Goal: Task Accomplishment & Management: Manage account settings

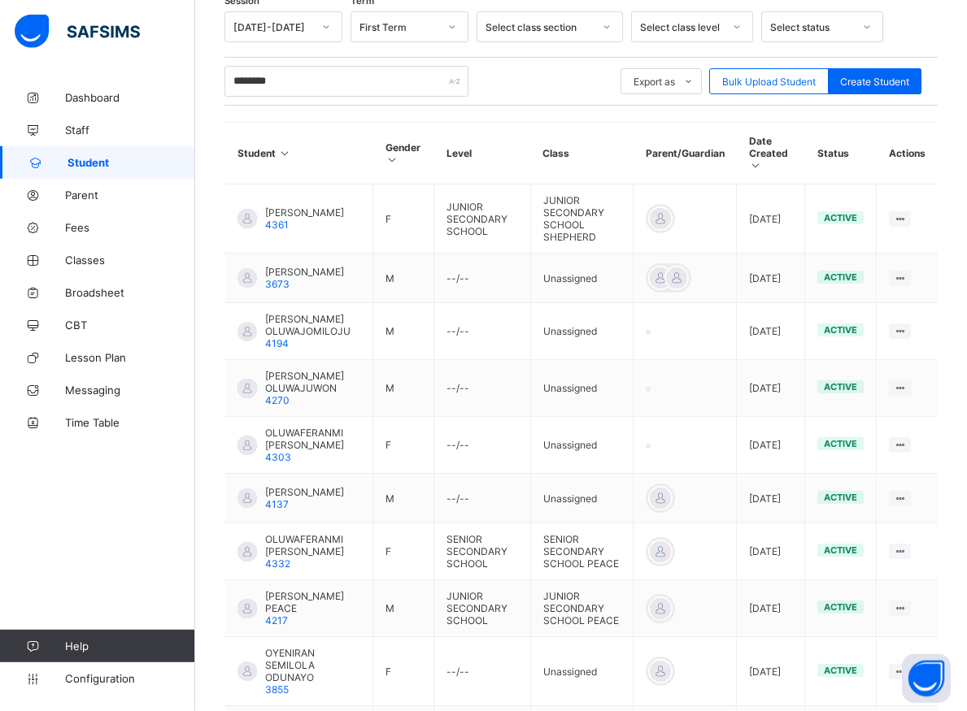
scroll to position [415, 0]
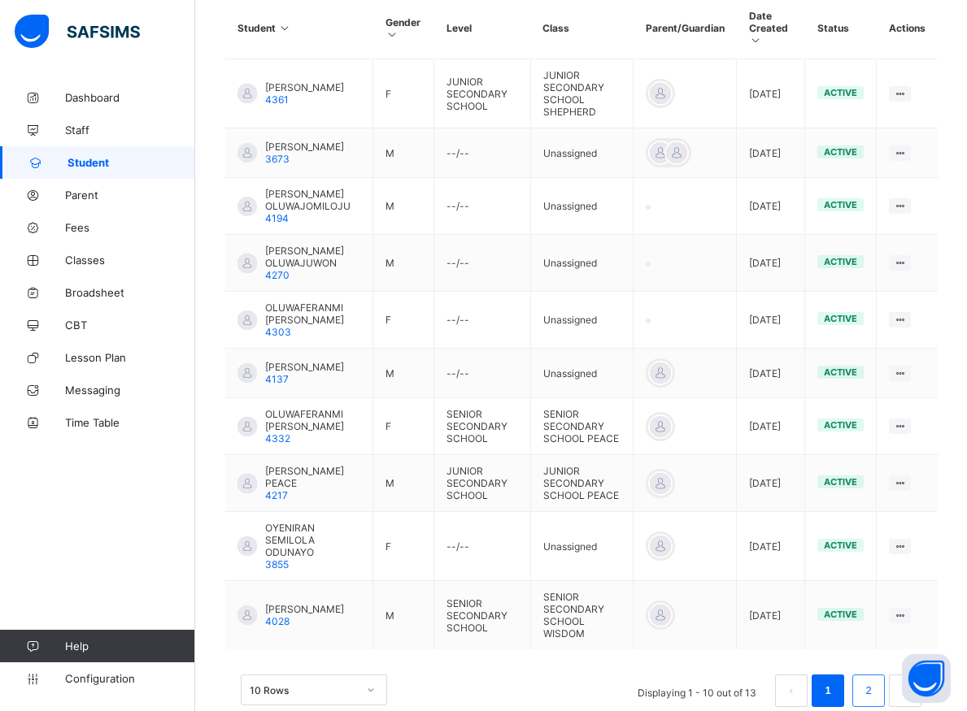
type input "********"
click at [876, 688] on link "2" at bounding box center [867, 691] width 15 height 21
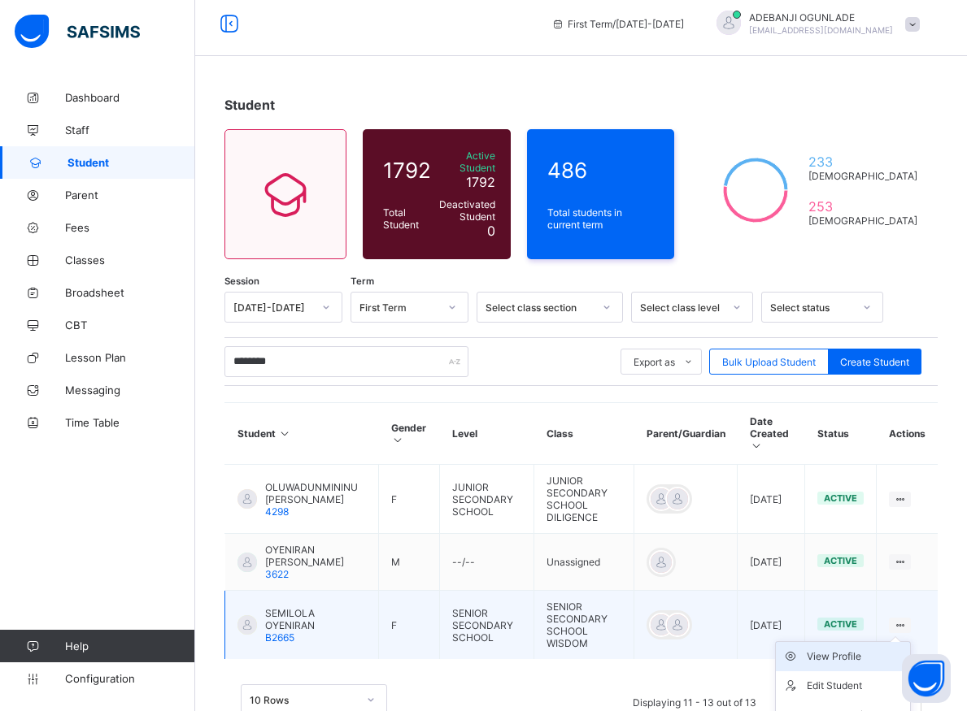
click at [863, 649] on div "View Profile" at bounding box center [855, 657] width 97 height 16
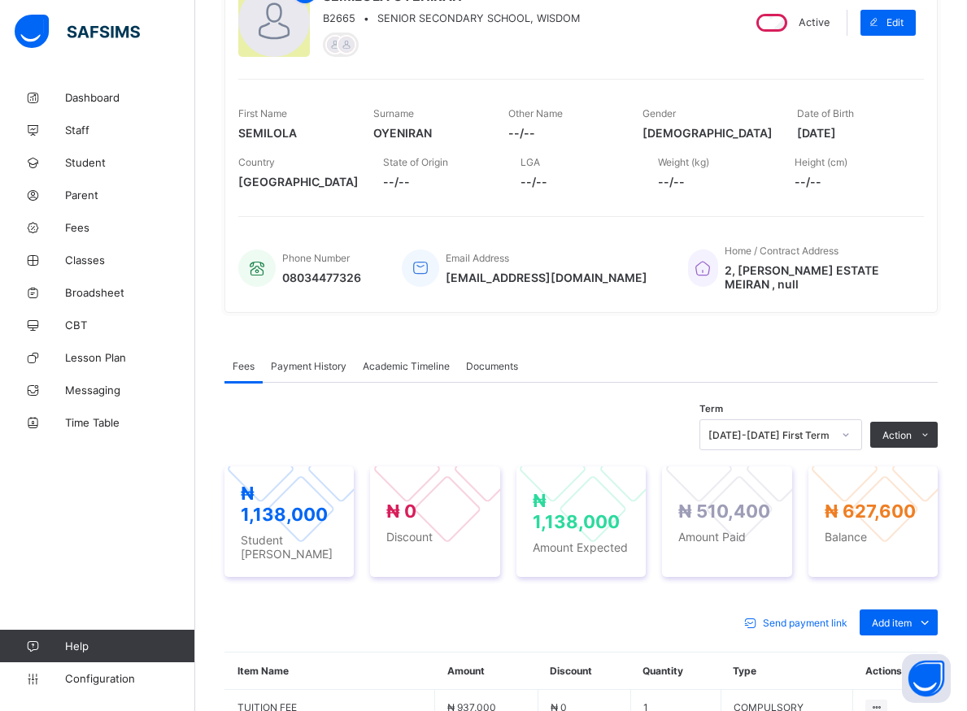
scroll to position [258, 0]
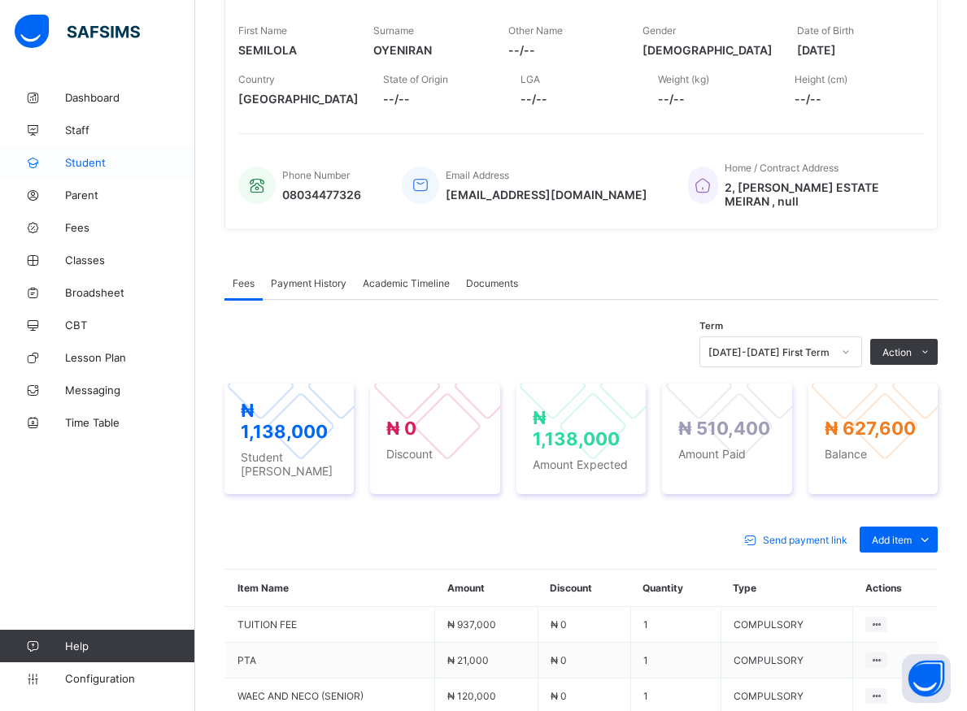
click at [78, 161] on span "Student" at bounding box center [130, 162] width 130 height 13
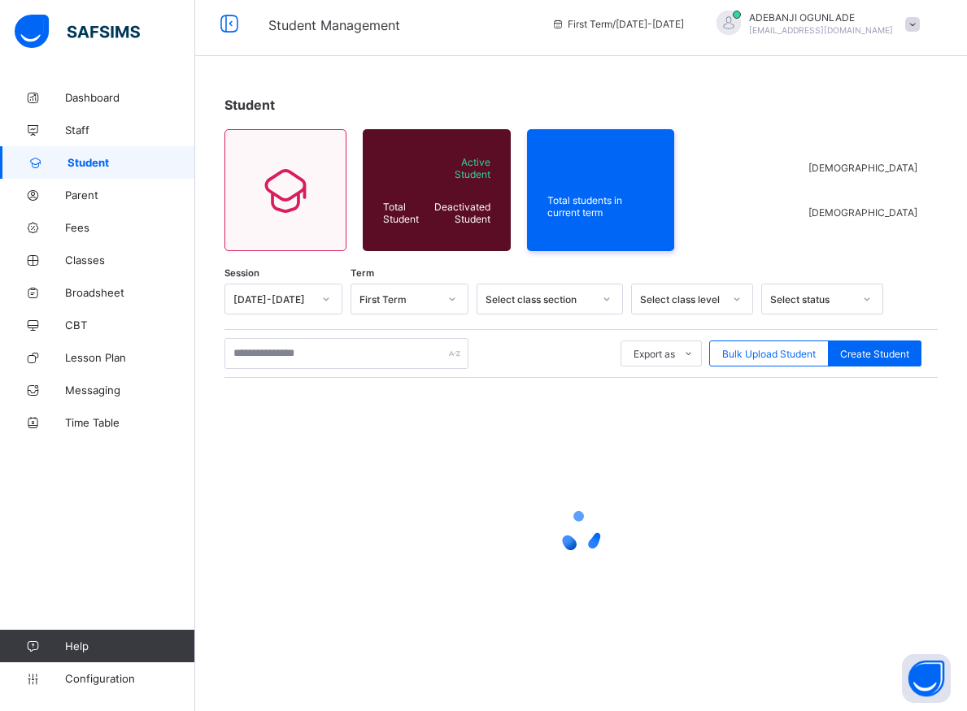
scroll to position [9, 0]
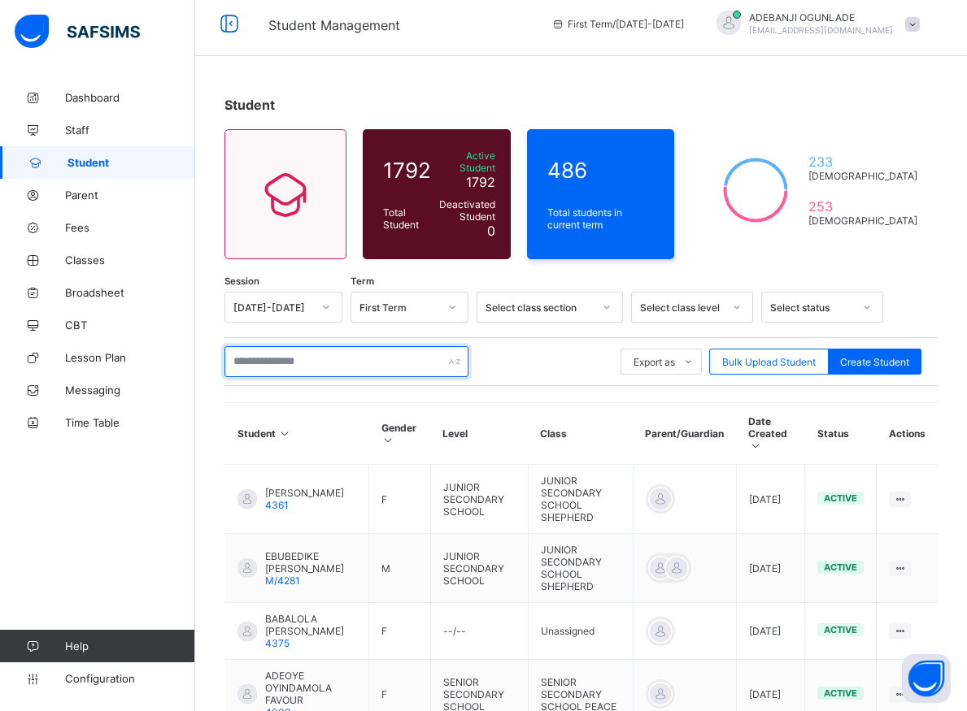
click at [330, 355] on input "text" at bounding box center [346, 361] width 244 height 31
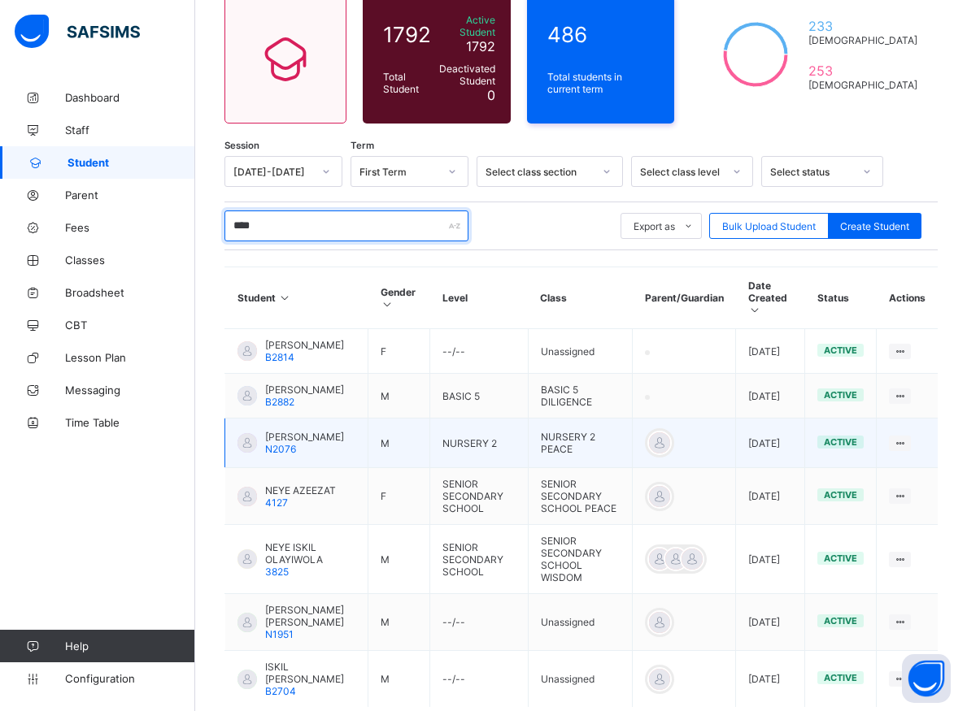
scroll to position [175, 0]
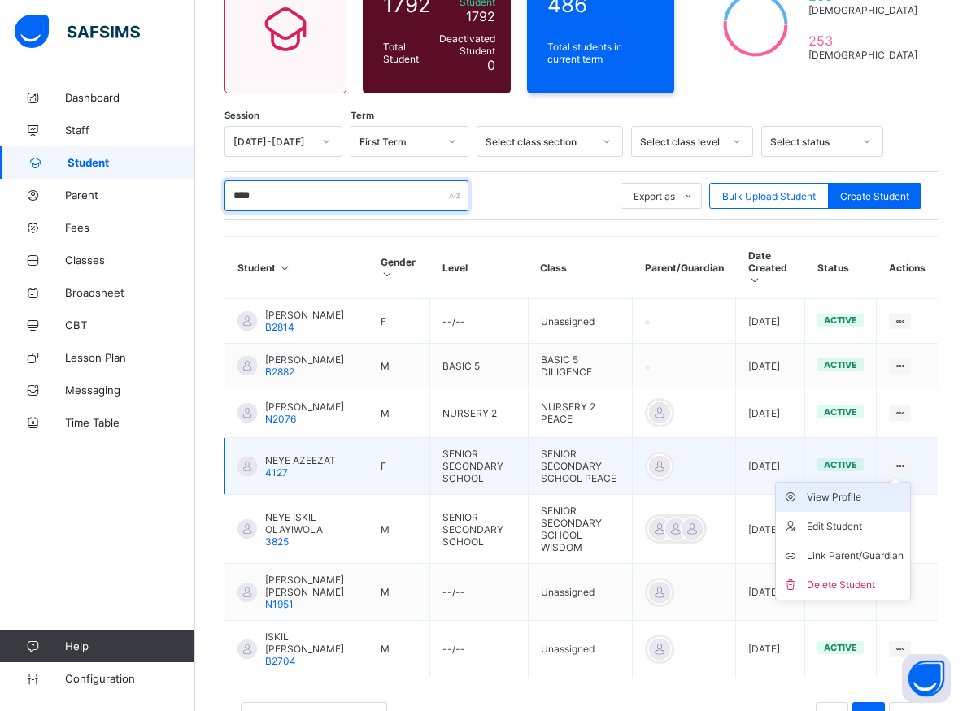
type input "****"
click at [872, 494] on div "View Profile" at bounding box center [855, 497] width 97 height 16
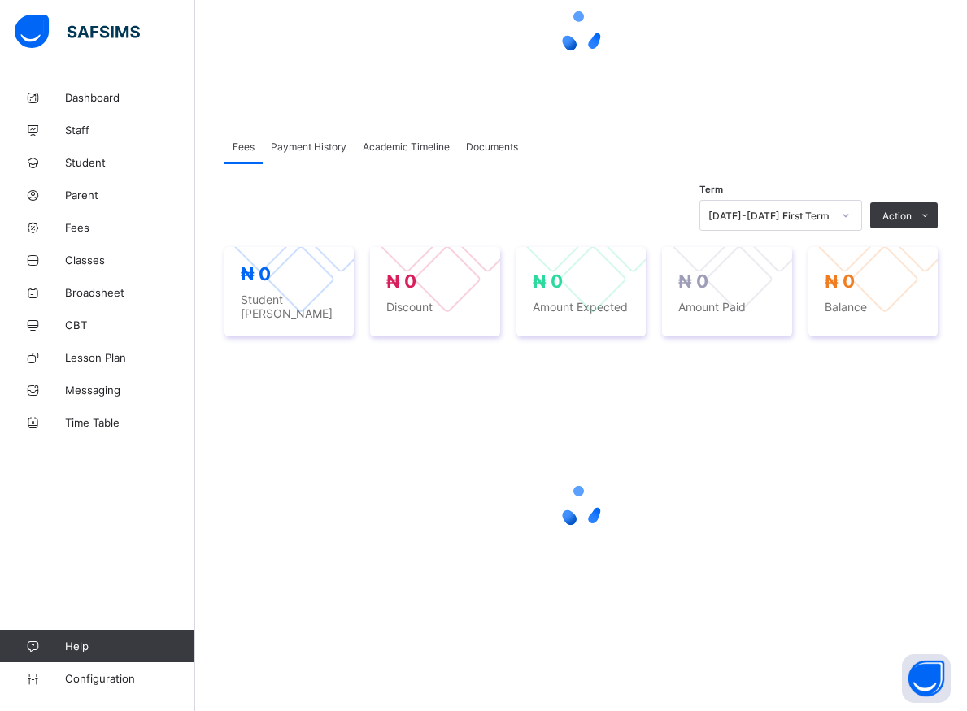
scroll to position [174, 0]
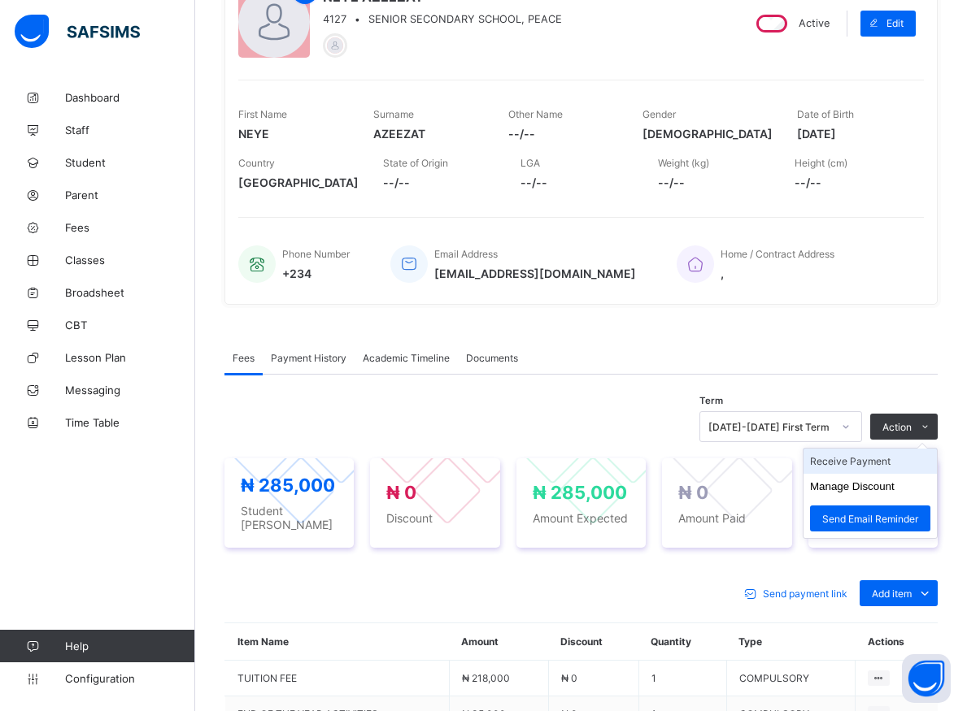
click at [880, 461] on li "Receive Payment" at bounding box center [869, 461] width 133 height 25
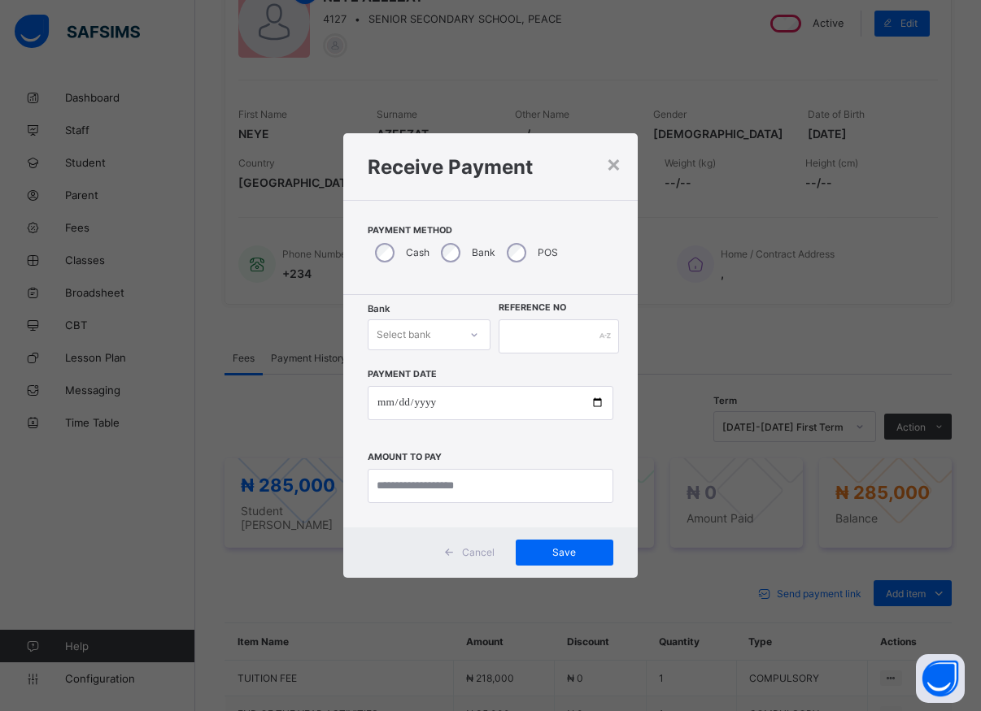
click at [474, 335] on icon at bounding box center [474, 335] width 10 height 16
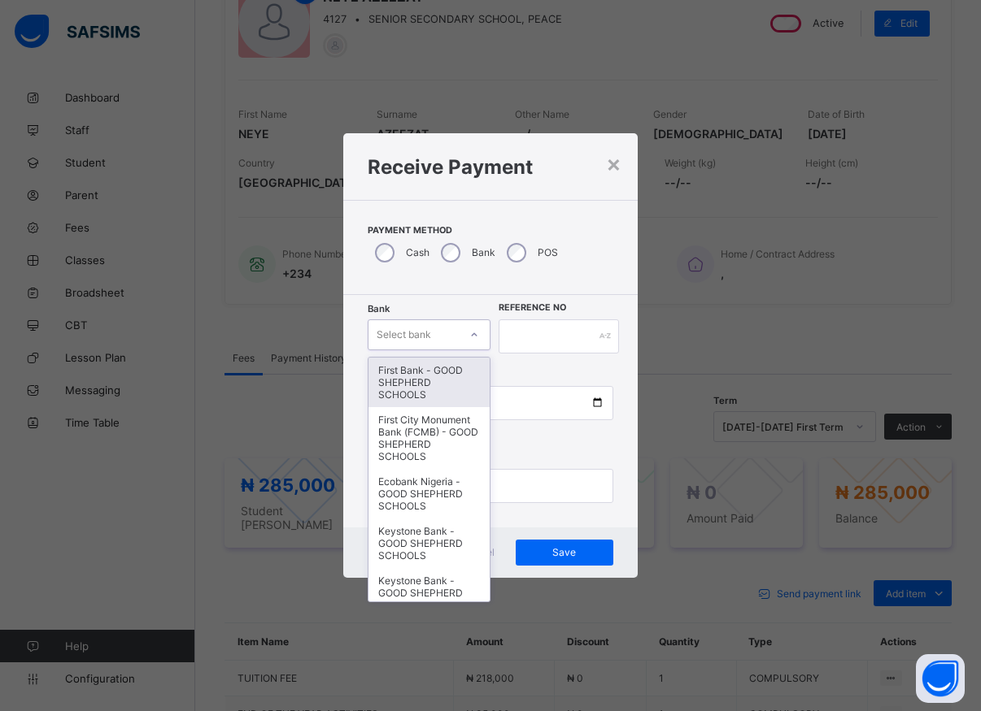
click at [431, 390] on div "First Bank - GOOD SHEPHERD SCHOOLS" at bounding box center [428, 383] width 121 height 50
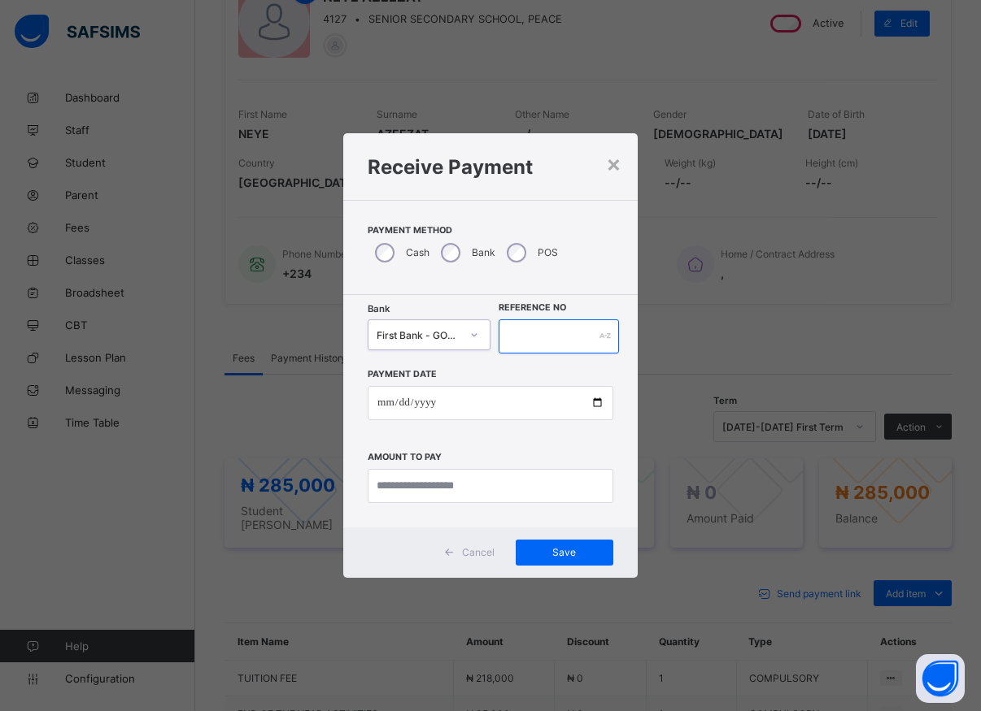
click at [512, 339] on input "text" at bounding box center [558, 337] width 120 height 34
type input "*****"
click at [596, 411] on input "date" at bounding box center [491, 403] width 246 height 34
click at [595, 401] on input "date" at bounding box center [491, 403] width 246 height 34
type input "**********"
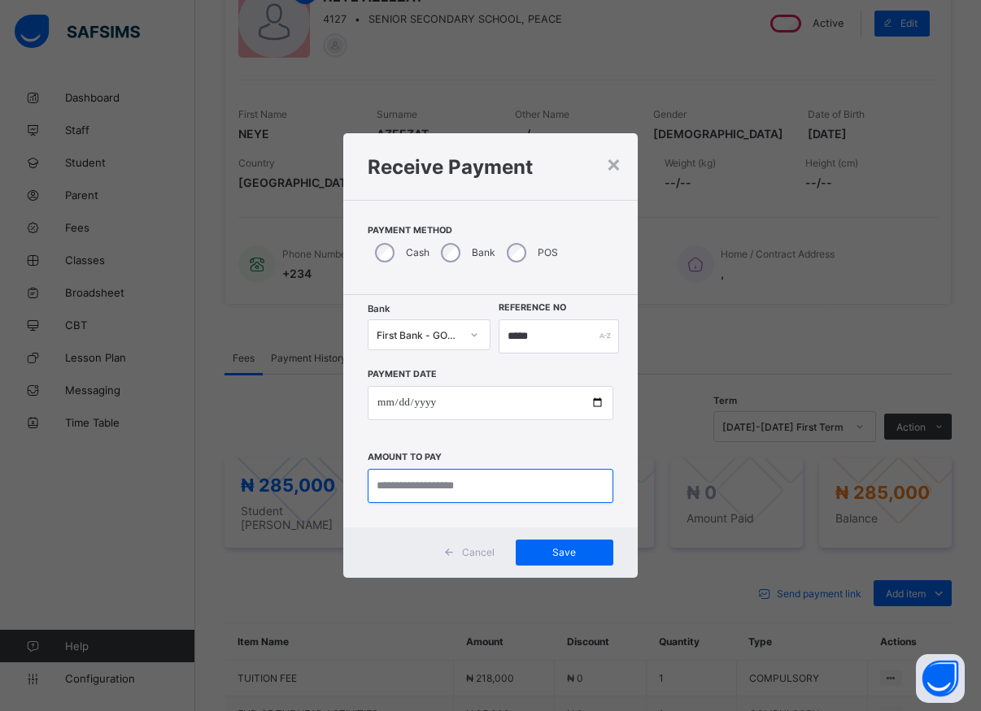
click at [417, 491] on input "currency" at bounding box center [491, 486] width 246 height 34
type input "*********"
click at [551, 548] on span "Save" at bounding box center [564, 552] width 73 height 12
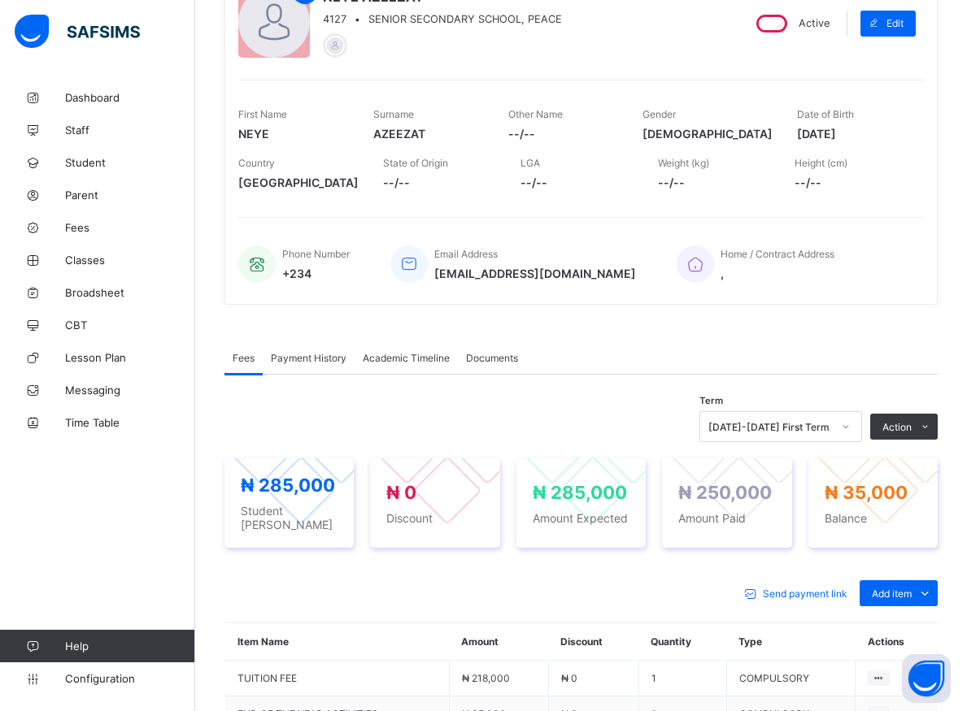
scroll to position [91, 0]
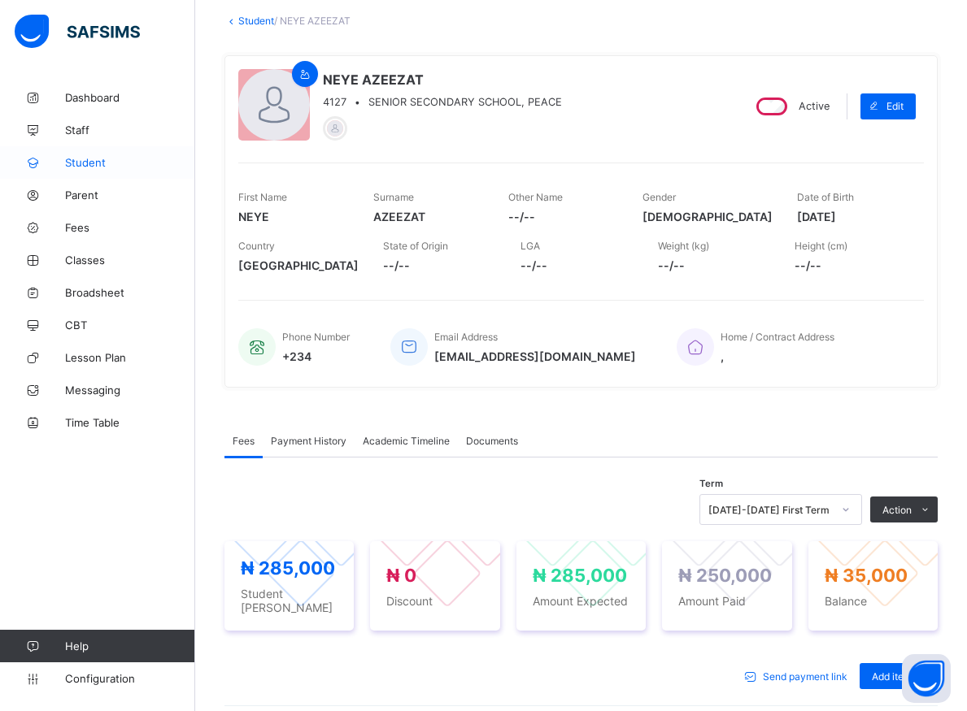
click at [74, 160] on span "Student" at bounding box center [130, 162] width 130 height 13
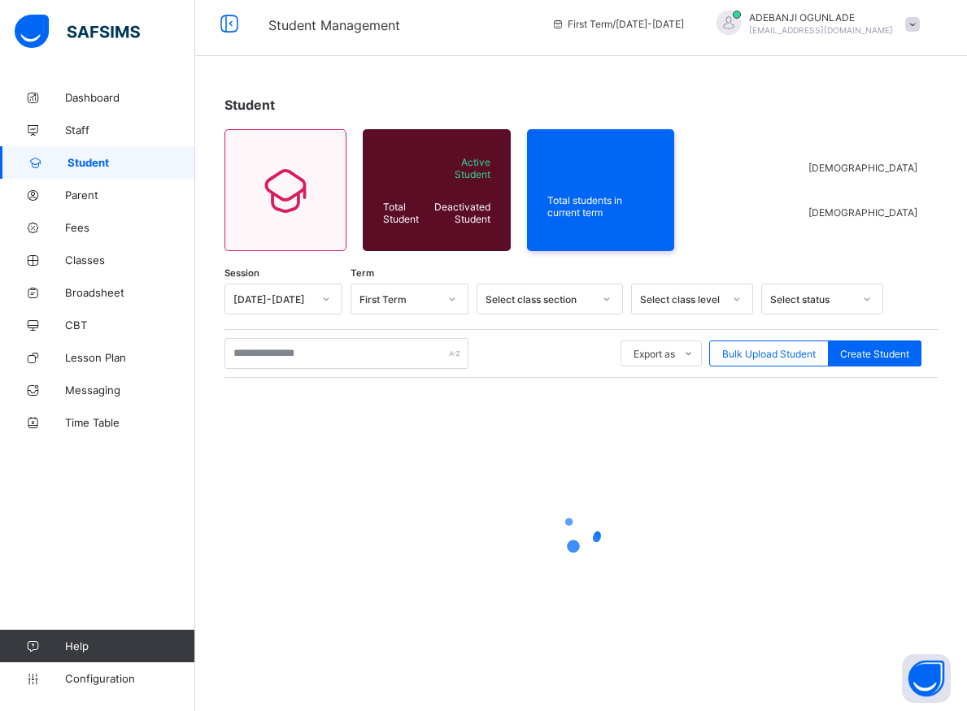
scroll to position [9, 0]
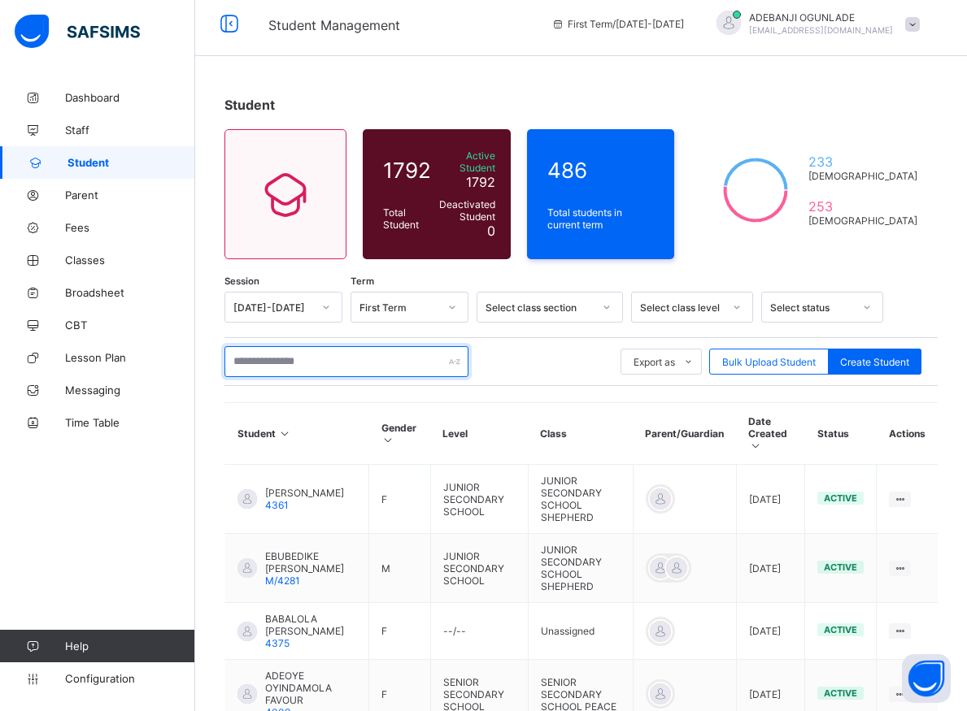
click at [306, 350] on input "text" at bounding box center [346, 361] width 244 height 31
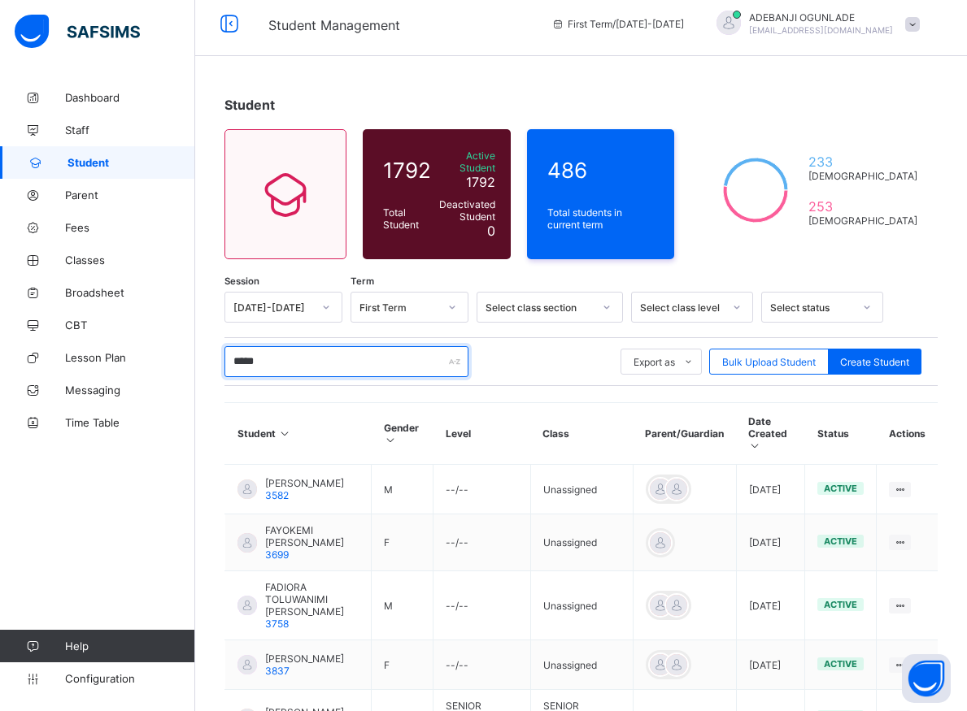
type input "******"
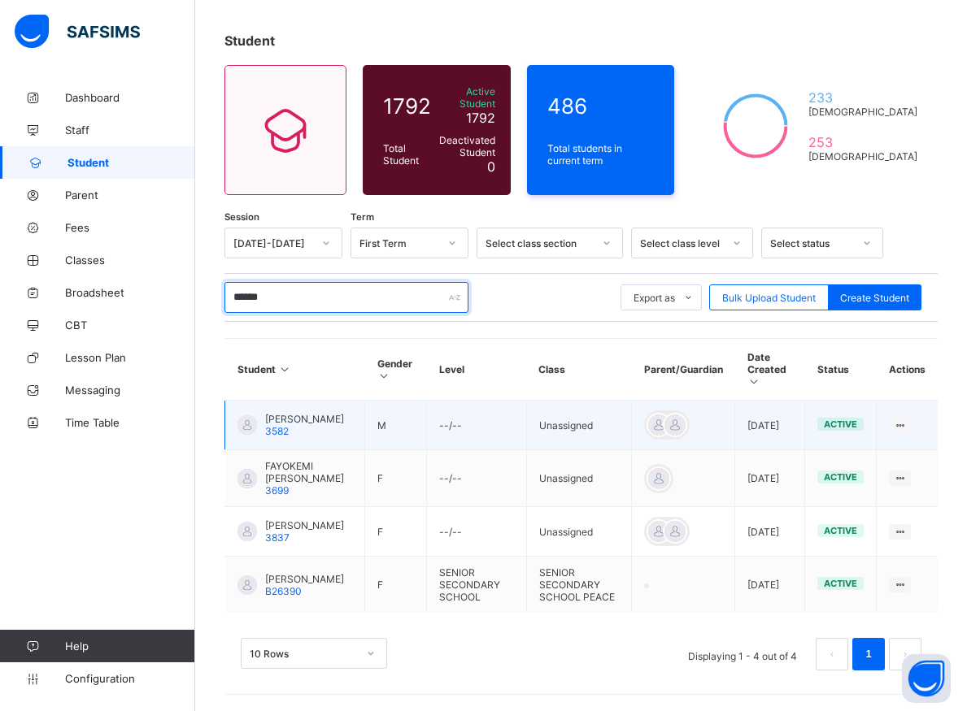
scroll to position [80, 0]
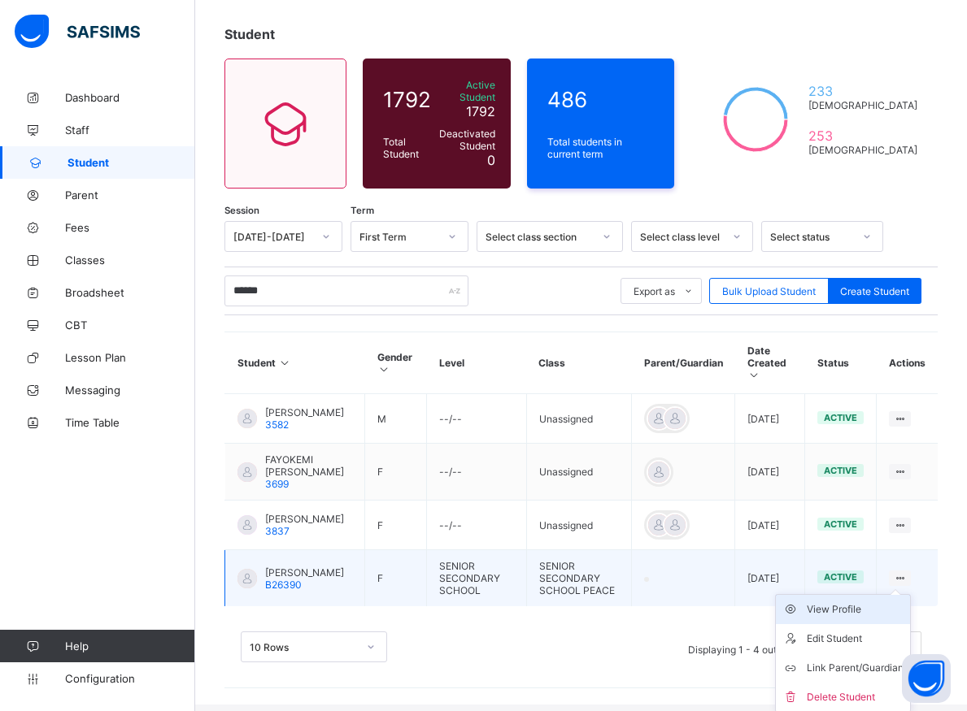
click at [859, 616] on div "View Profile" at bounding box center [855, 610] width 97 height 16
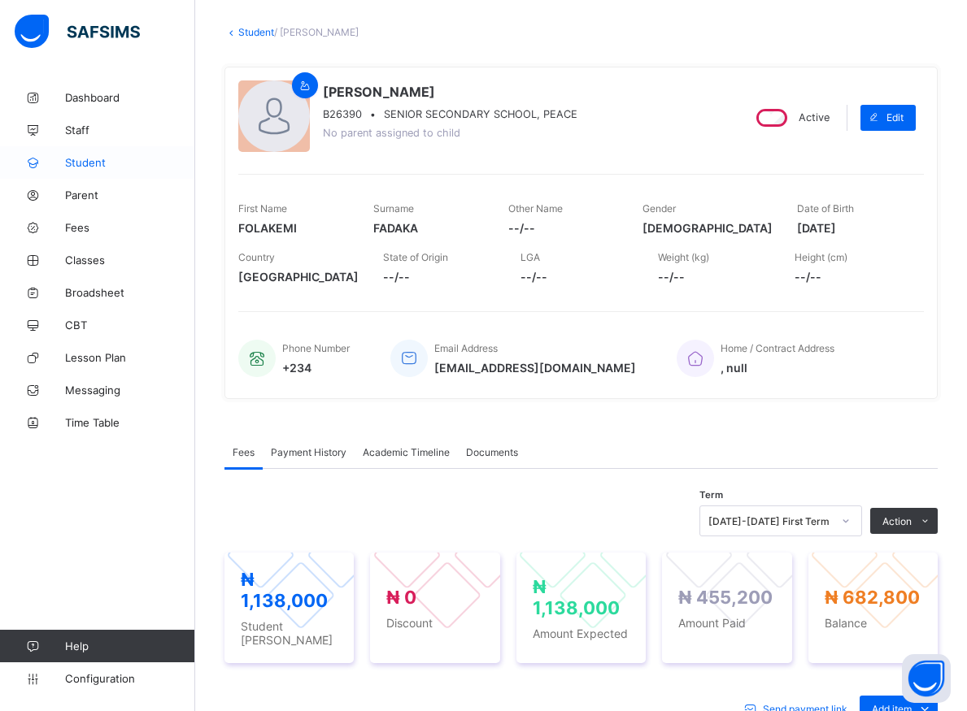
click at [80, 161] on span "Student" at bounding box center [130, 162] width 130 height 13
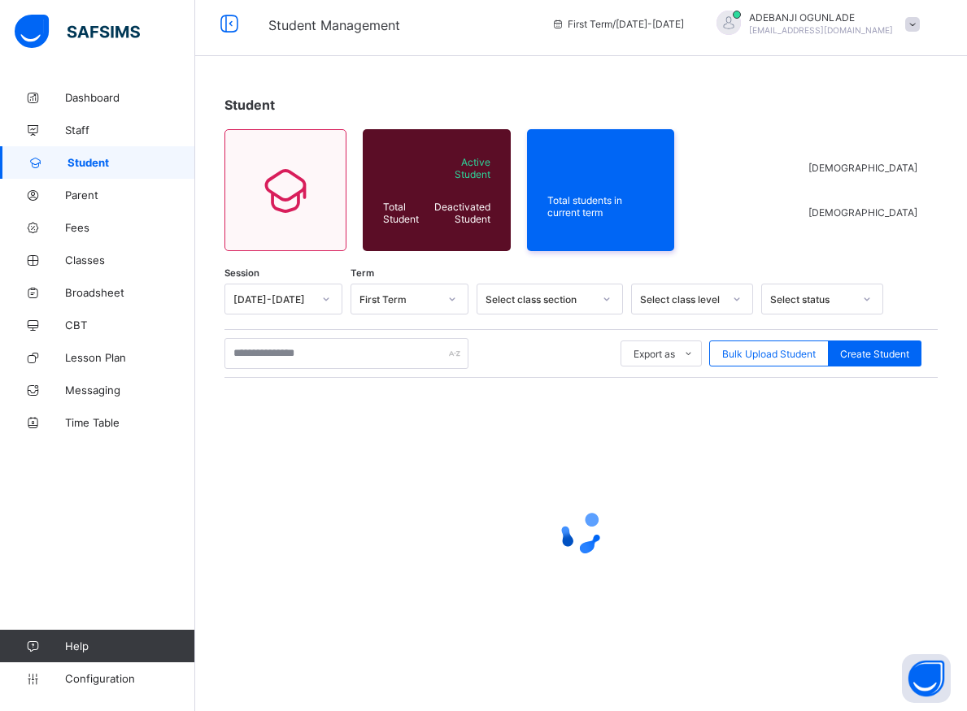
scroll to position [9, 0]
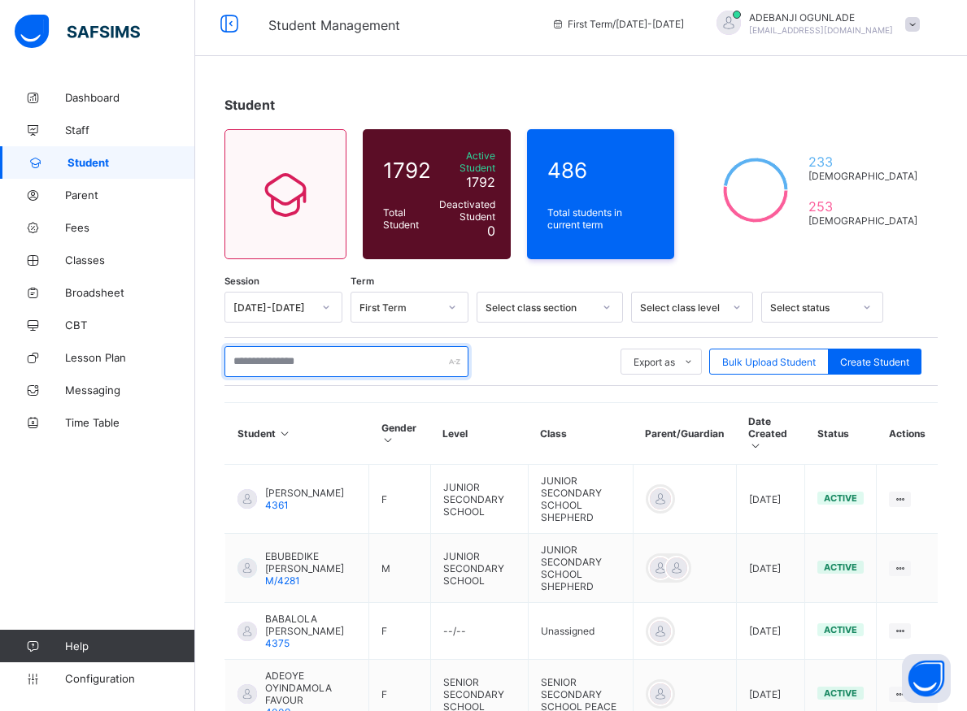
click at [266, 359] on input "text" at bounding box center [346, 361] width 244 height 31
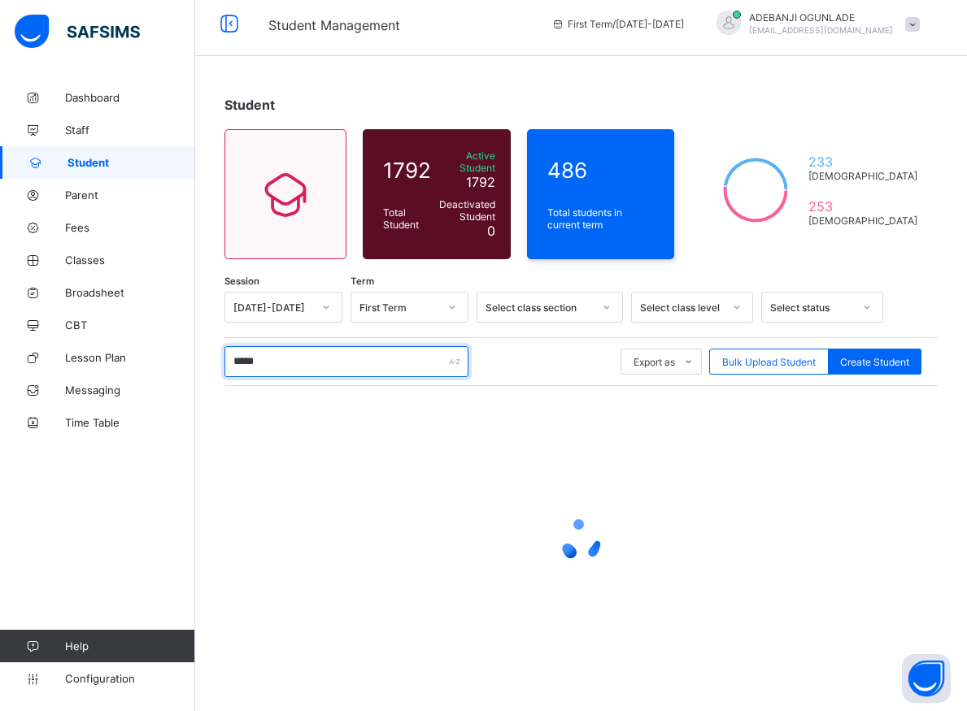
type input "******"
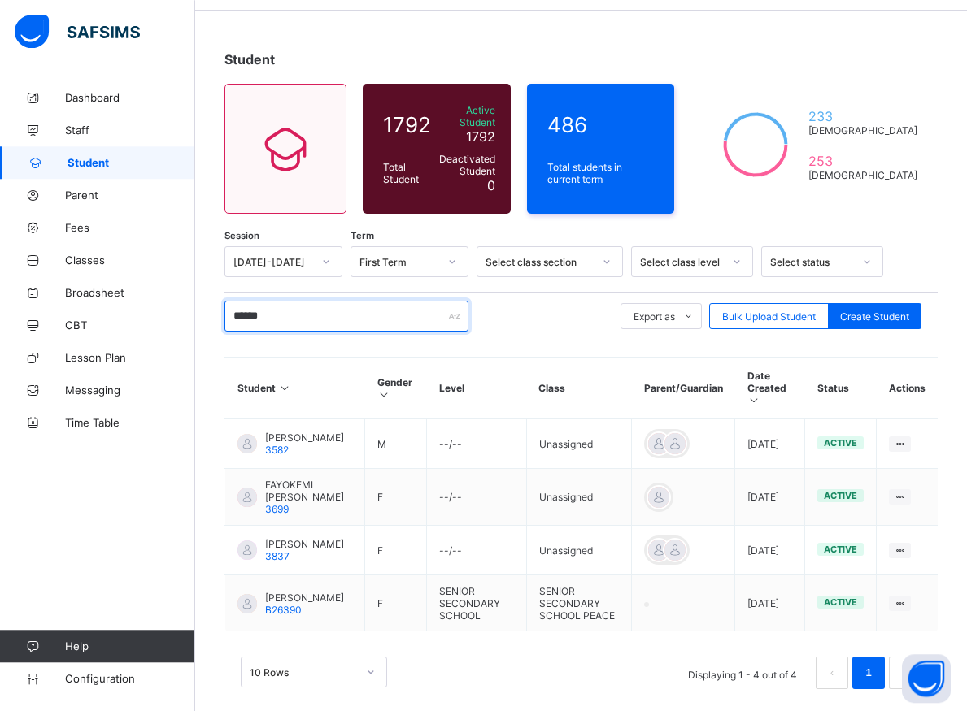
scroll to position [80, 0]
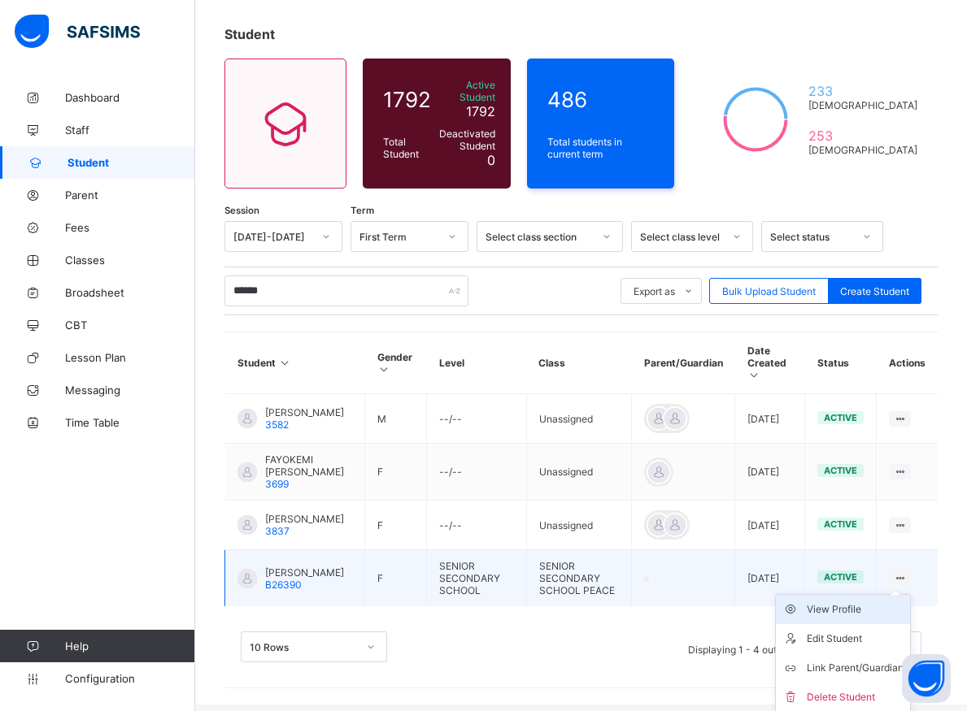
click at [846, 611] on div "View Profile" at bounding box center [855, 610] width 97 height 16
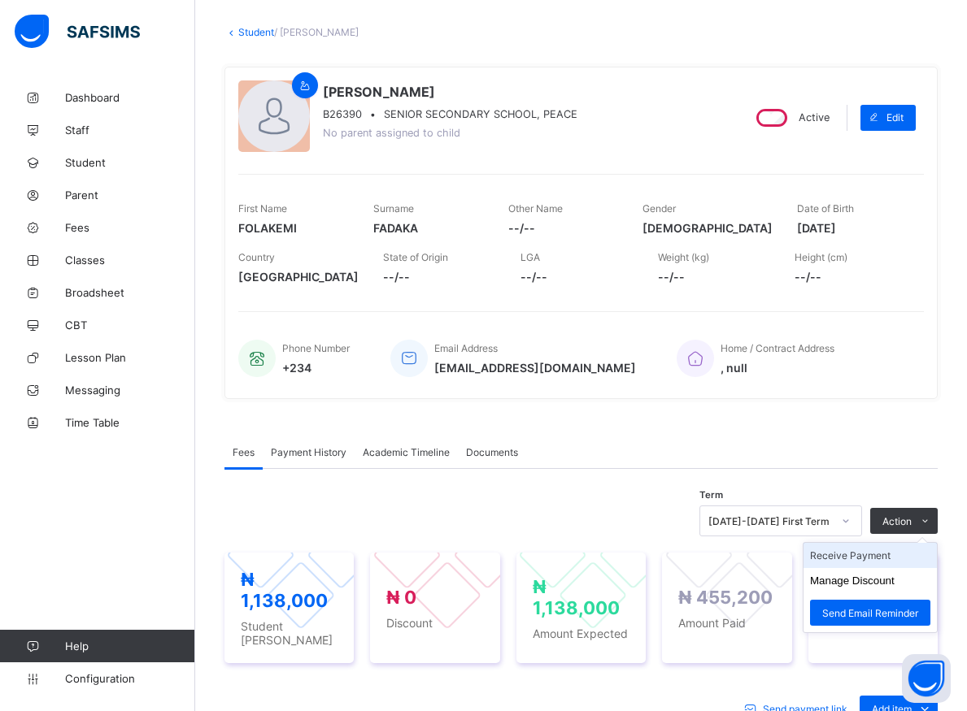
click at [859, 559] on li "Receive Payment" at bounding box center [869, 555] width 133 height 25
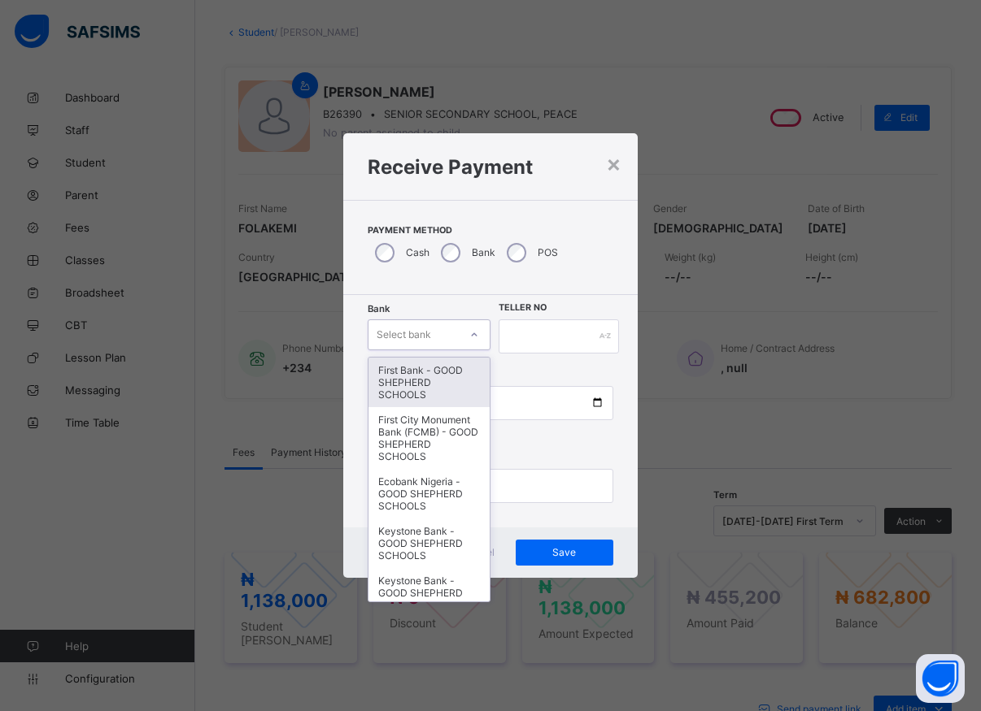
click at [477, 338] on icon at bounding box center [474, 335] width 10 height 16
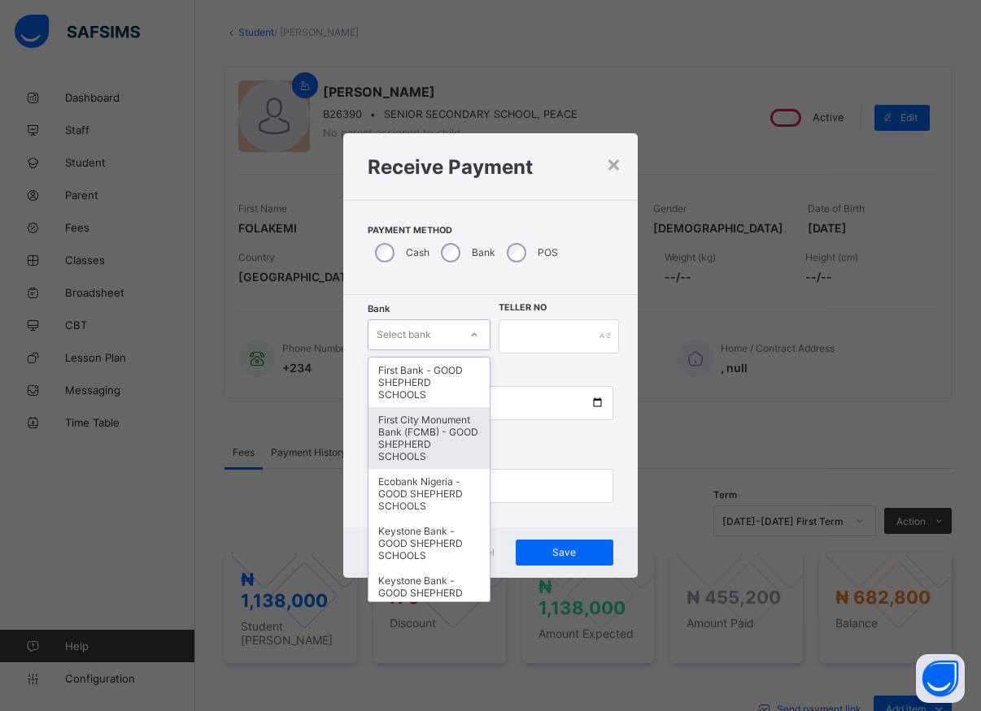
click at [433, 452] on div "First City Monument Bank (FCMB) - GOOD SHEPHERD SCHOOLS" at bounding box center [428, 438] width 121 height 62
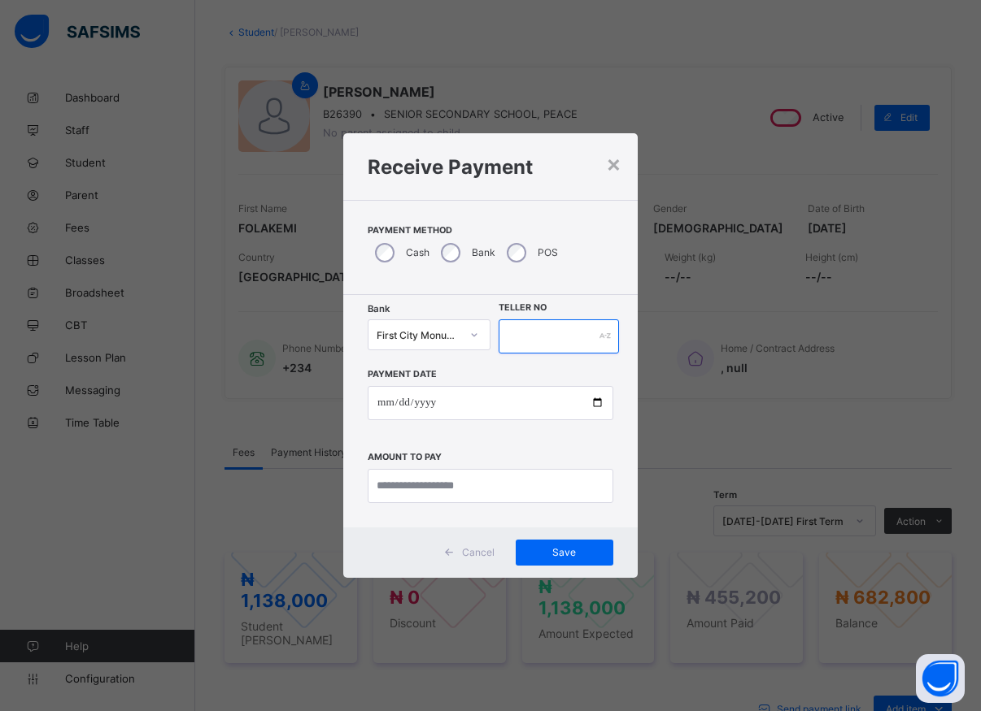
click at [530, 337] on input "text" at bounding box center [558, 337] width 120 height 34
type input "*****"
click at [595, 407] on input "date" at bounding box center [491, 403] width 246 height 34
type input "**********"
click at [436, 487] on input "currency" at bounding box center [491, 486] width 246 height 34
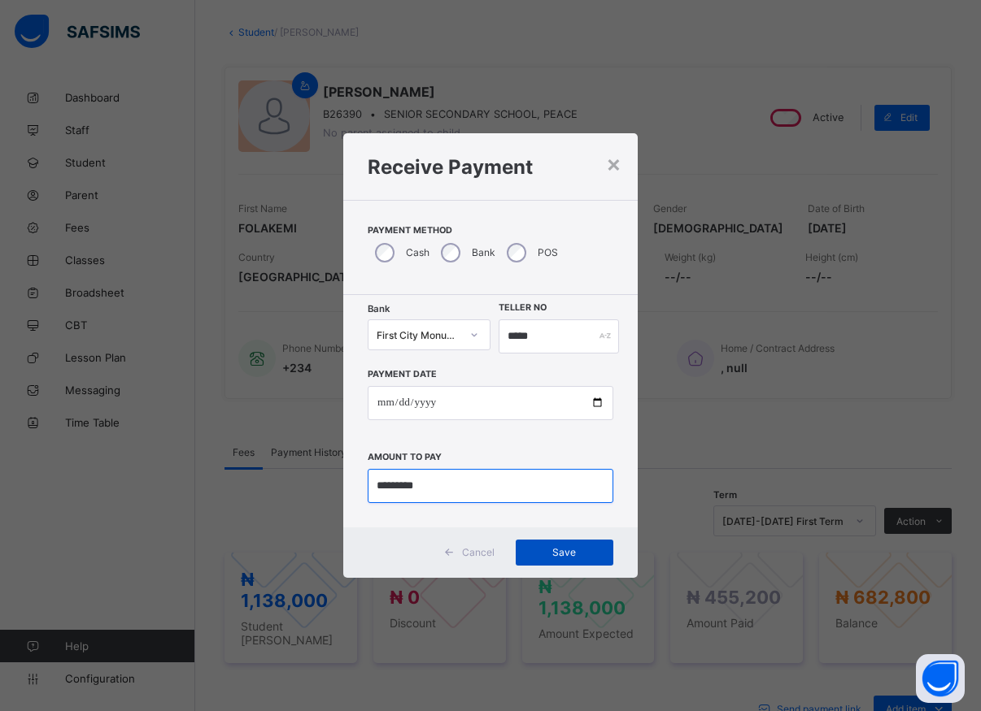
type input "*********"
click at [559, 547] on span "Save" at bounding box center [564, 552] width 73 height 12
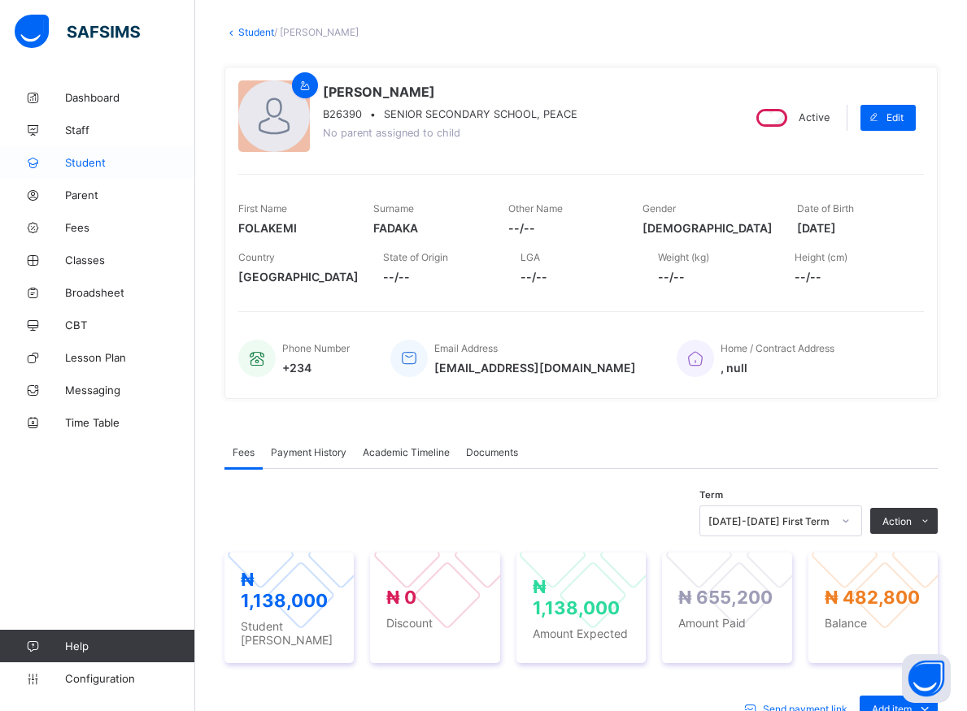
click at [89, 163] on span "Student" at bounding box center [130, 162] width 130 height 13
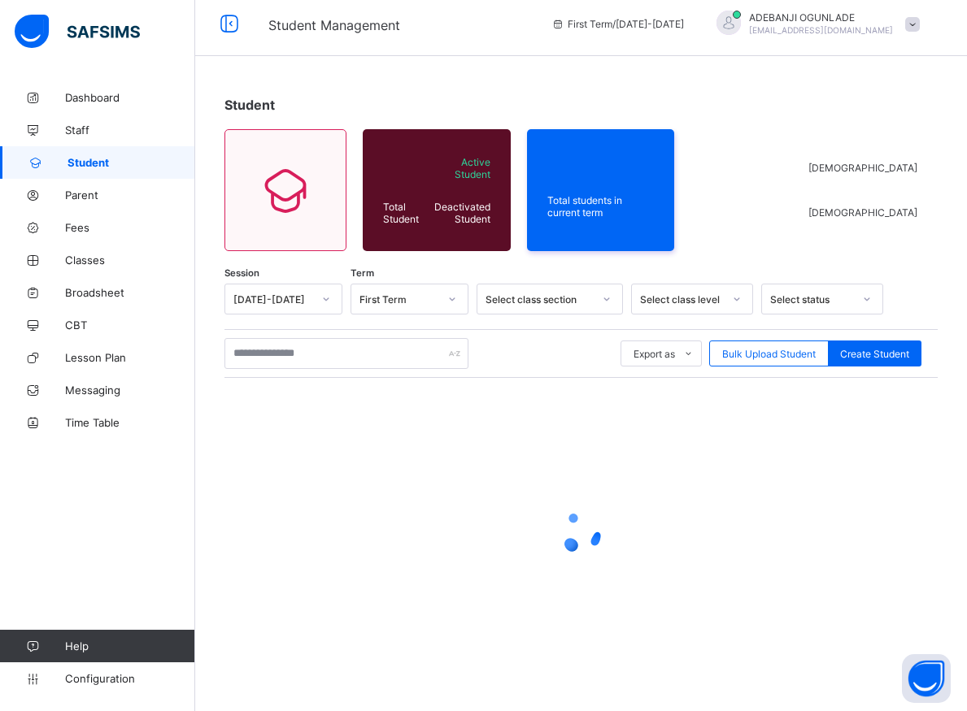
scroll to position [9, 0]
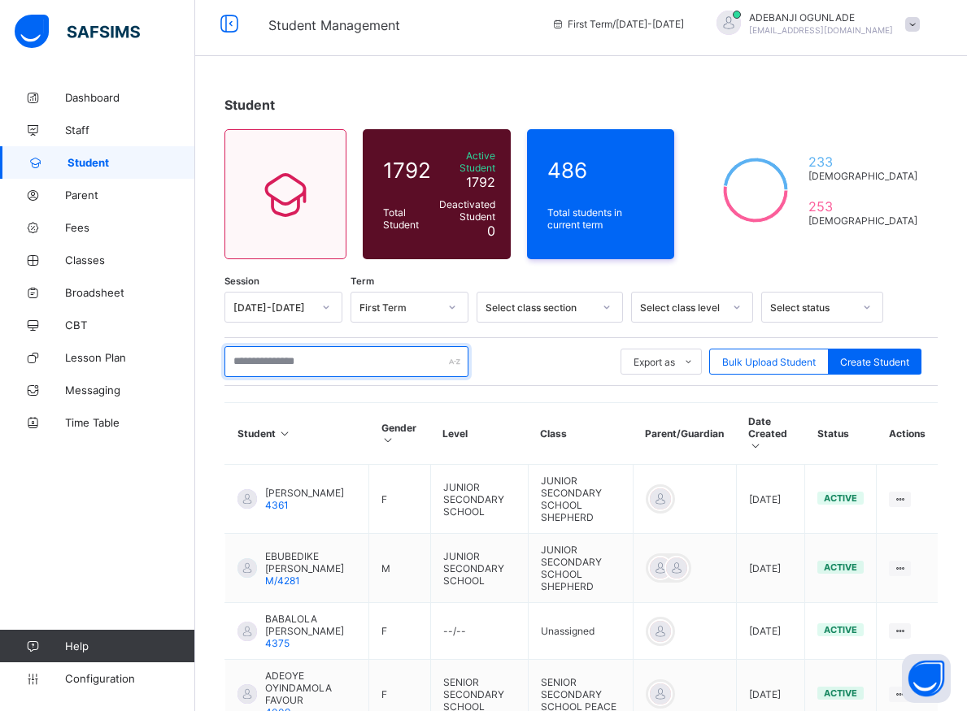
click at [304, 355] on input "text" at bounding box center [346, 361] width 244 height 31
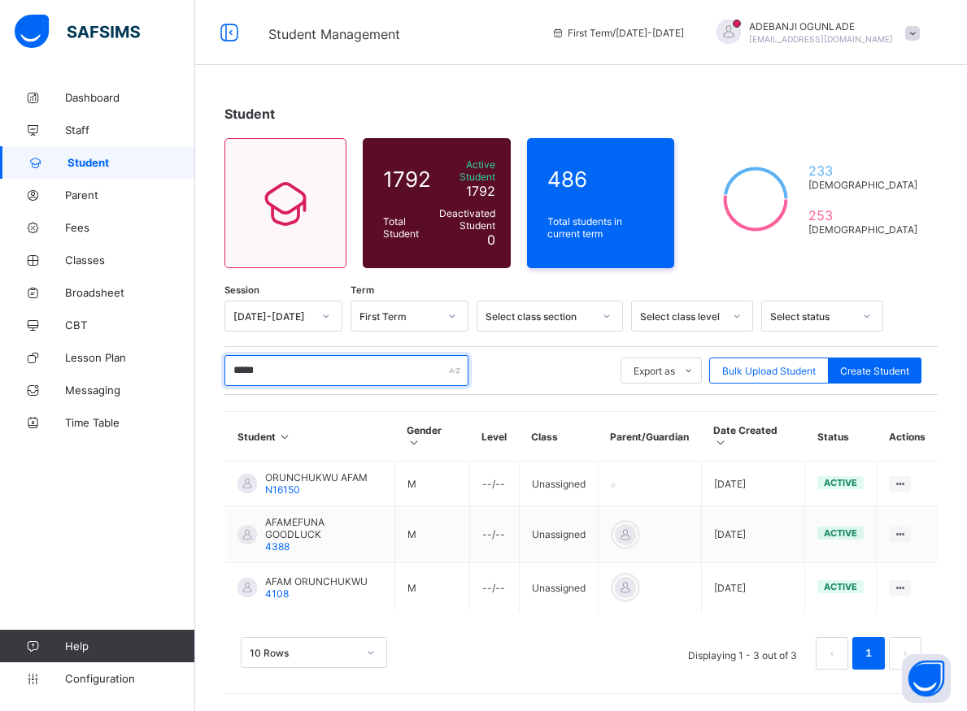
scroll to position [0, 0]
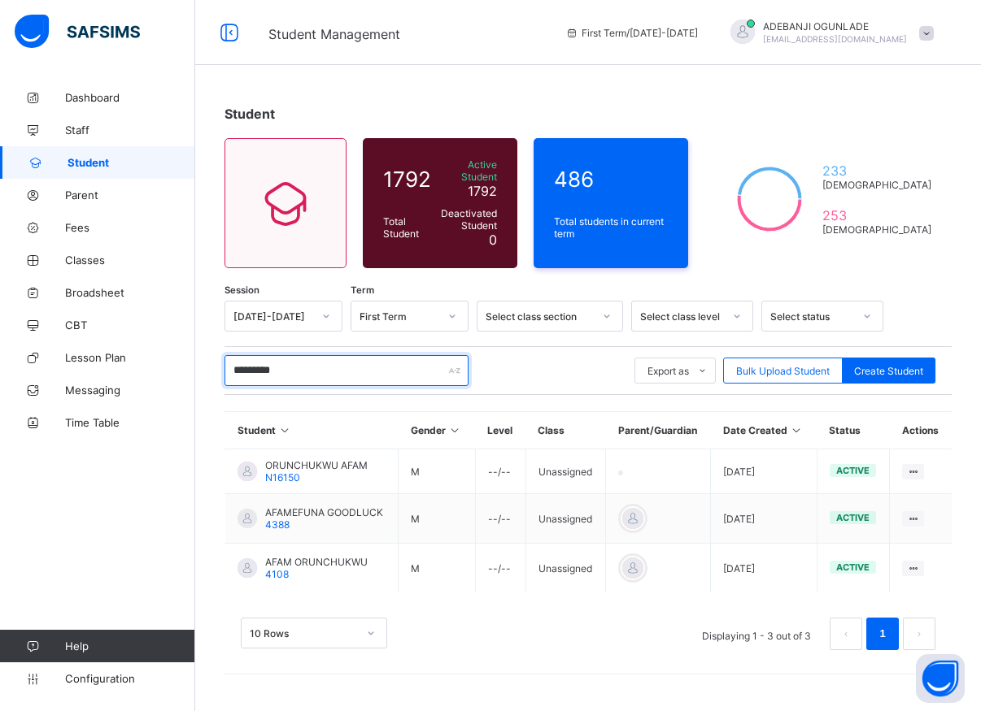
click at [315, 361] on input "*********" at bounding box center [346, 370] width 244 height 31
type input "*"
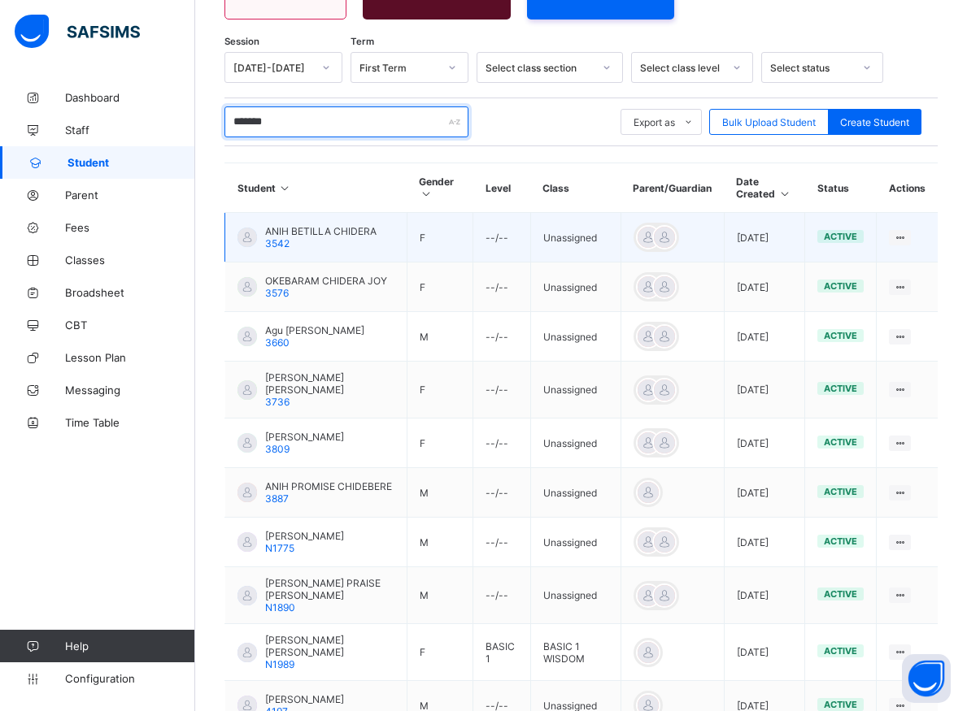
scroll to position [380, 0]
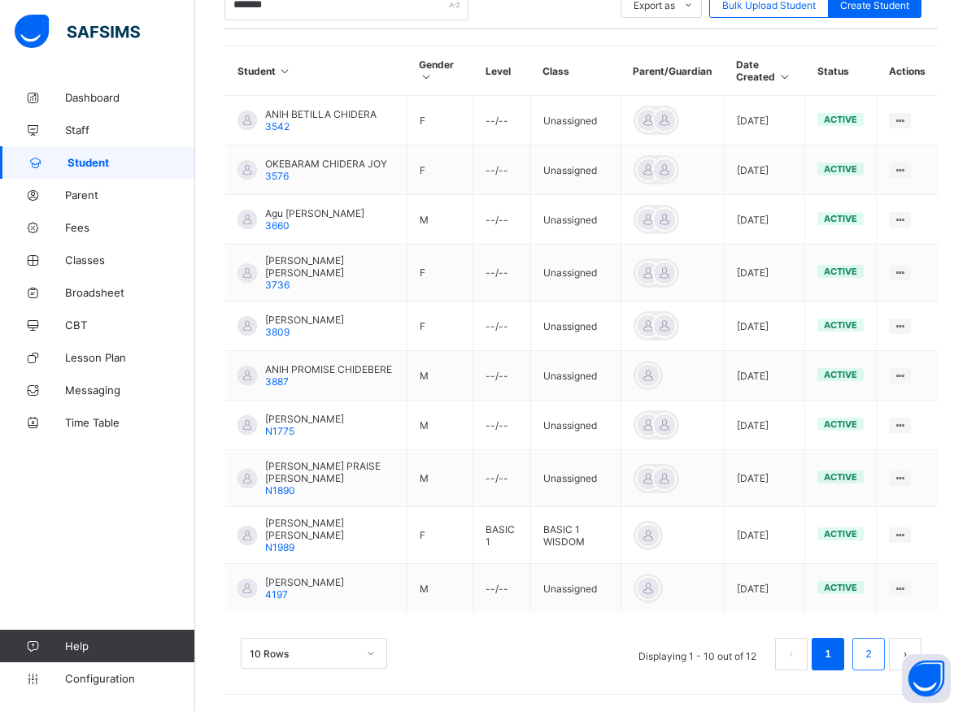
click at [871, 653] on li "2" at bounding box center [868, 654] width 33 height 33
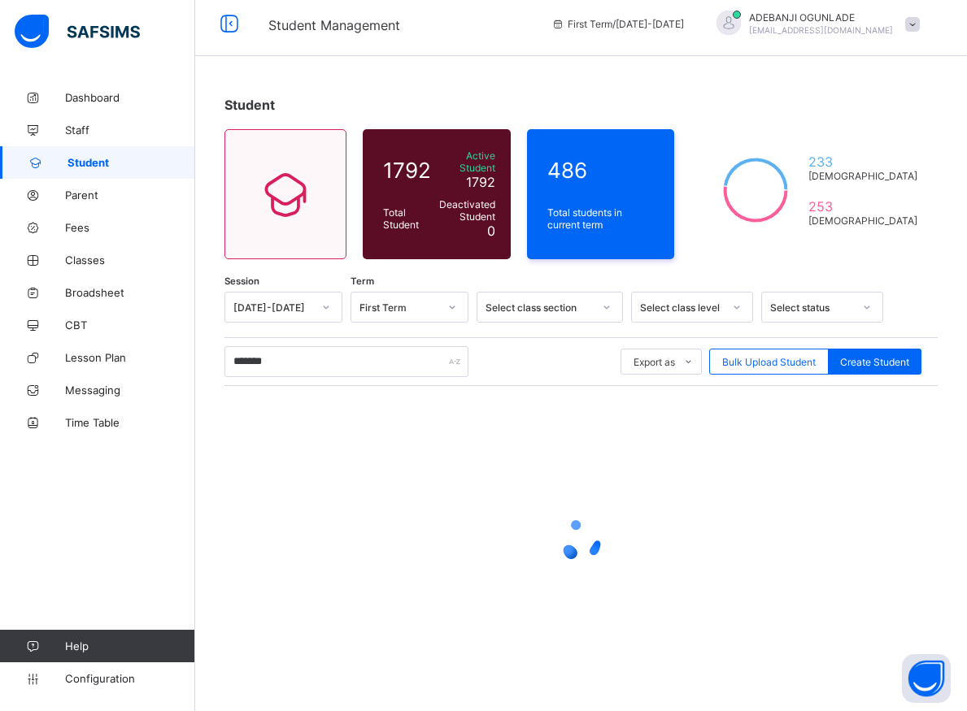
scroll to position [0, 0]
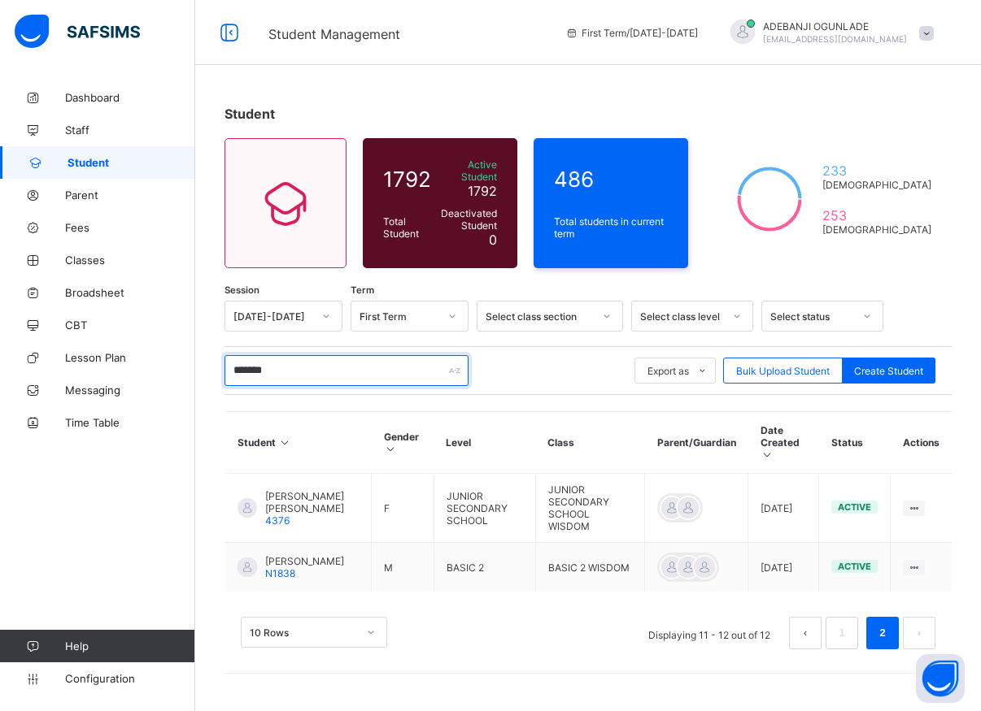
click at [285, 362] on input "*******" at bounding box center [346, 370] width 244 height 31
type input "*"
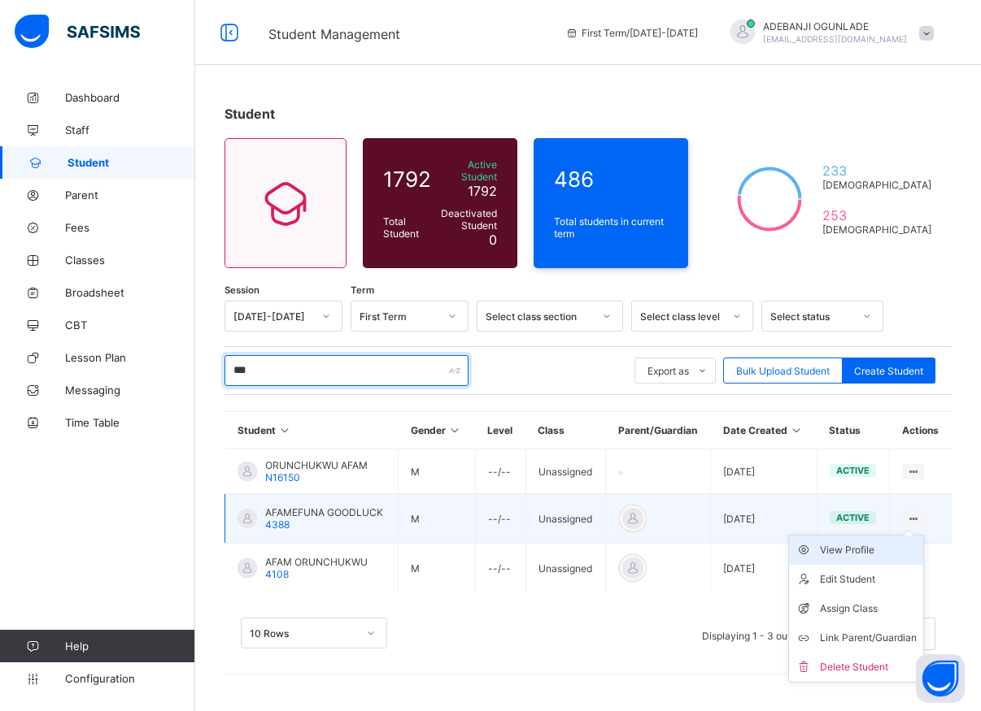
type input "***"
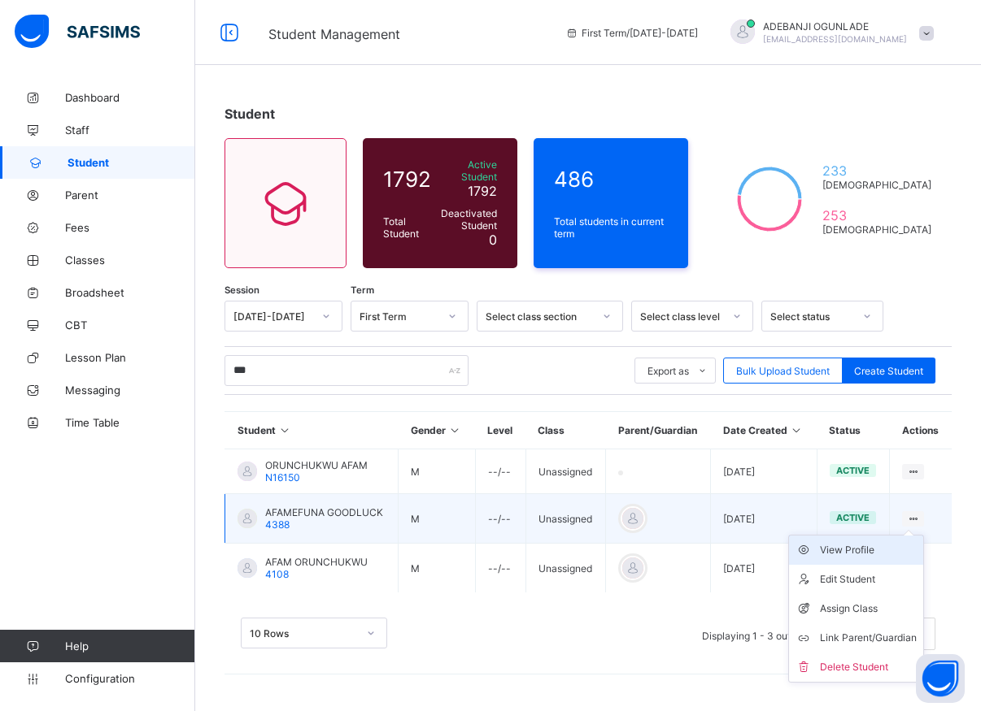
click at [853, 542] on div "View Profile" at bounding box center [868, 550] width 97 height 16
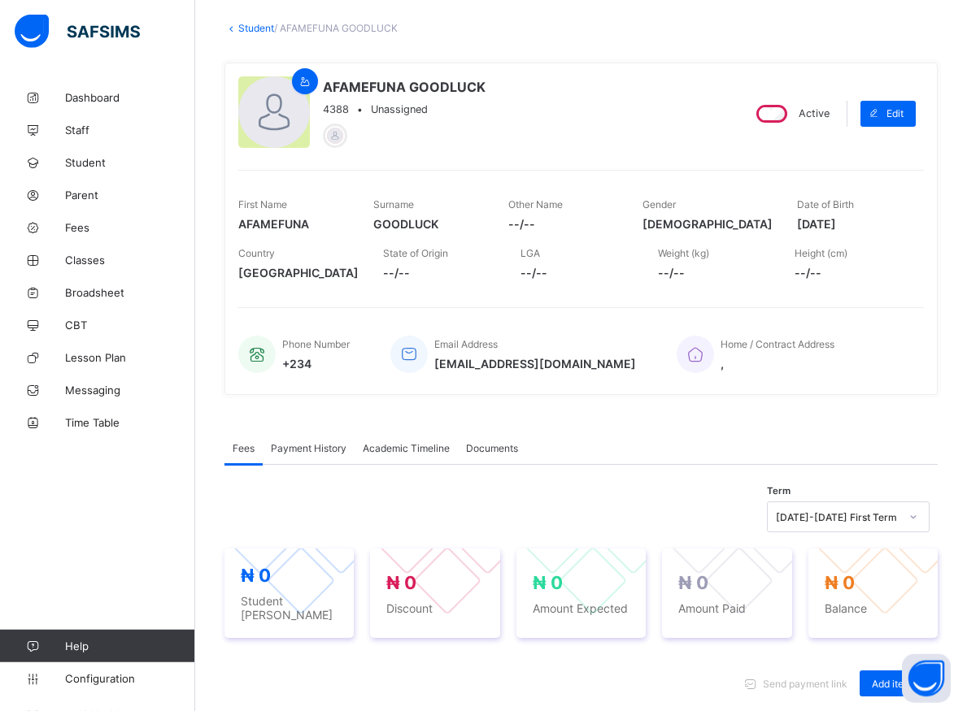
scroll to position [83, 0]
click at [72, 163] on span "Student" at bounding box center [130, 162] width 130 height 13
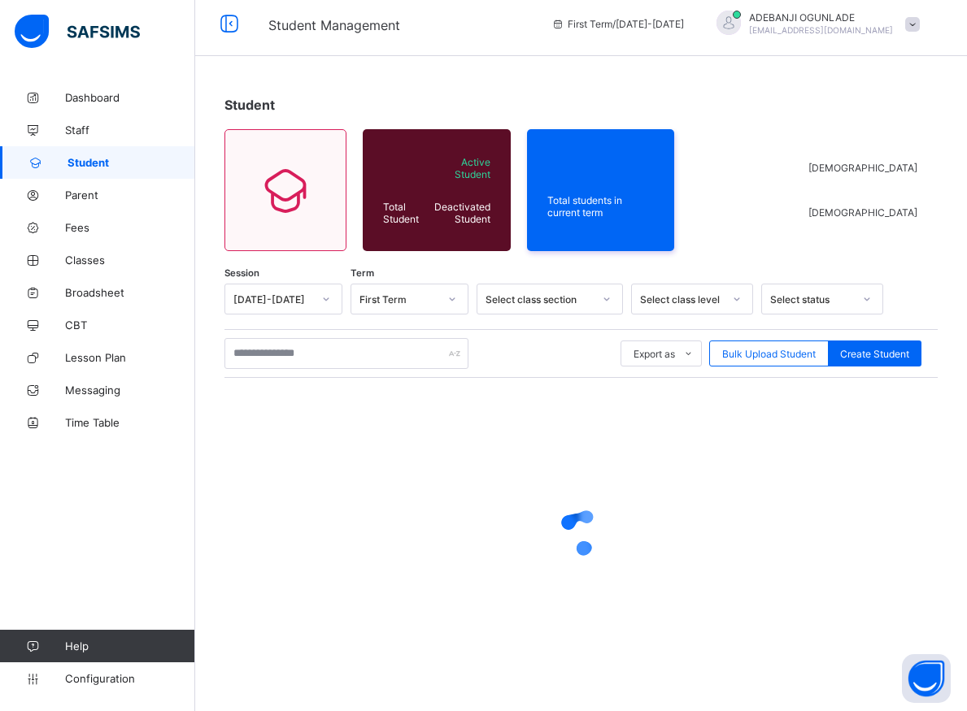
scroll to position [9, 0]
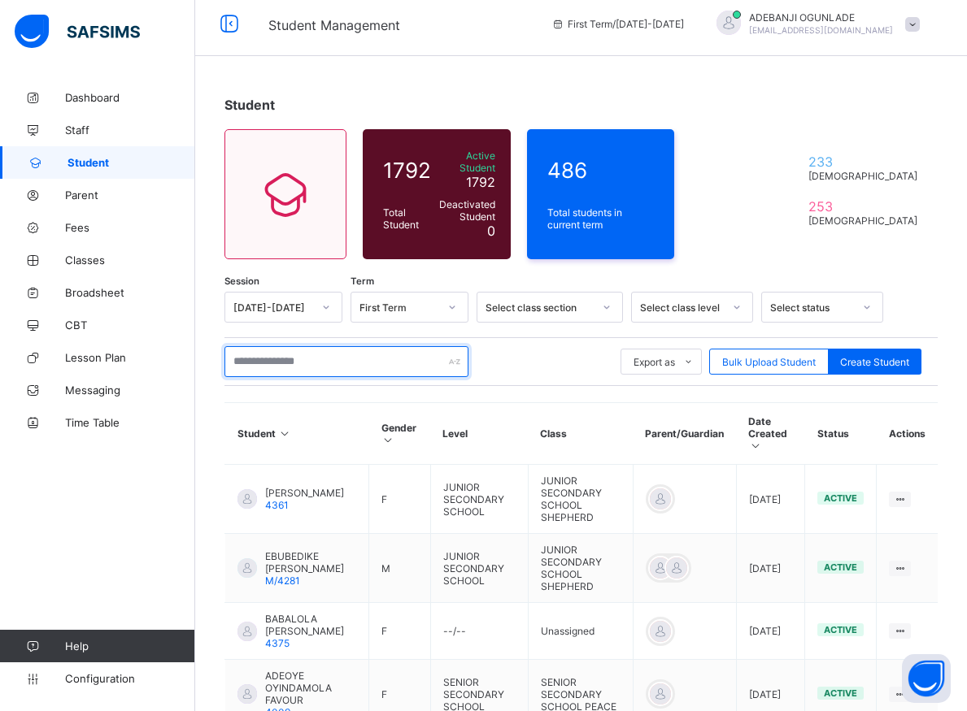
click at [255, 352] on input "text" at bounding box center [346, 361] width 244 height 31
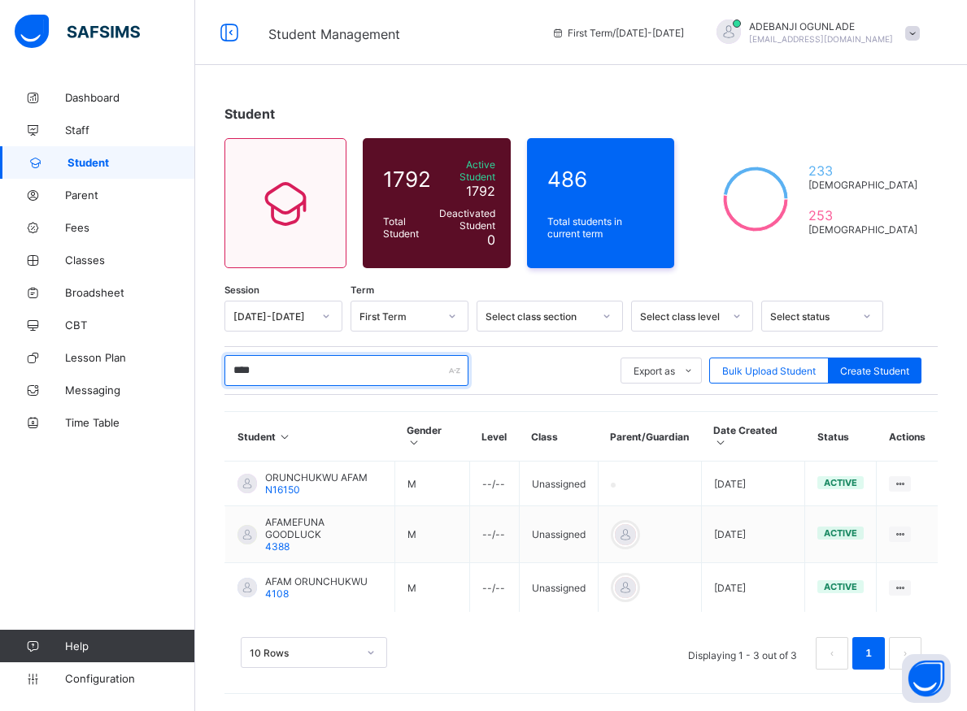
scroll to position [0, 0]
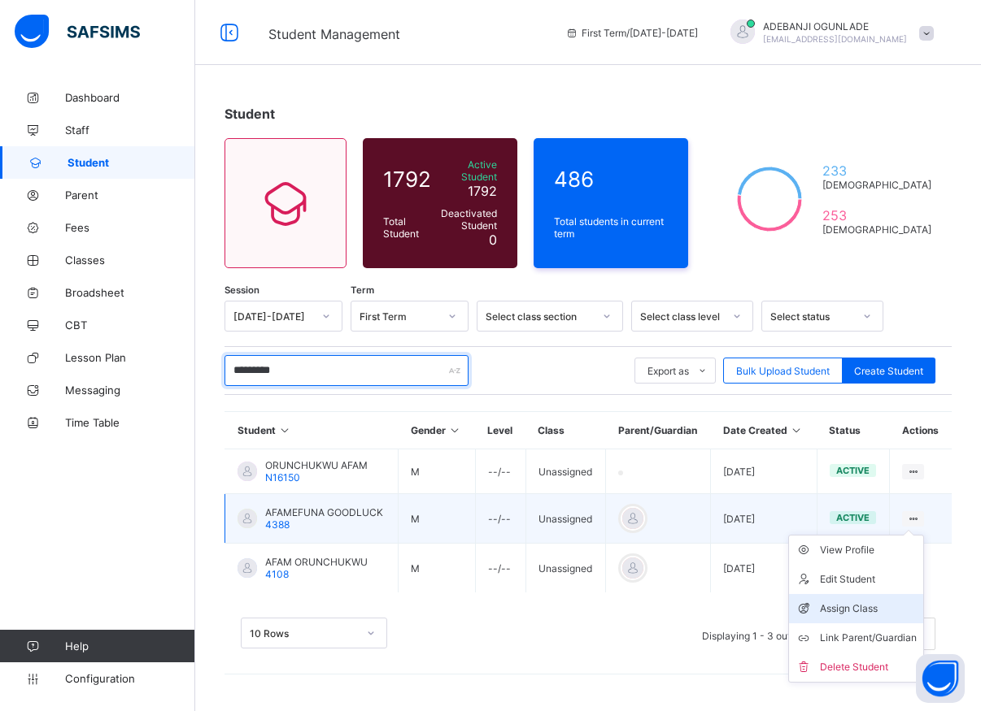
type input "*********"
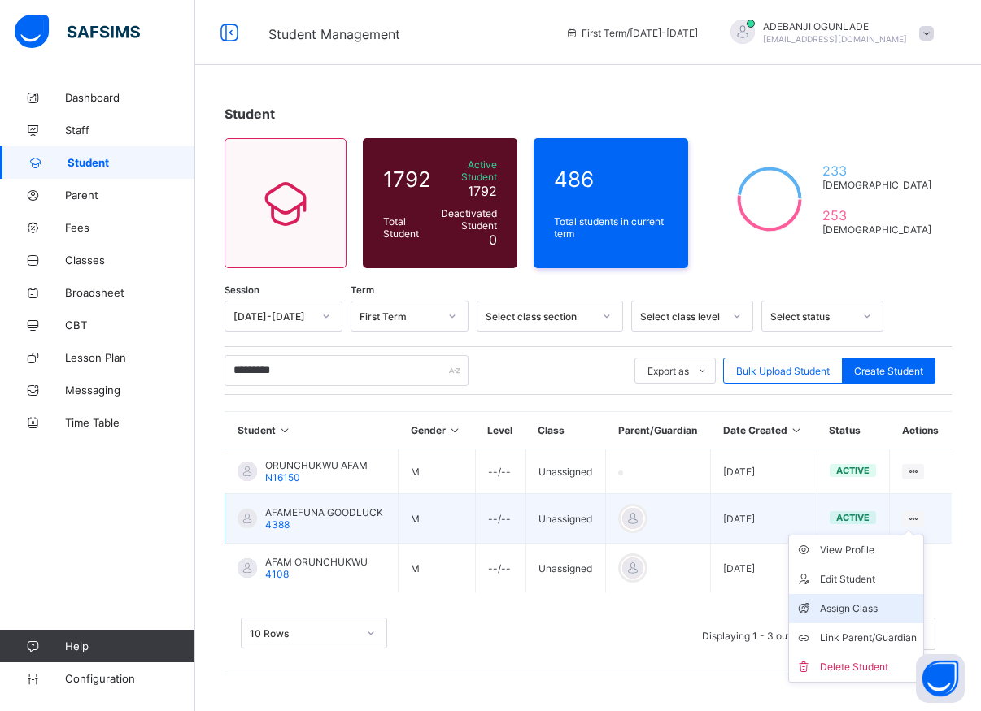
click at [865, 601] on div "Assign Class" at bounding box center [868, 609] width 97 height 16
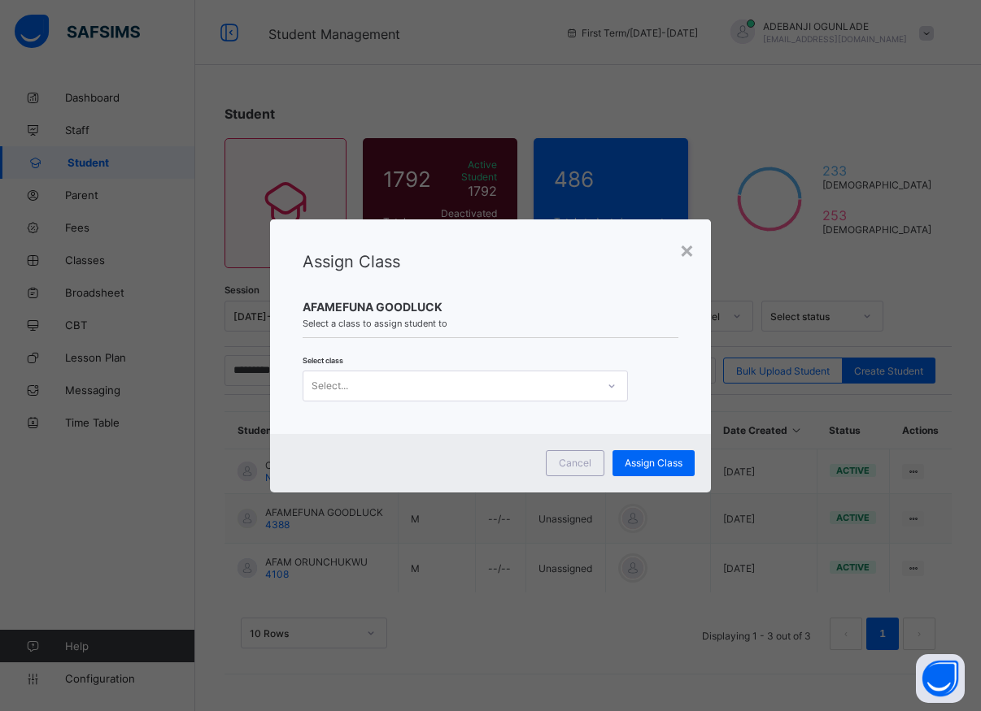
click at [609, 381] on icon at bounding box center [612, 386] width 10 height 16
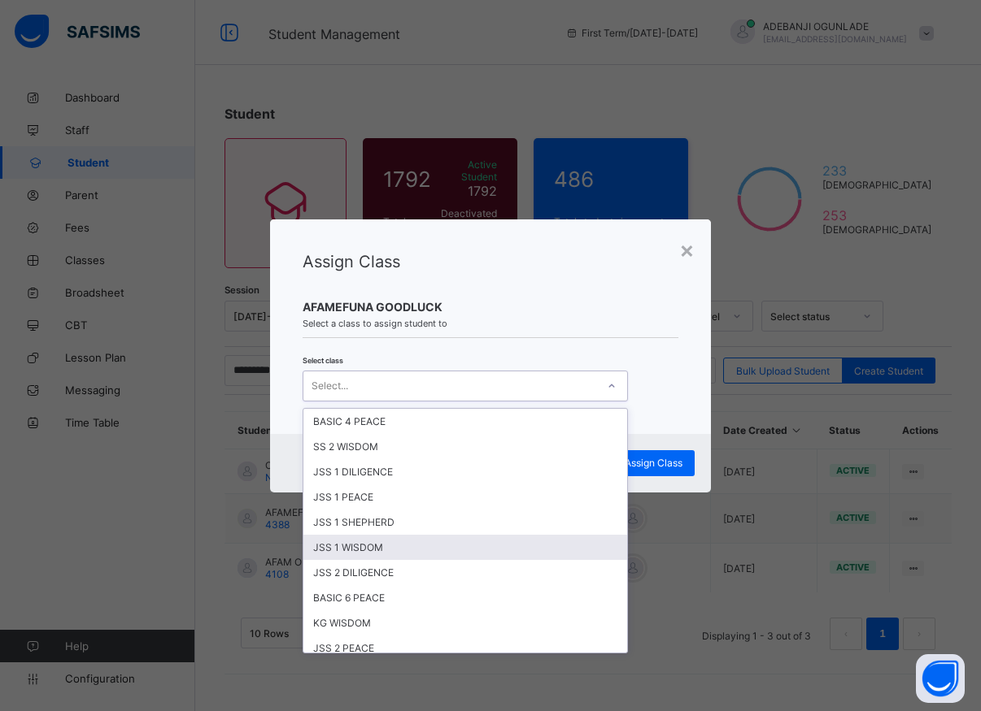
click at [347, 550] on div "JSS 1 WISDOM" at bounding box center [465, 547] width 324 height 25
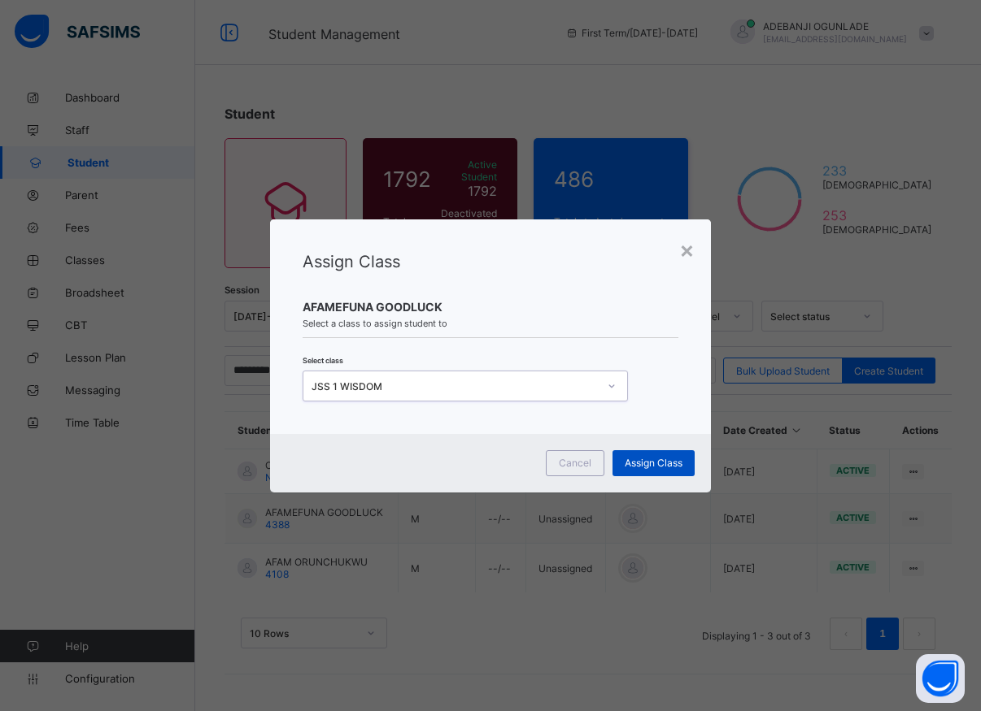
click at [676, 464] on span "Assign Class" at bounding box center [653, 463] width 58 height 12
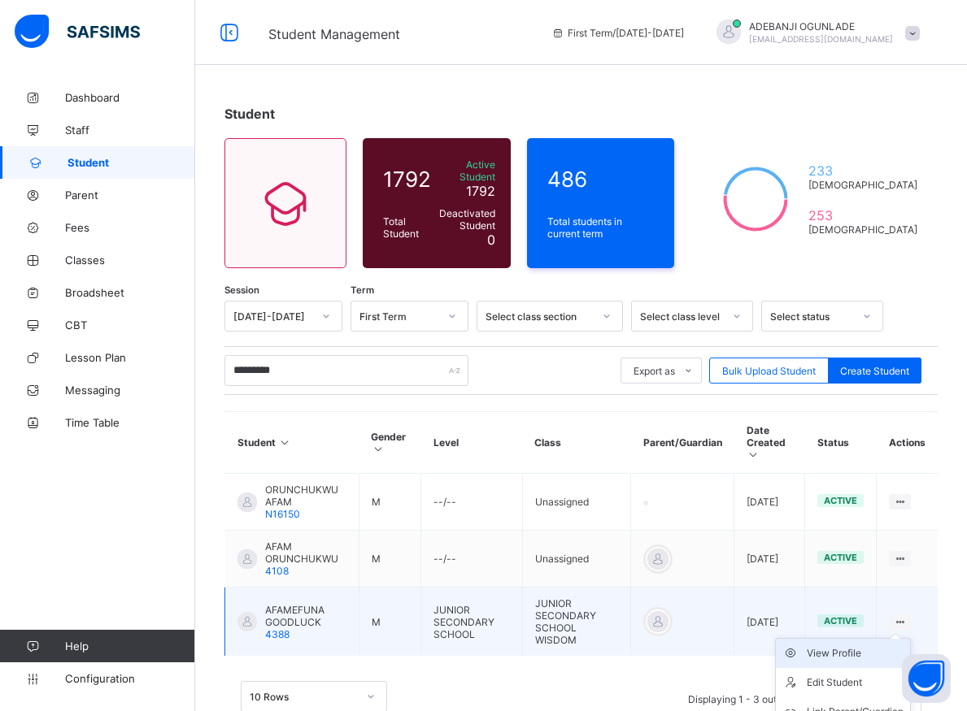
click at [855, 646] on div "View Profile" at bounding box center [855, 654] width 97 height 16
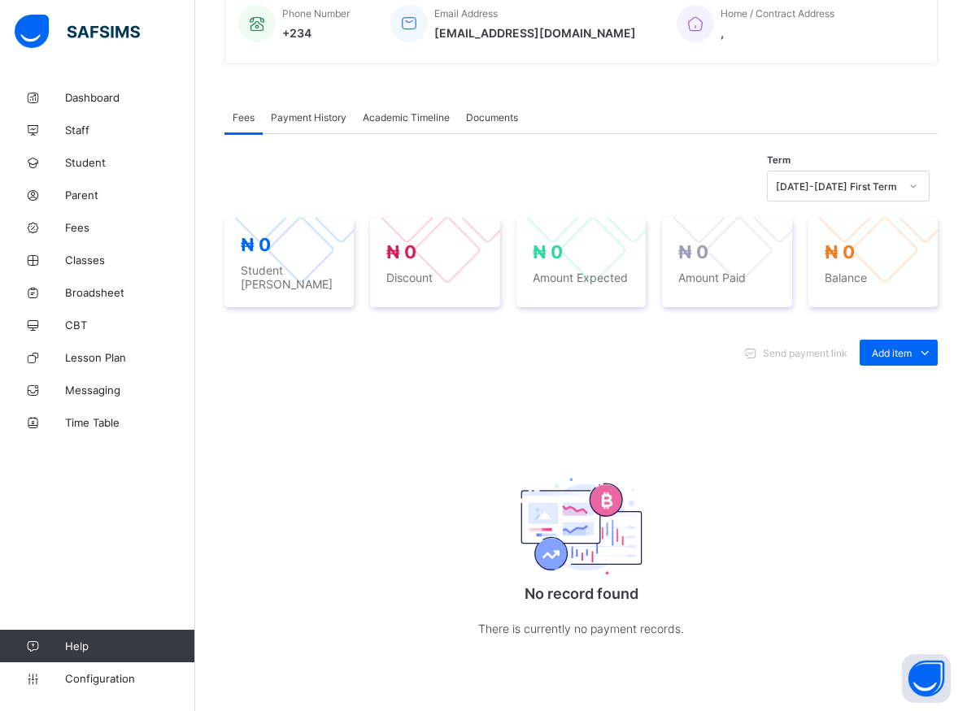
scroll to position [83, 0]
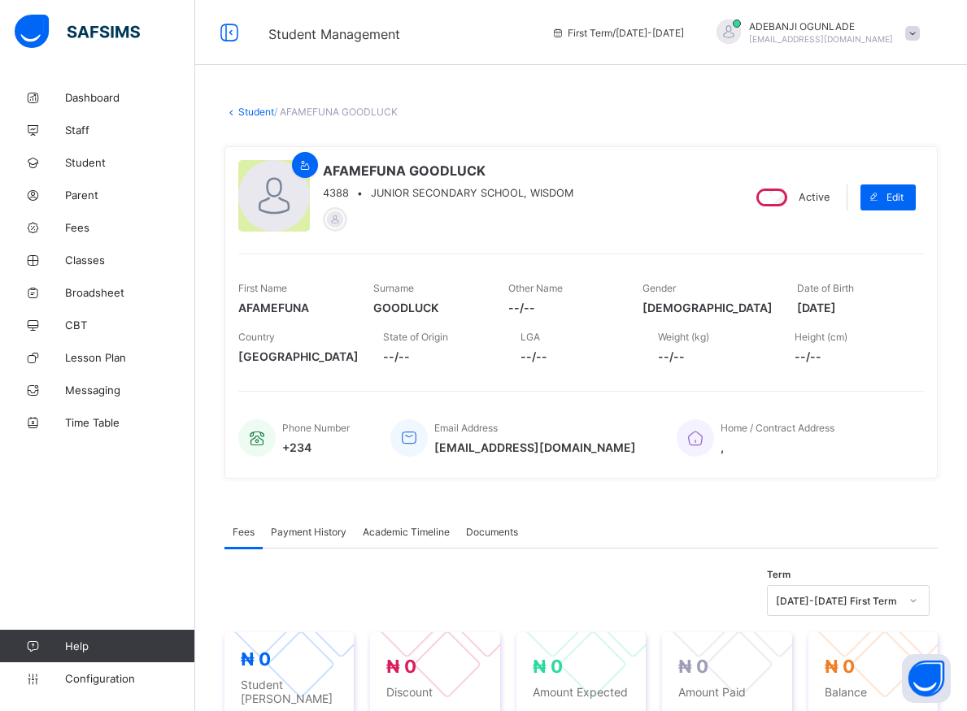
scroll to position [441, 0]
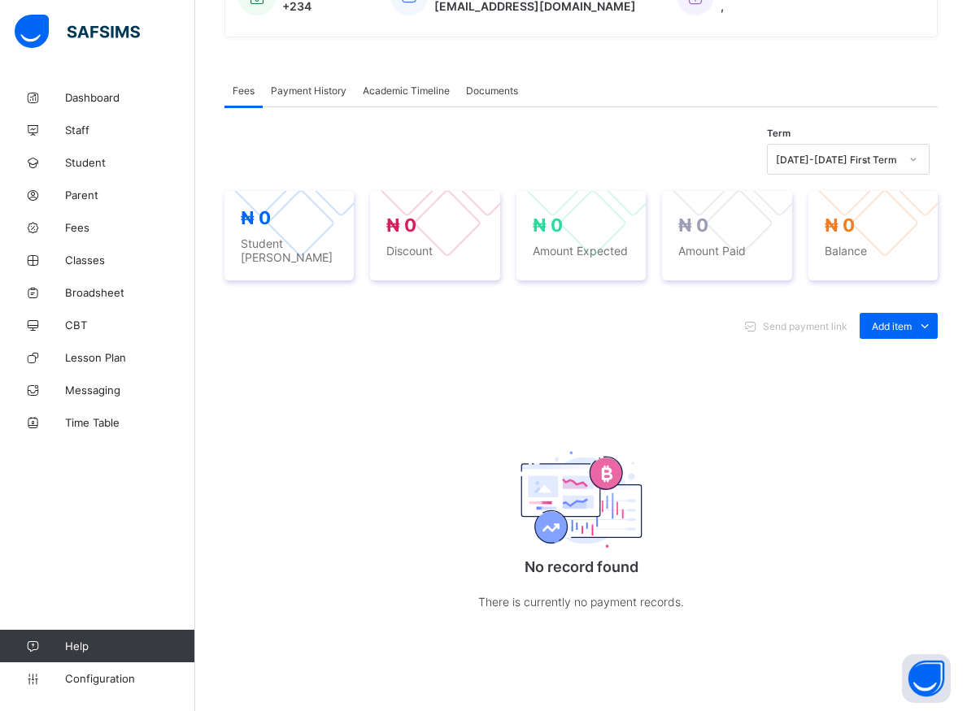
click at [918, 160] on icon at bounding box center [913, 159] width 10 height 16
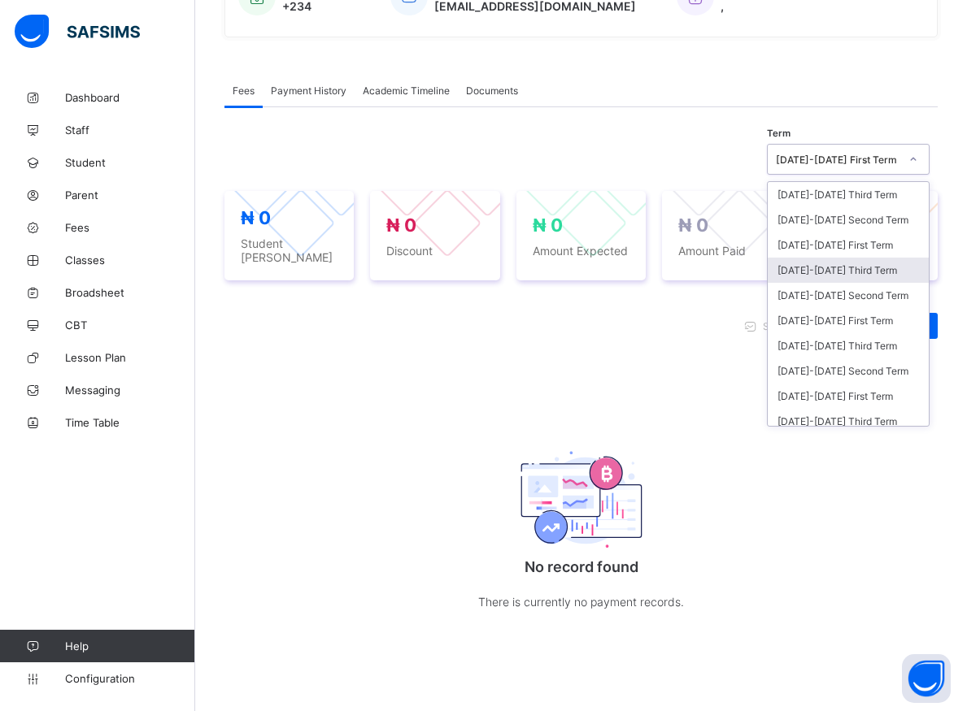
click at [840, 273] on div "[DATE]-[DATE] Third Term" at bounding box center [848, 270] width 161 height 25
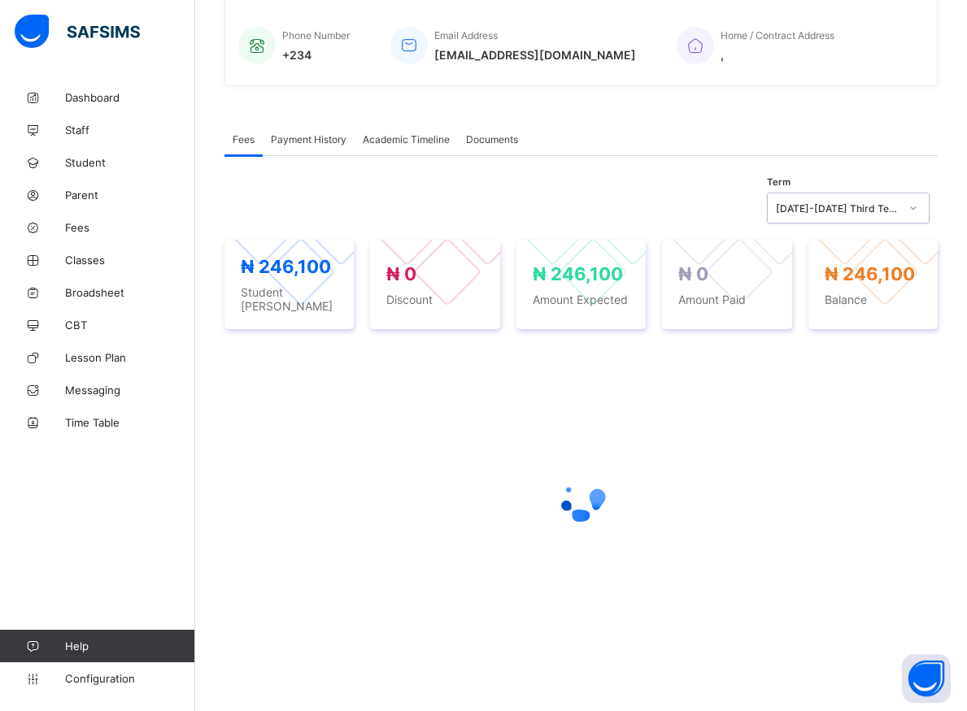
scroll to position [385, 0]
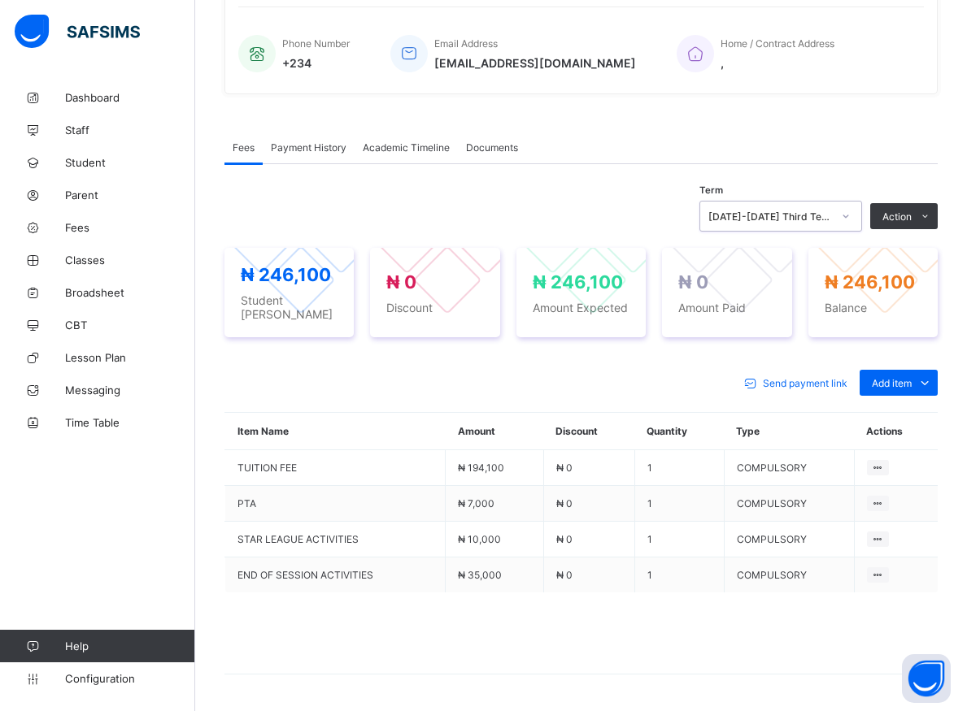
click at [629, 135] on div "Fees Payment History Academic Timeline Documents" at bounding box center [580, 147] width 713 height 33
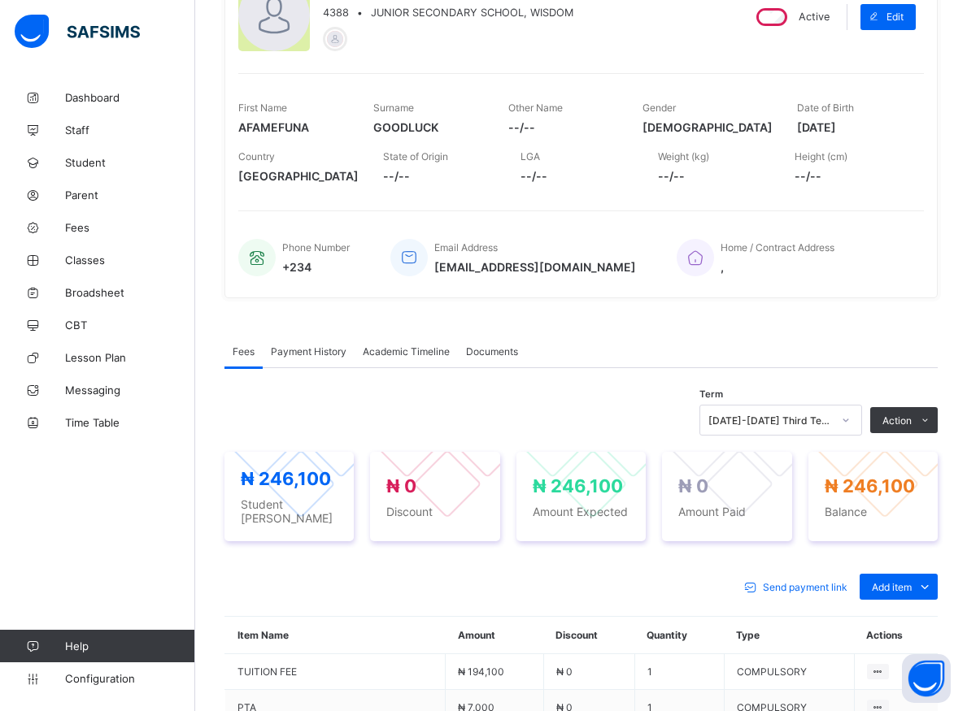
scroll to position [429, 0]
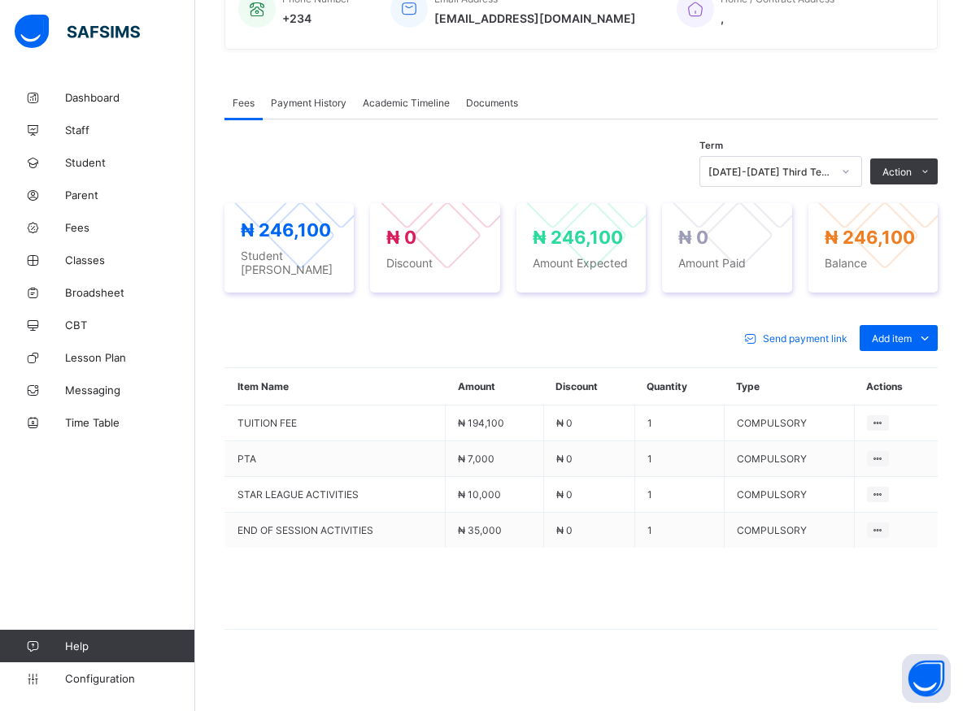
click at [850, 177] on icon at bounding box center [846, 171] width 10 height 16
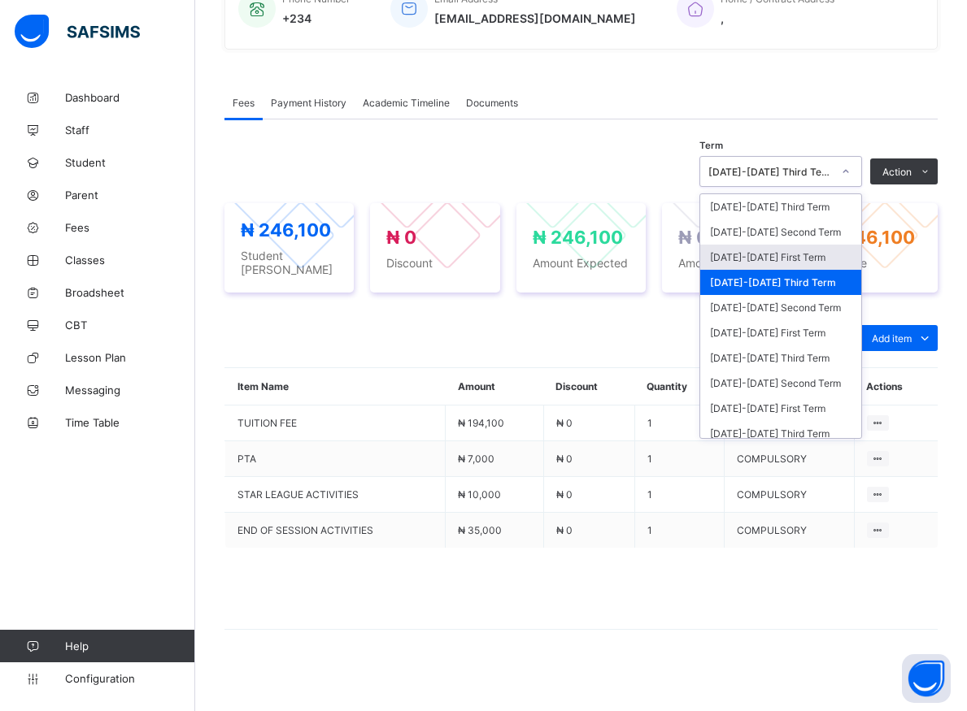
click at [765, 260] on div "[DATE]-[DATE] First Term" at bounding box center [780, 257] width 161 height 25
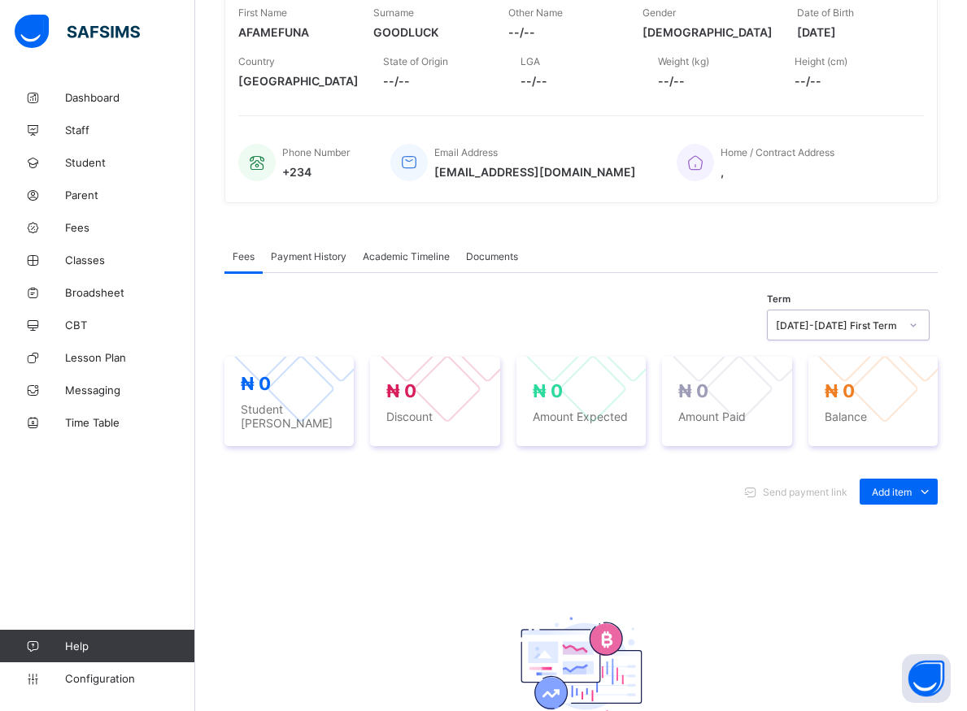
scroll to position [359, 0]
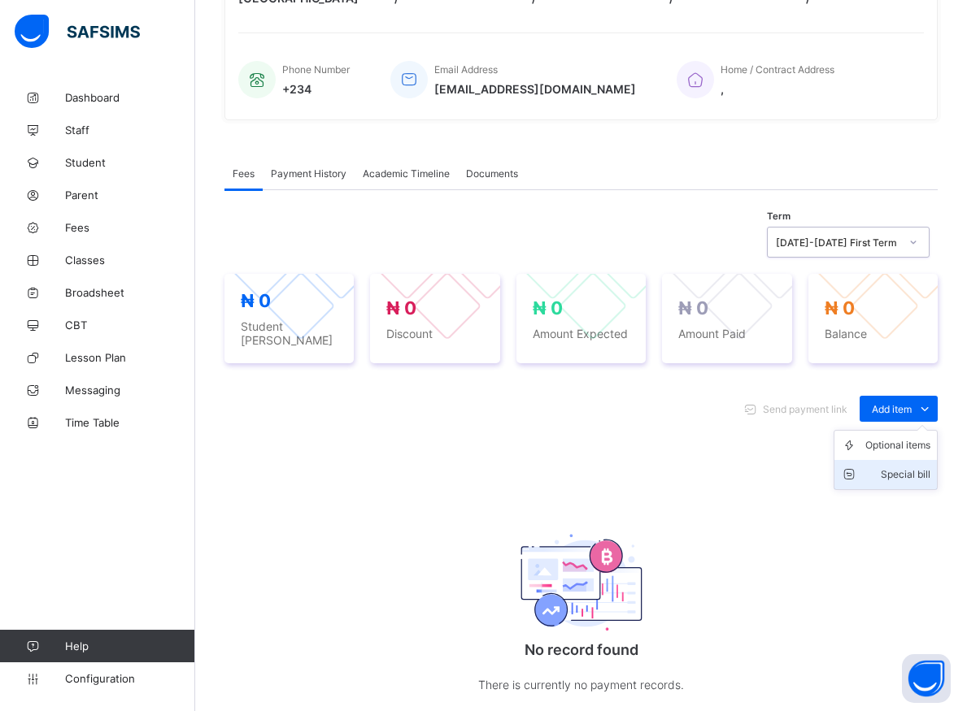
click at [917, 468] on div "Special bill" at bounding box center [897, 475] width 65 height 16
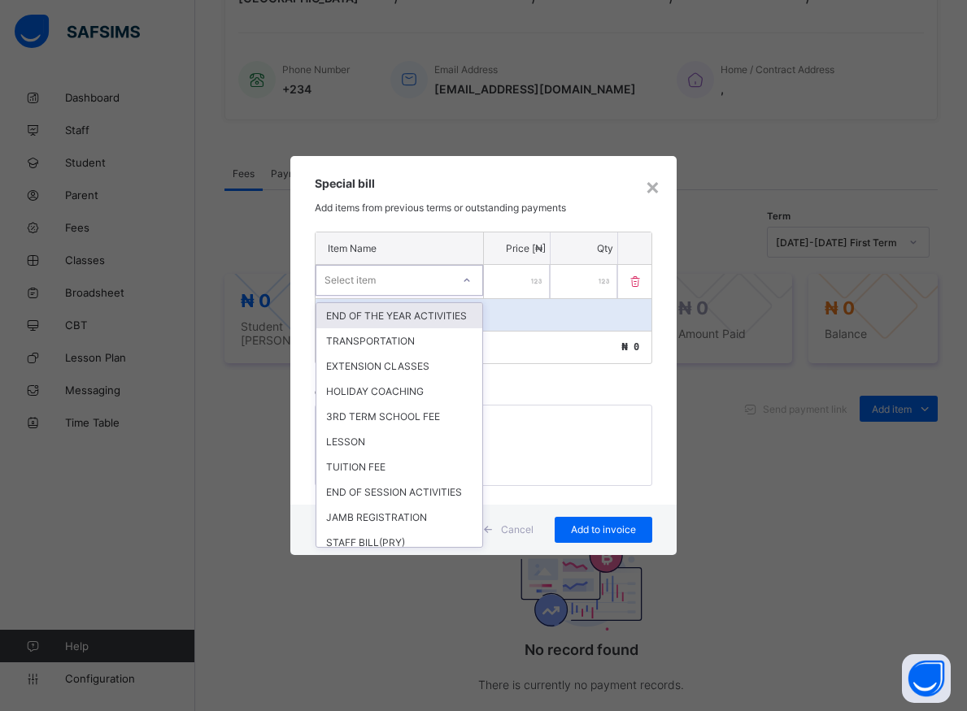
click at [470, 285] on div at bounding box center [467, 280] width 28 height 26
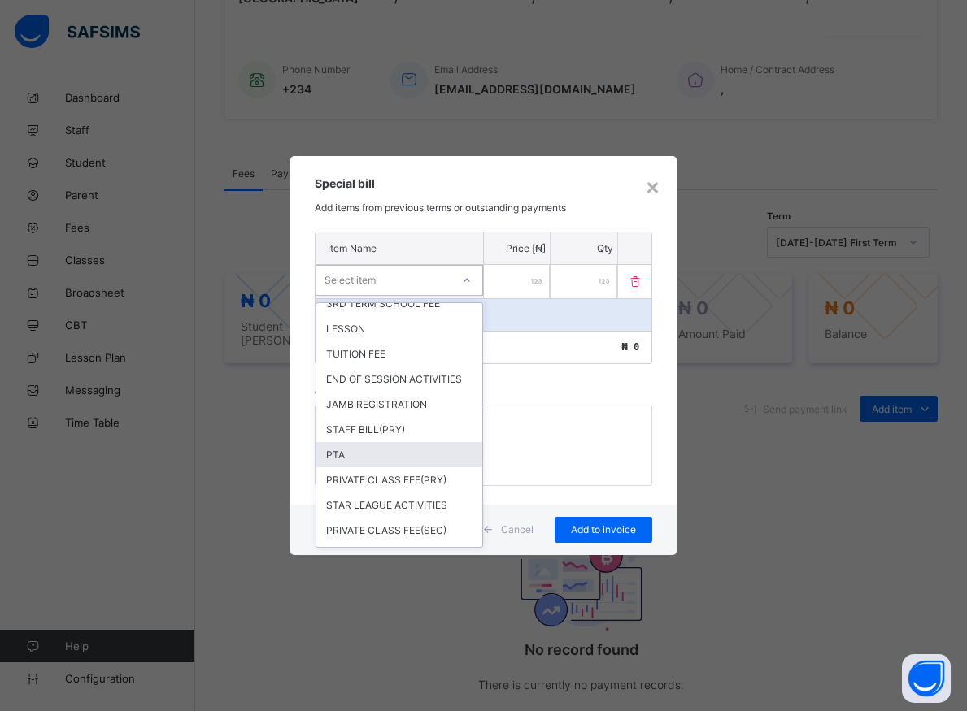
scroll to position [99, 0]
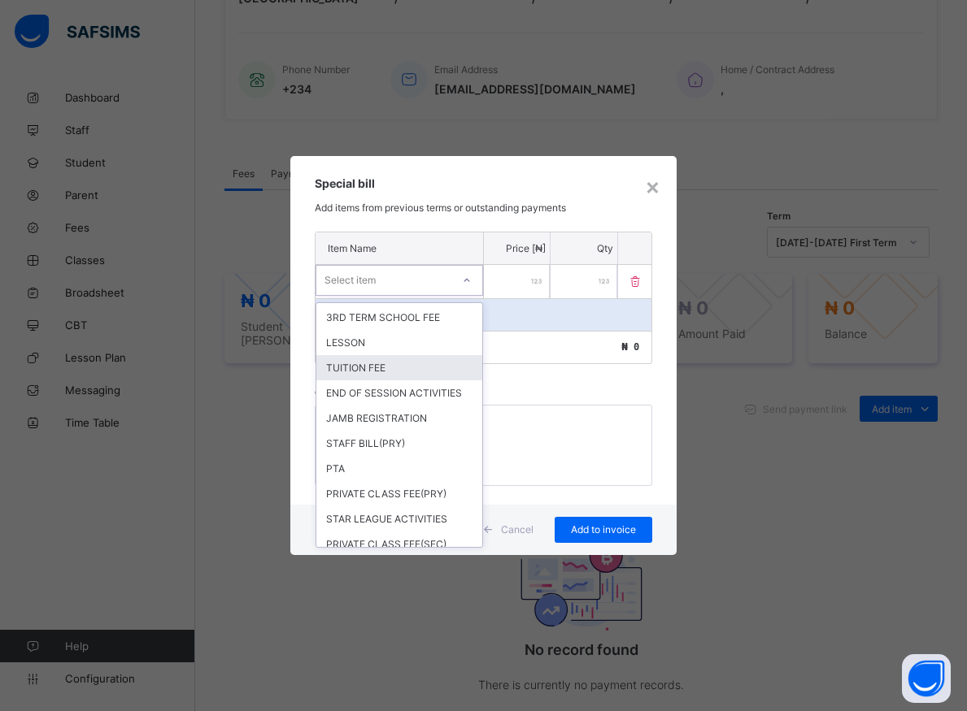
click at [367, 381] on div "TUITION FEE" at bounding box center [399, 367] width 166 height 25
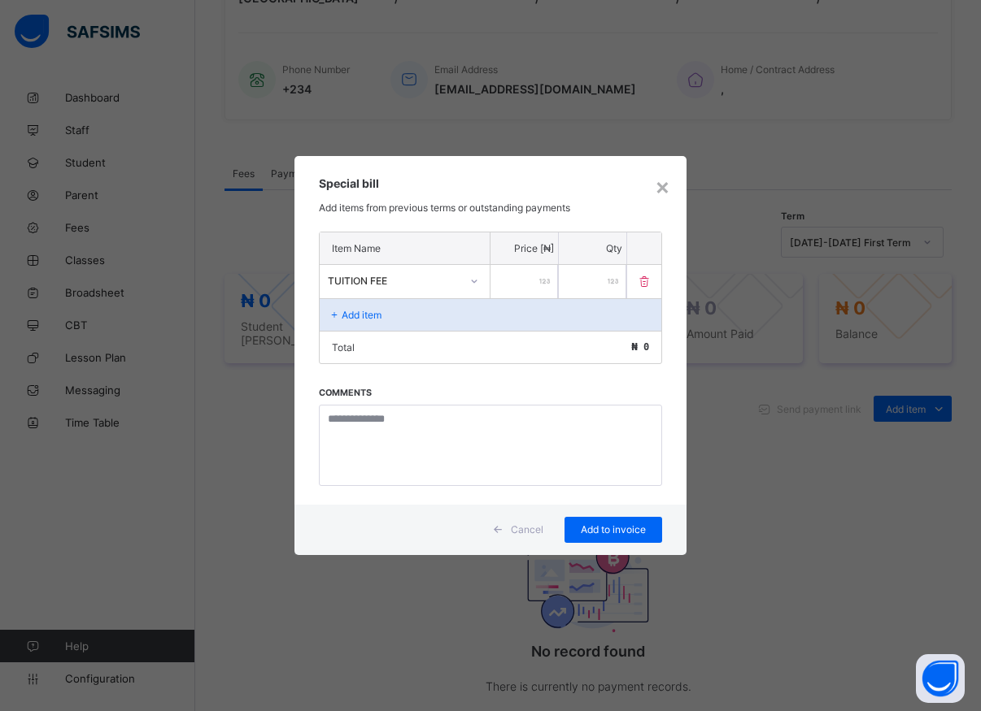
click at [507, 282] on input "number" at bounding box center [523, 281] width 67 height 33
type input "******"
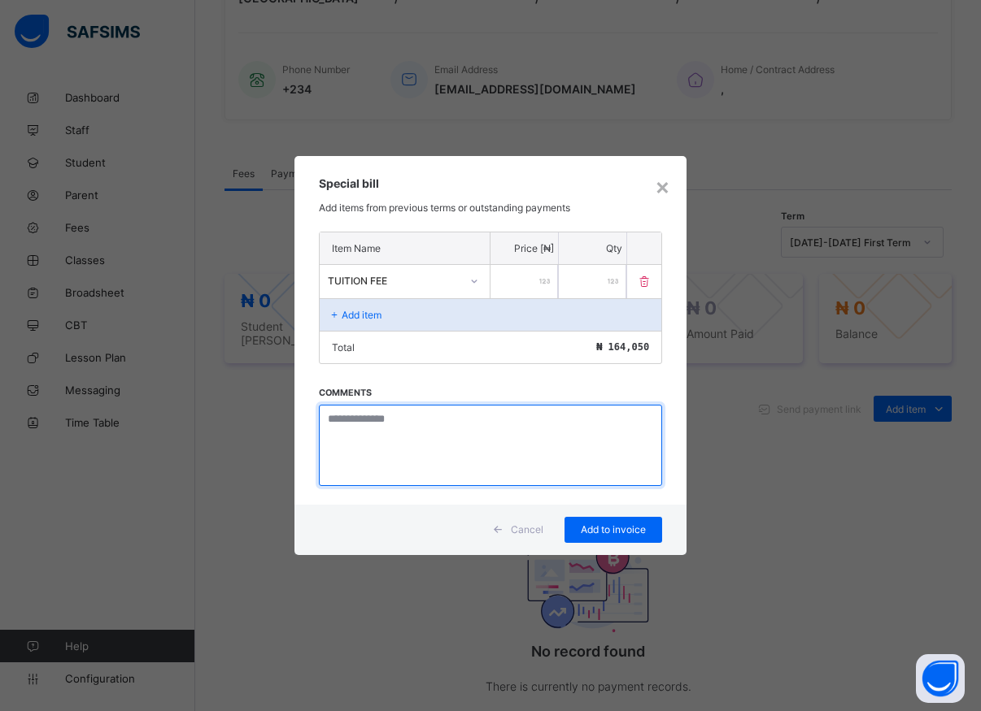
click at [381, 435] on textarea at bounding box center [490, 445] width 343 height 81
type textarea "*******"
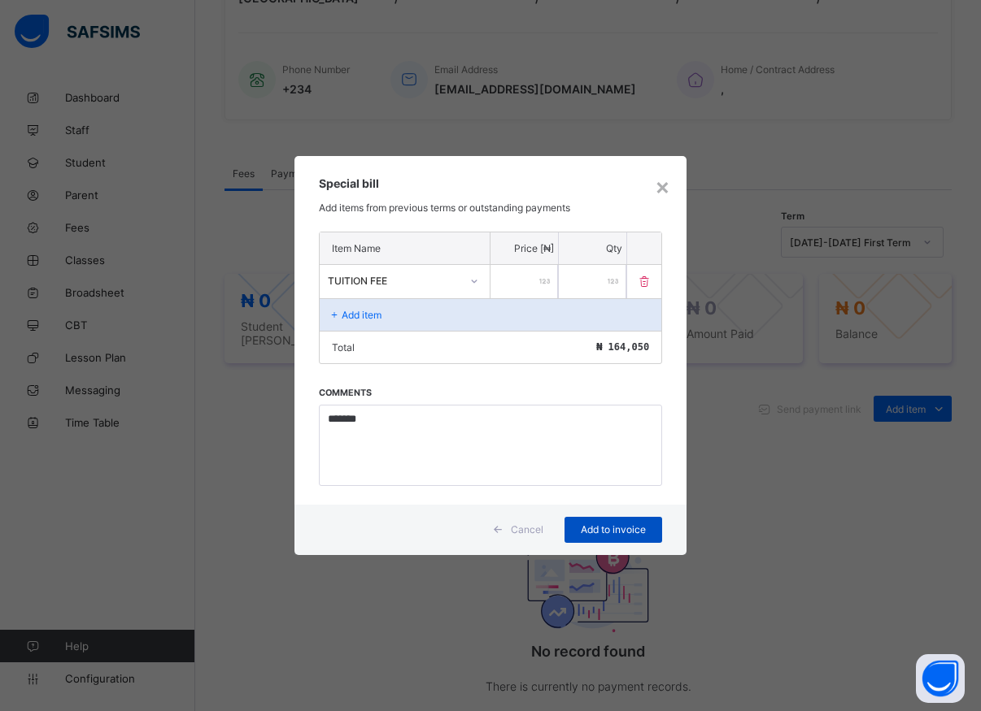
click at [616, 537] on div "Add to invoice" at bounding box center [613, 530] width 98 height 26
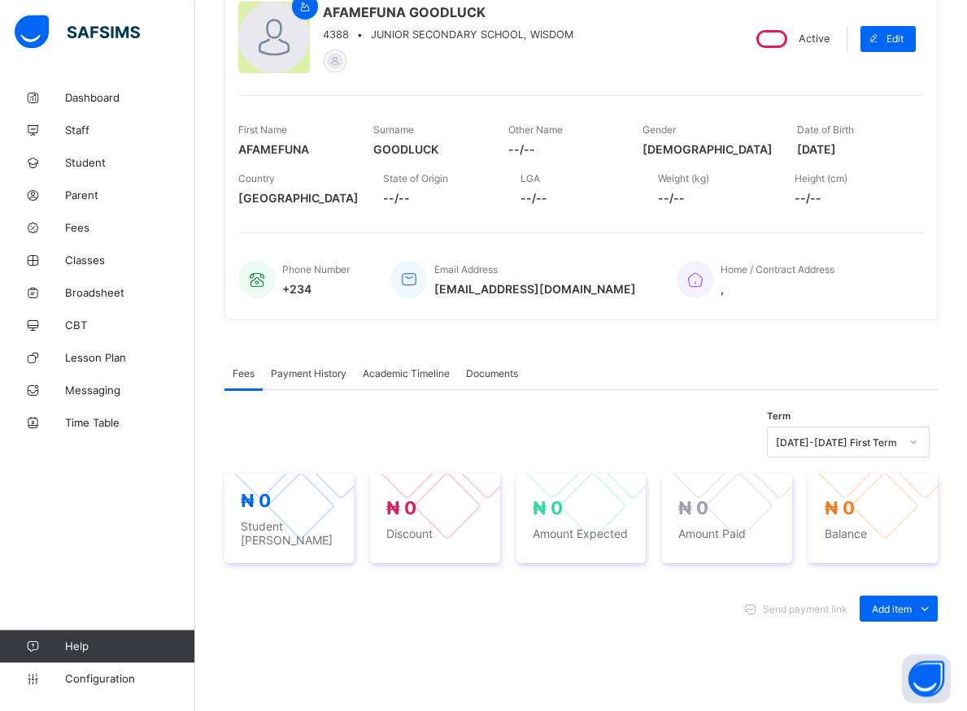
scroll to position [193, 0]
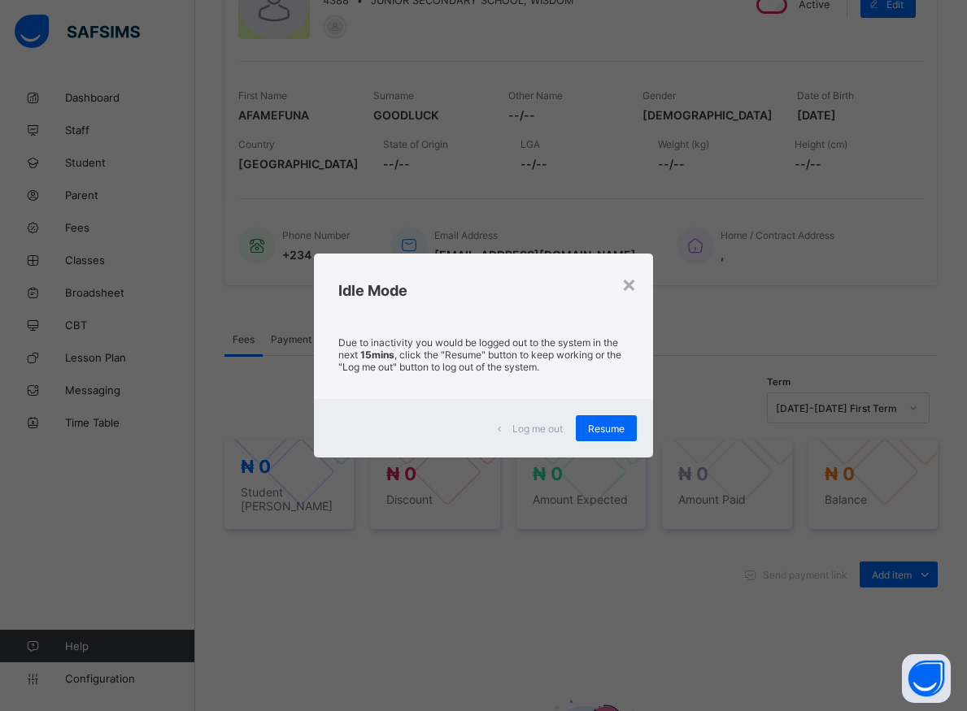
click at [84, 161] on div "× Idle Mode Due to inactivity you would be logged out to the system in the next…" at bounding box center [483, 355] width 967 height 711
click at [618, 433] on span "Resume" at bounding box center [606, 429] width 37 height 12
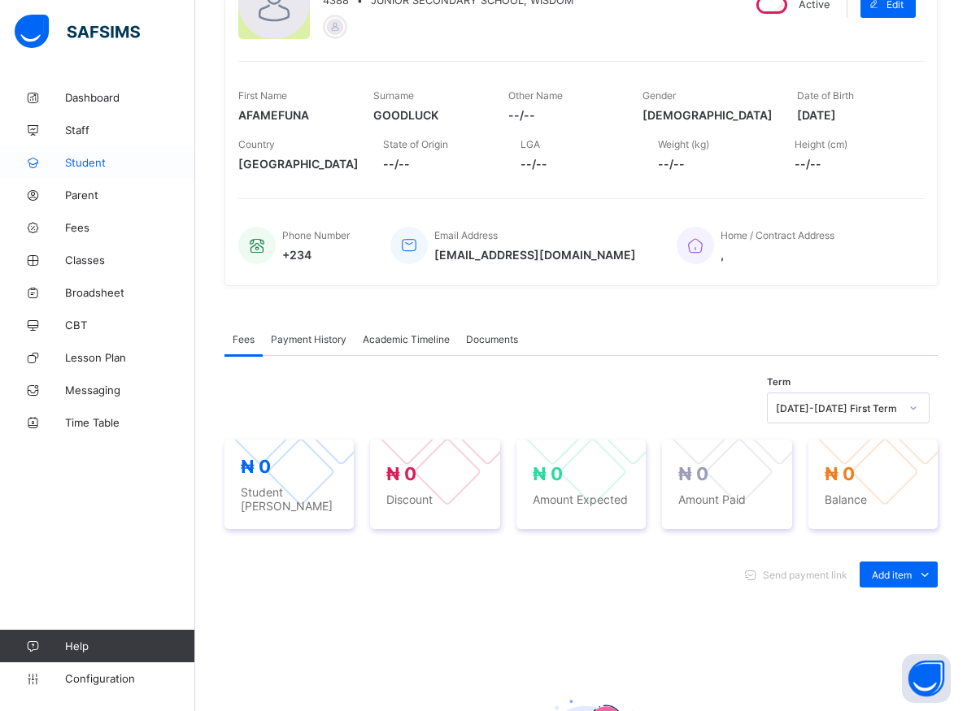
click at [83, 156] on span "Student" at bounding box center [130, 162] width 130 height 13
click at [80, 153] on link "Student" at bounding box center [97, 162] width 195 height 33
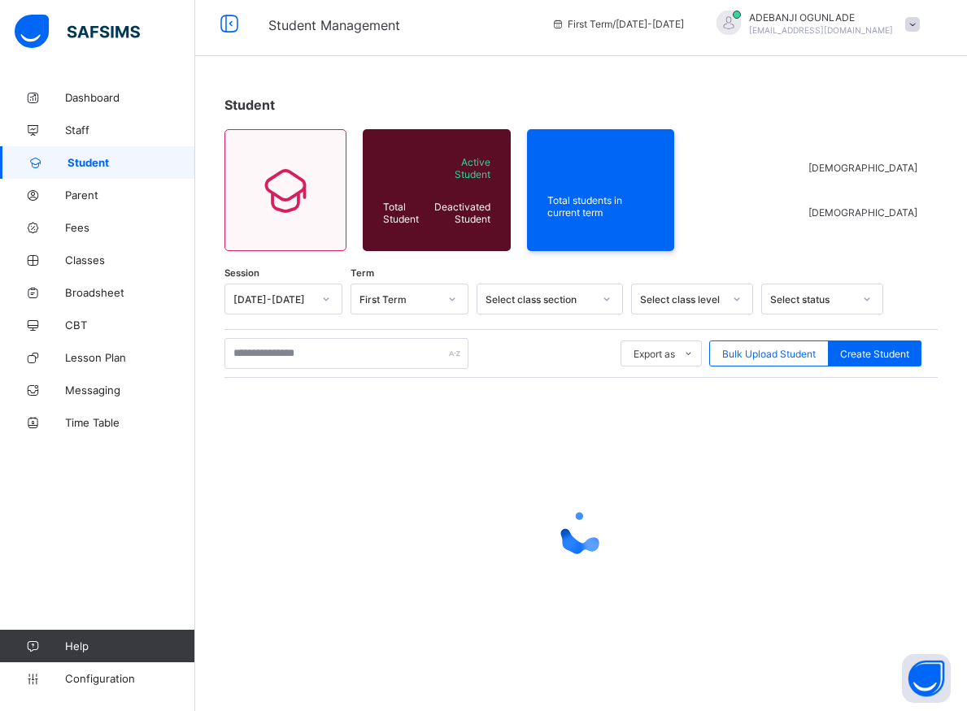
scroll to position [9, 0]
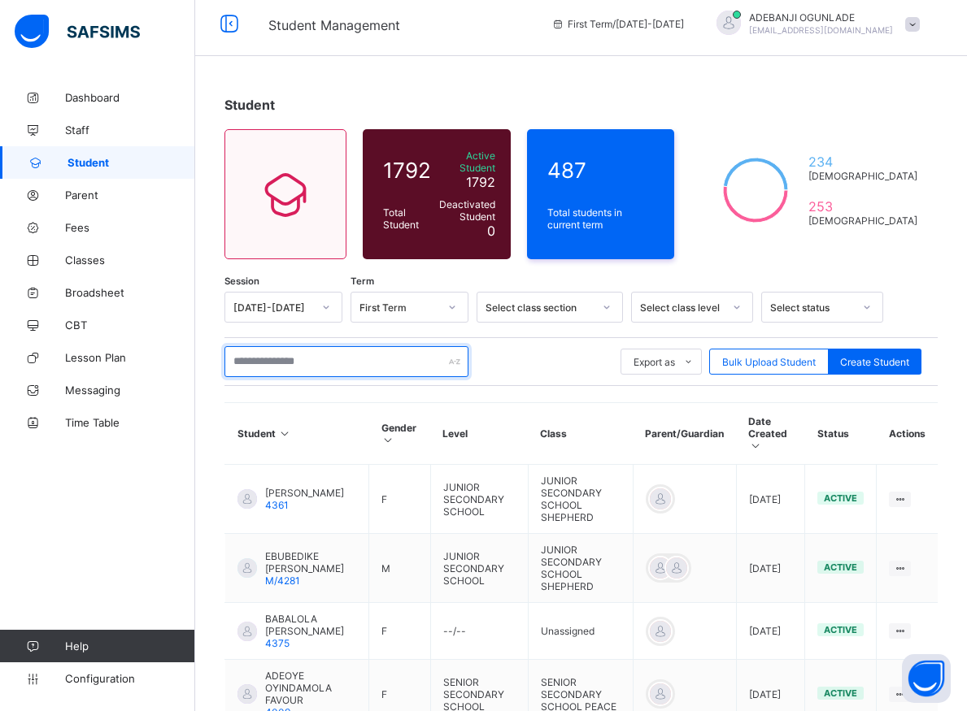
click at [314, 354] on input "text" at bounding box center [346, 361] width 244 height 31
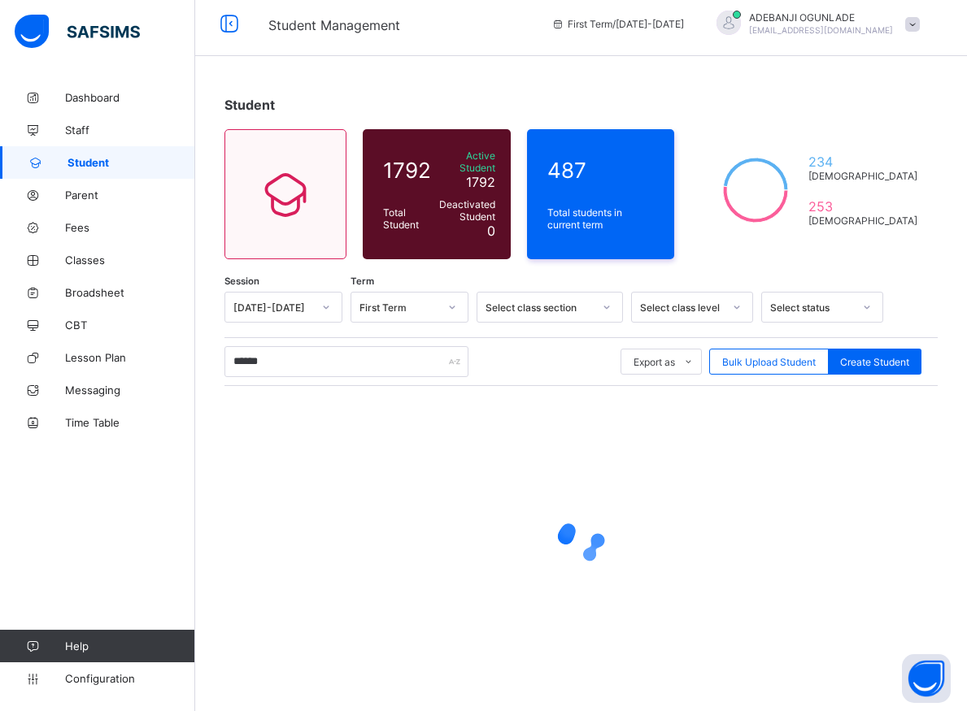
click at [452, 428] on div at bounding box center [580, 540] width 713 height 309
drag, startPoint x: 442, startPoint y: 360, endPoint x: 435, endPoint y: 372, distance: 13.5
click at [440, 372] on input "******" at bounding box center [346, 361] width 244 height 31
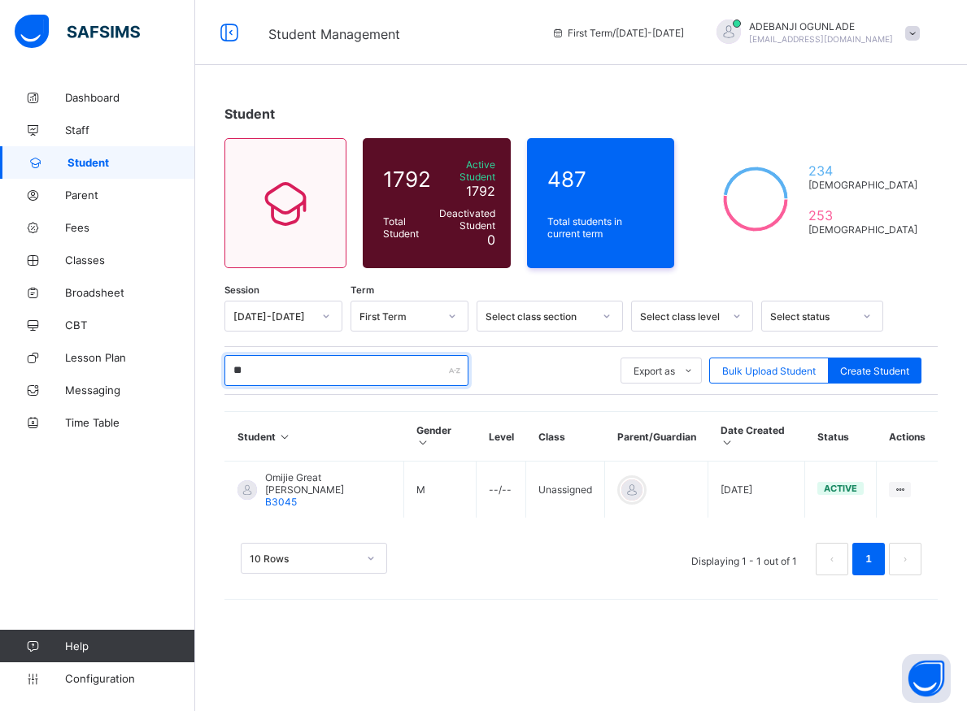
type input "*"
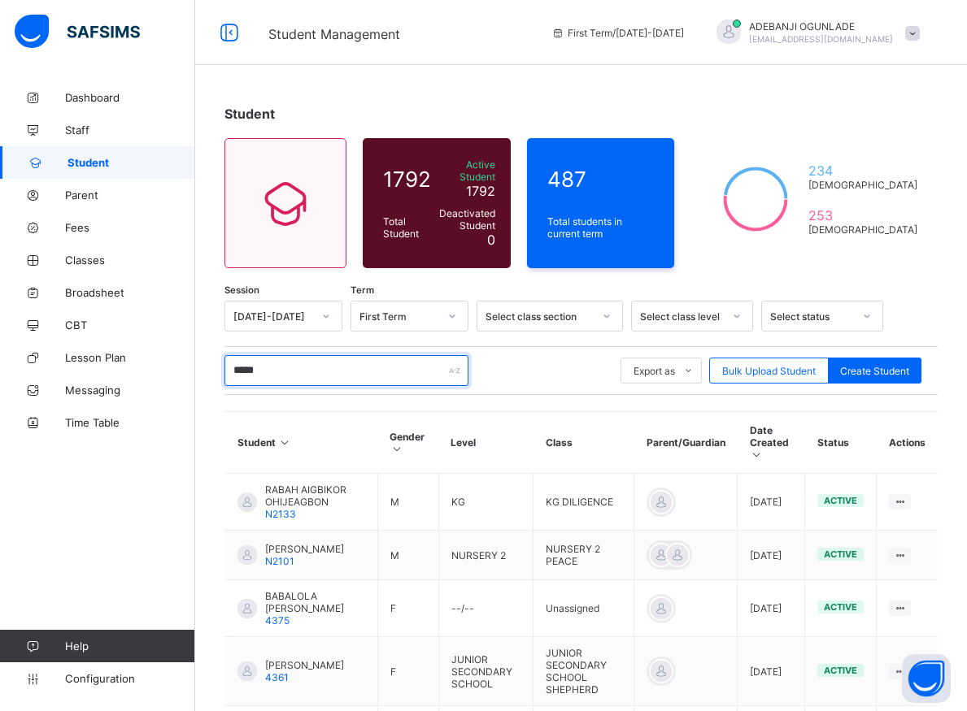
type input "******"
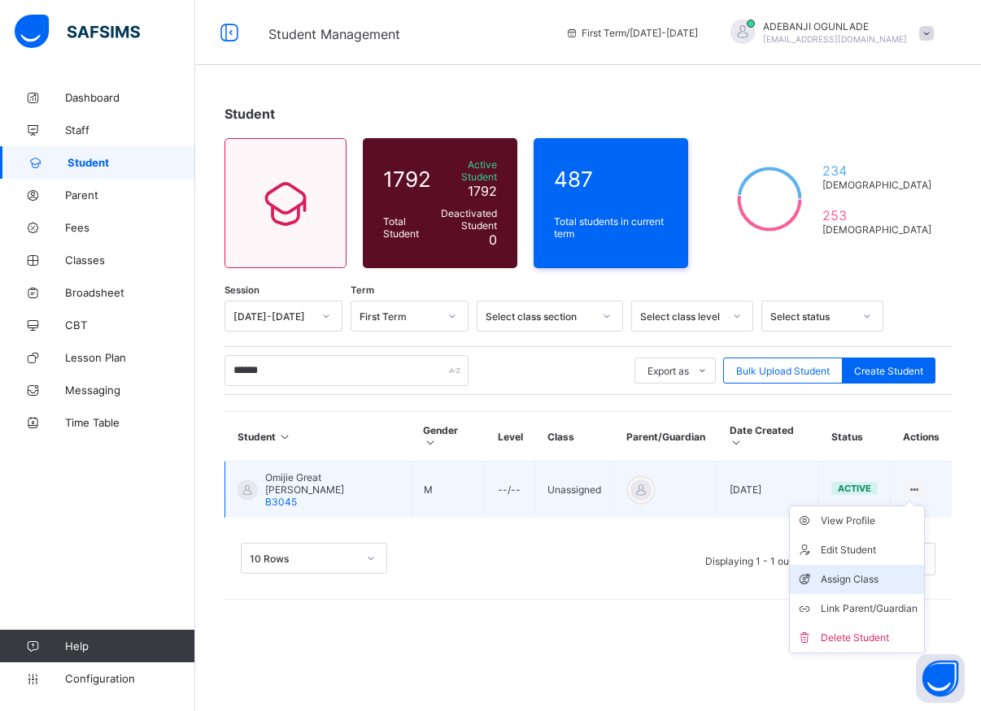
click at [838, 572] on div "Assign Class" at bounding box center [868, 580] width 97 height 16
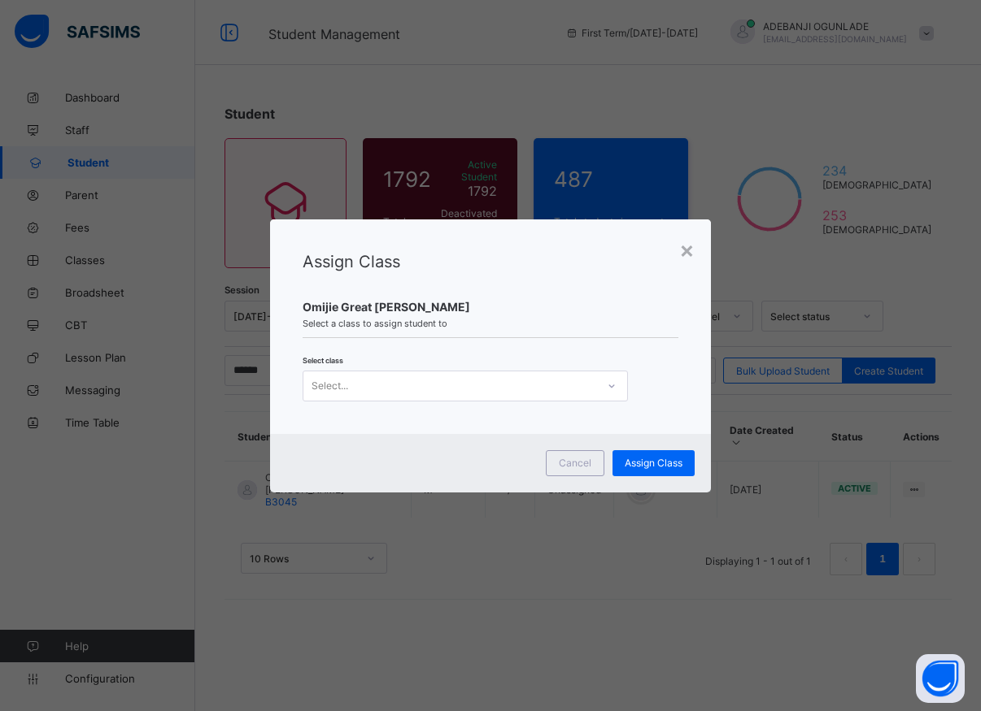
click at [611, 381] on icon at bounding box center [612, 386] width 10 height 16
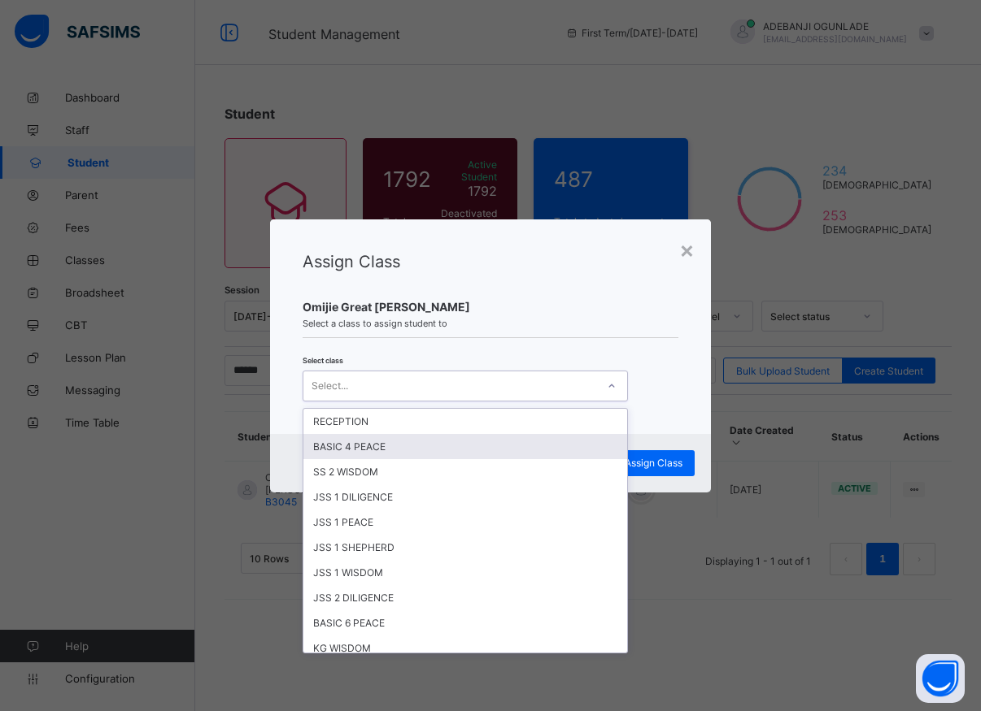
click at [341, 451] on div "BASIC 4 PEACE" at bounding box center [465, 446] width 324 height 25
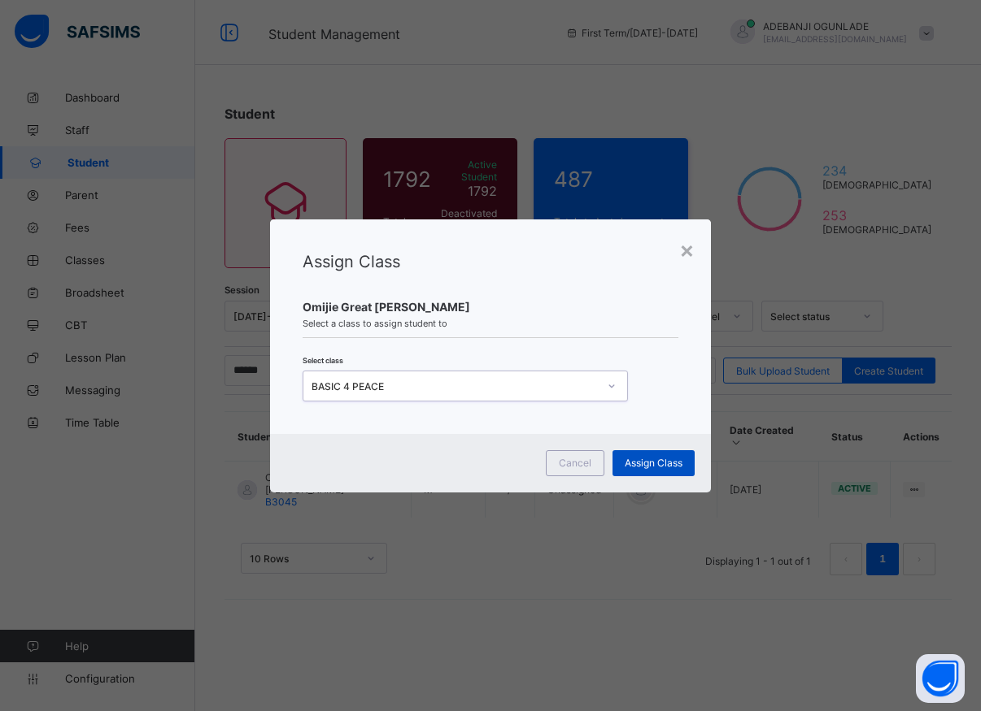
click at [633, 468] on span "Assign Class" at bounding box center [653, 463] width 58 height 12
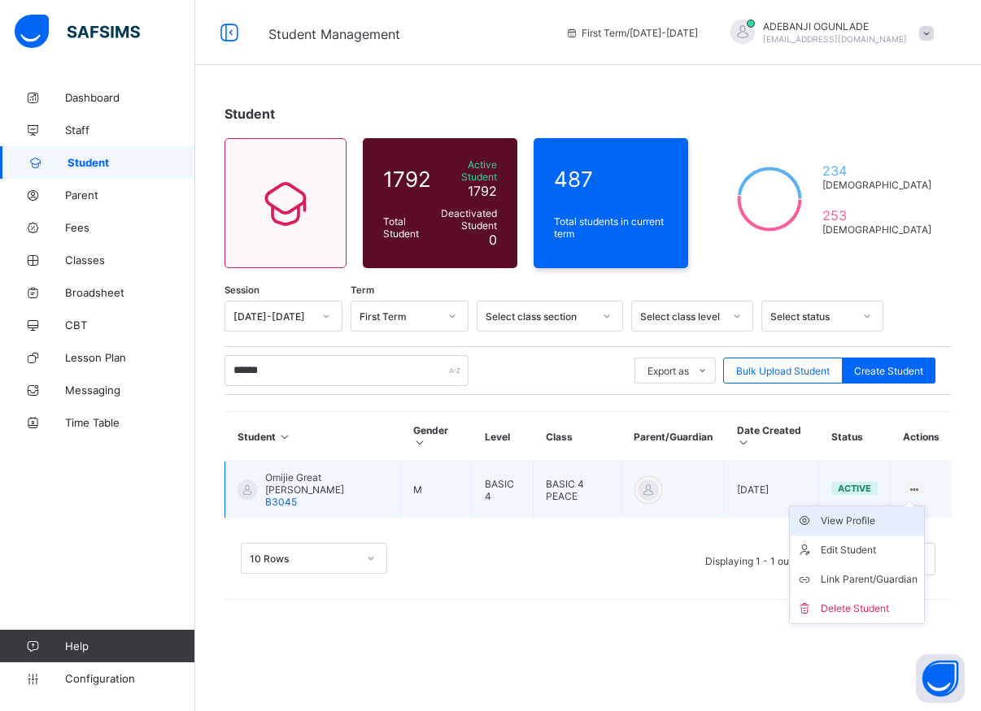
click at [859, 515] on div "View Profile" at bounding box center [868, 521] width 97 height 16
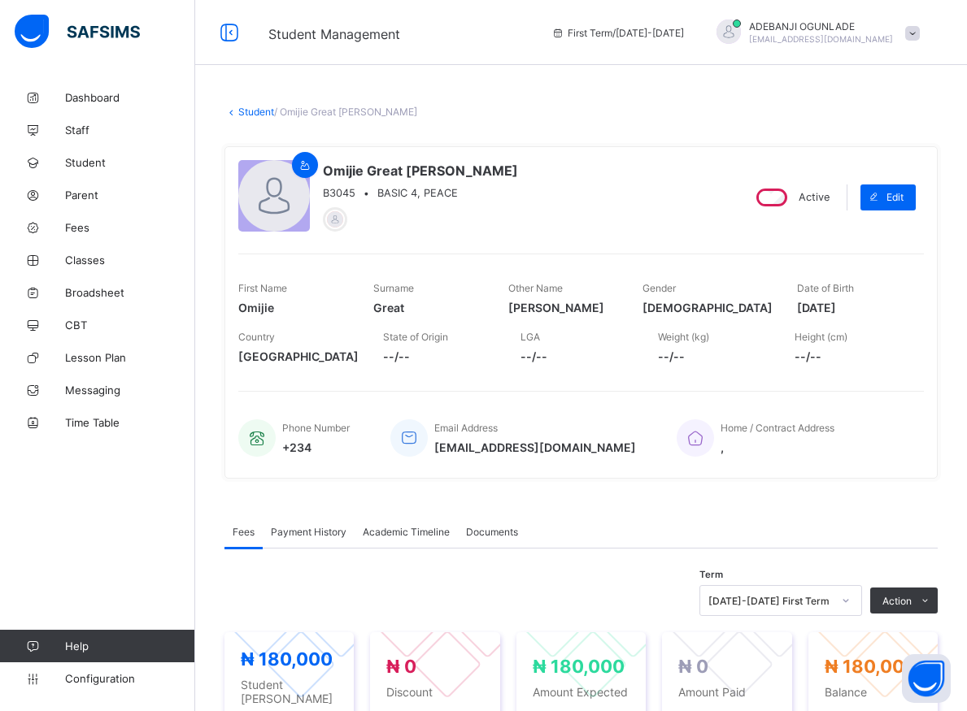
scroll to position [166, 0]
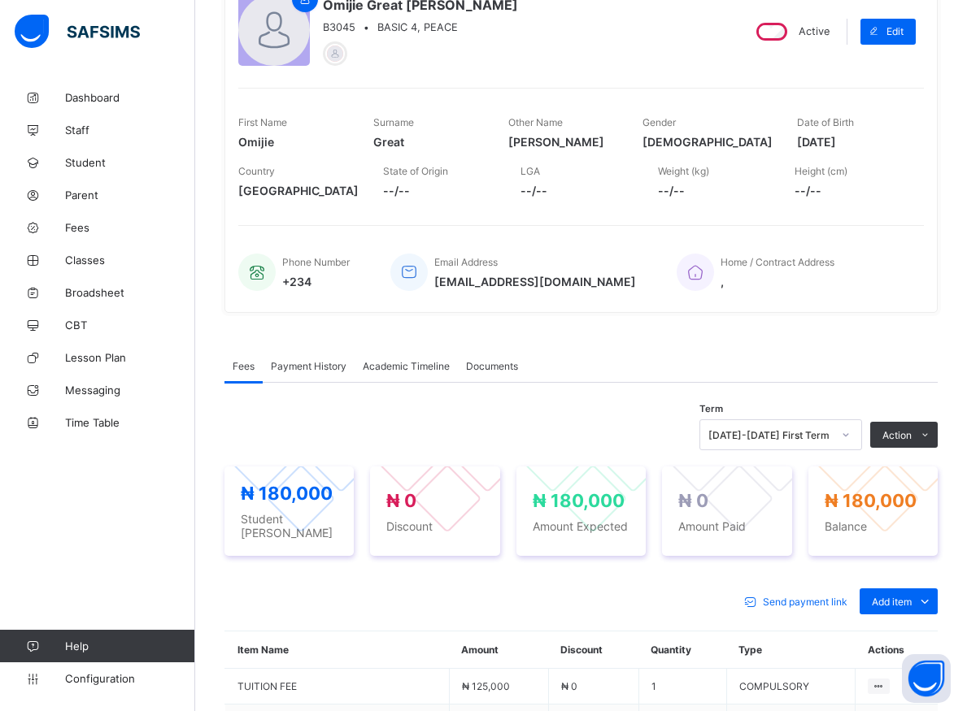
click at [850, 439] on icon at bounding box center [846, 435] width 10 height 16
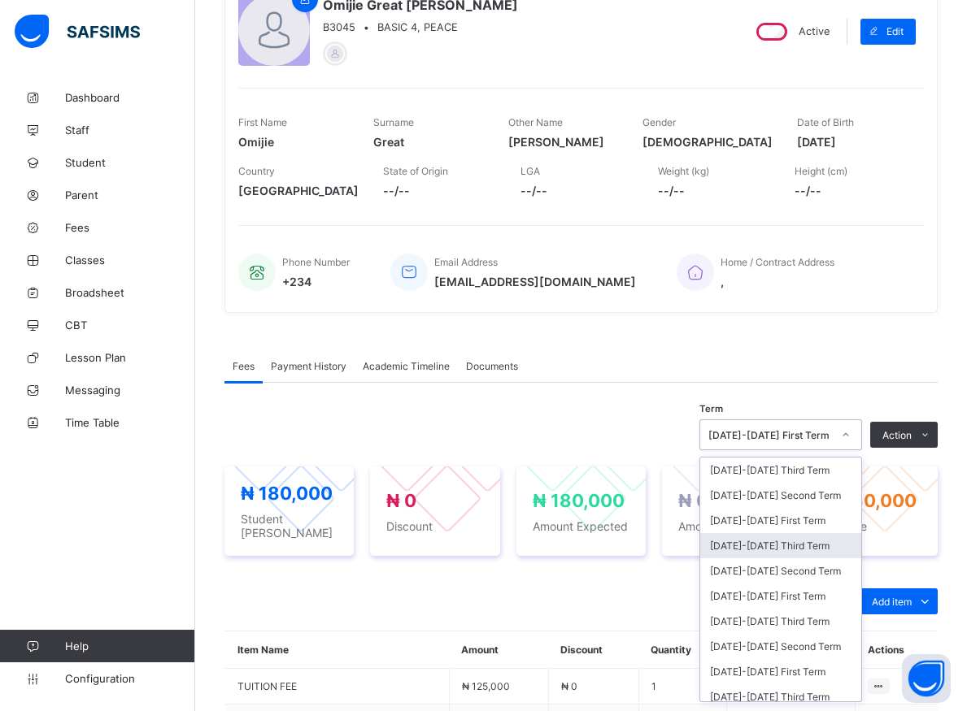
click at [773, 555] on div "[DATE]-[DATE] Third Term" at bounding box center [780, 545] width 161 height 25
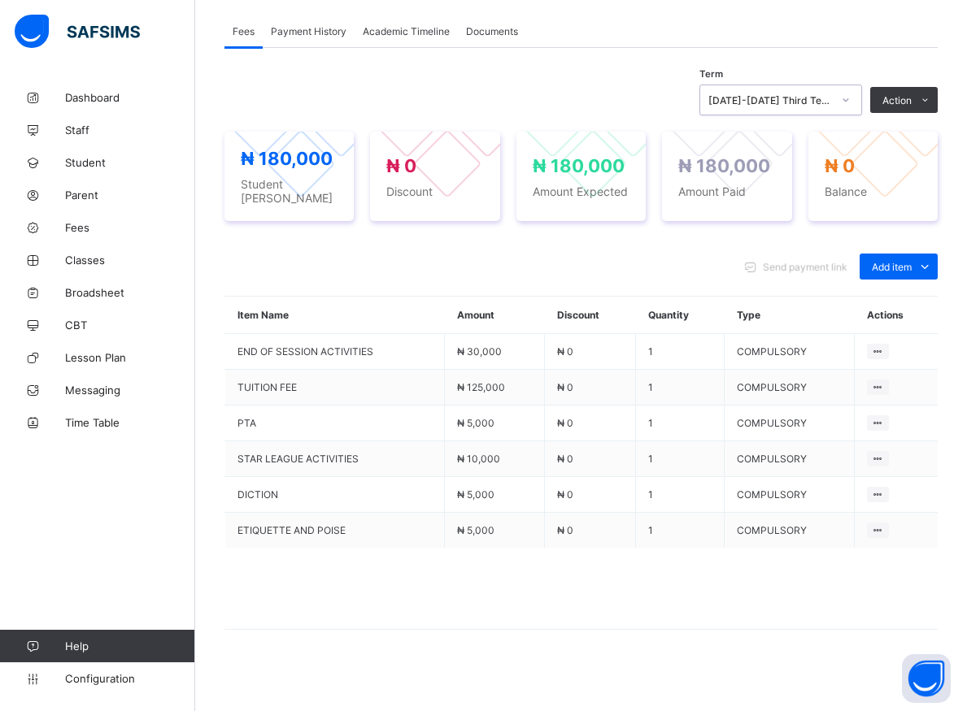
scroll to position [252, 0]
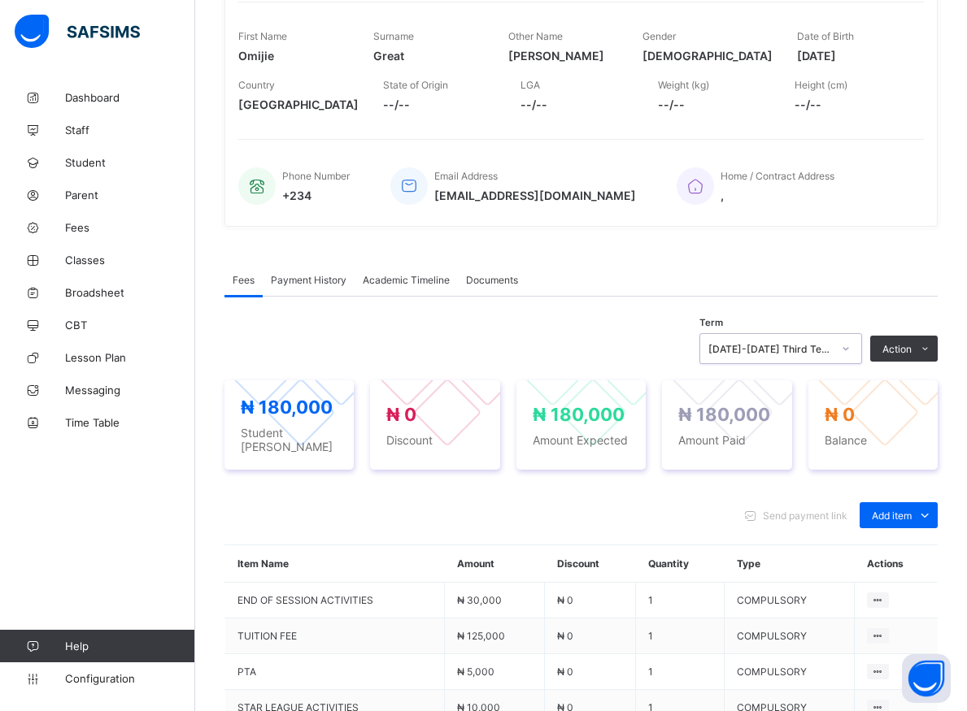
click at [850, 352] on icon at bounding box center [846, 349] width 10 height 16
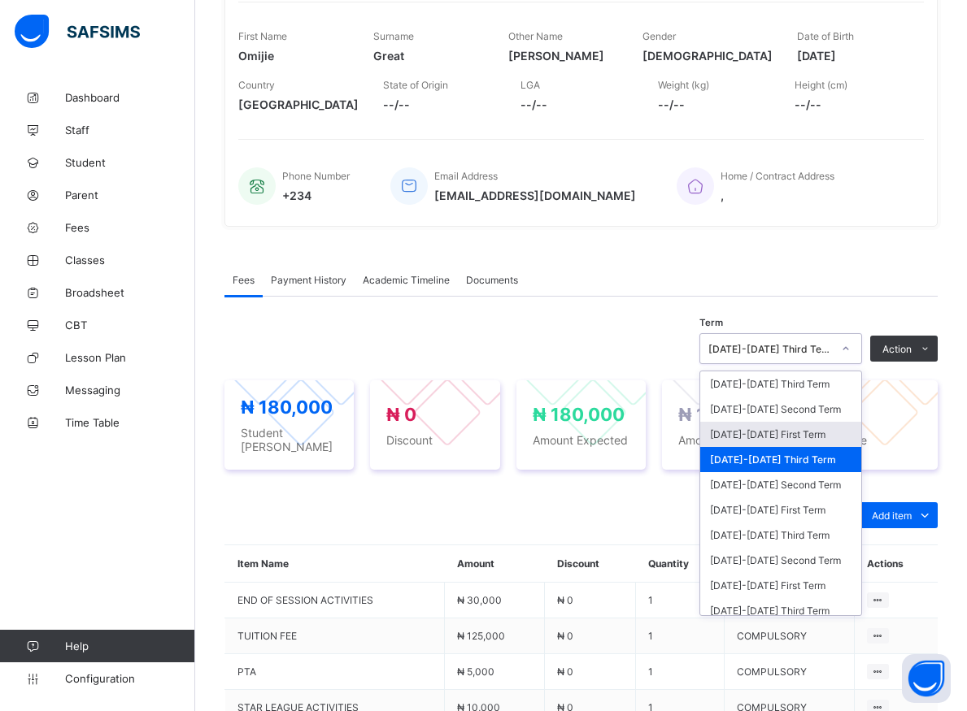
click at [766, 437] on div "[DATE]-[DATE] First Term" at bounding box center [780, 434] width 161 height 25
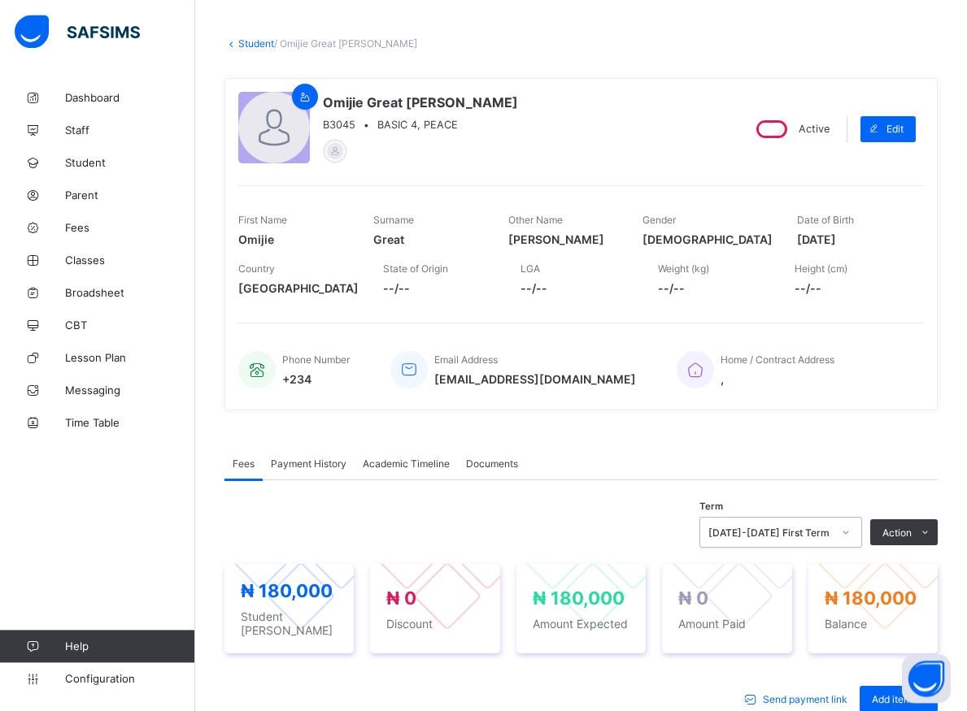
scroll to position [83, 0]
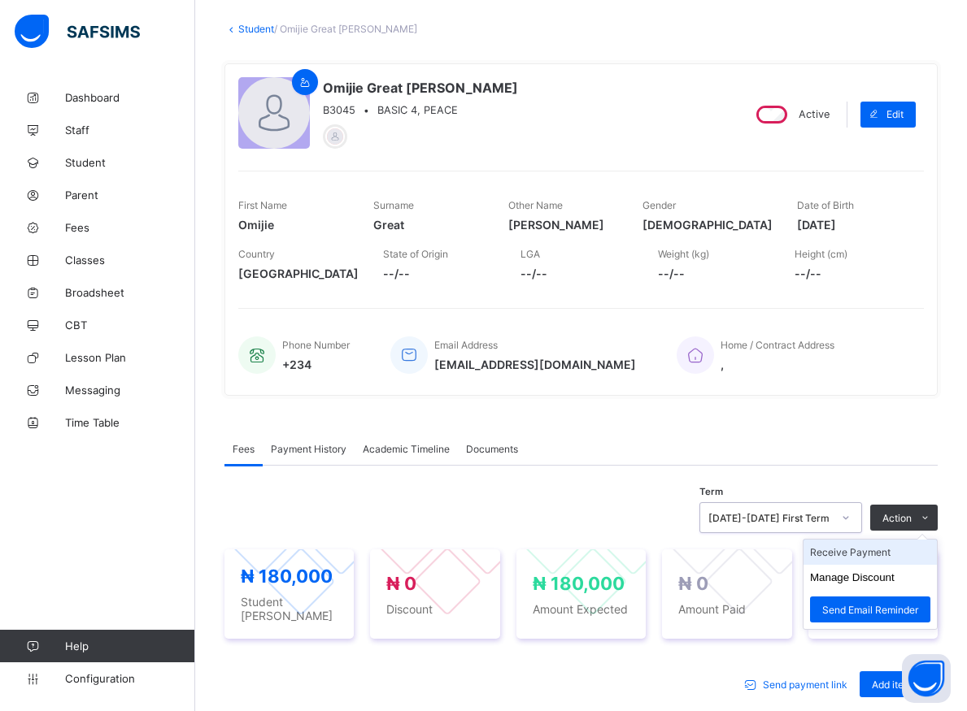
click at [864, 552] on li "Receive Payment" at bounding box center [869, 552] width 133 height 25
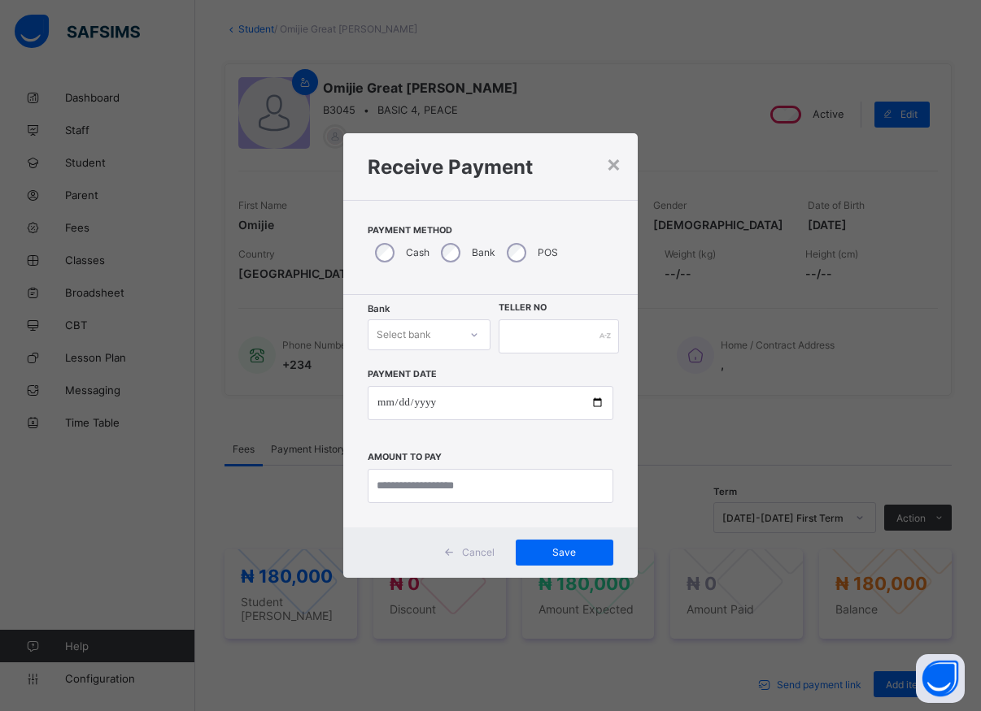
click at [474, 341] on icon at bounding box center [474, 335] width 10 height 16
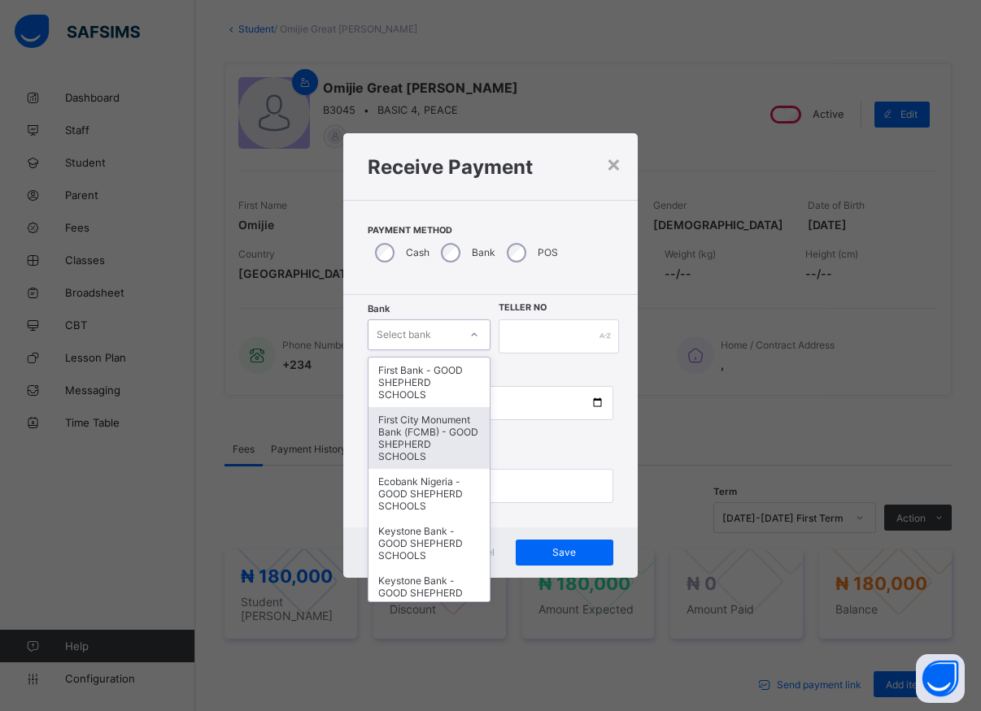
click at [429, 449] on div "First City Monument Bank (FCMB) - GOOD SHEPHERD SCHOOLS" at bounding box center [428, 438] width 121 height 62
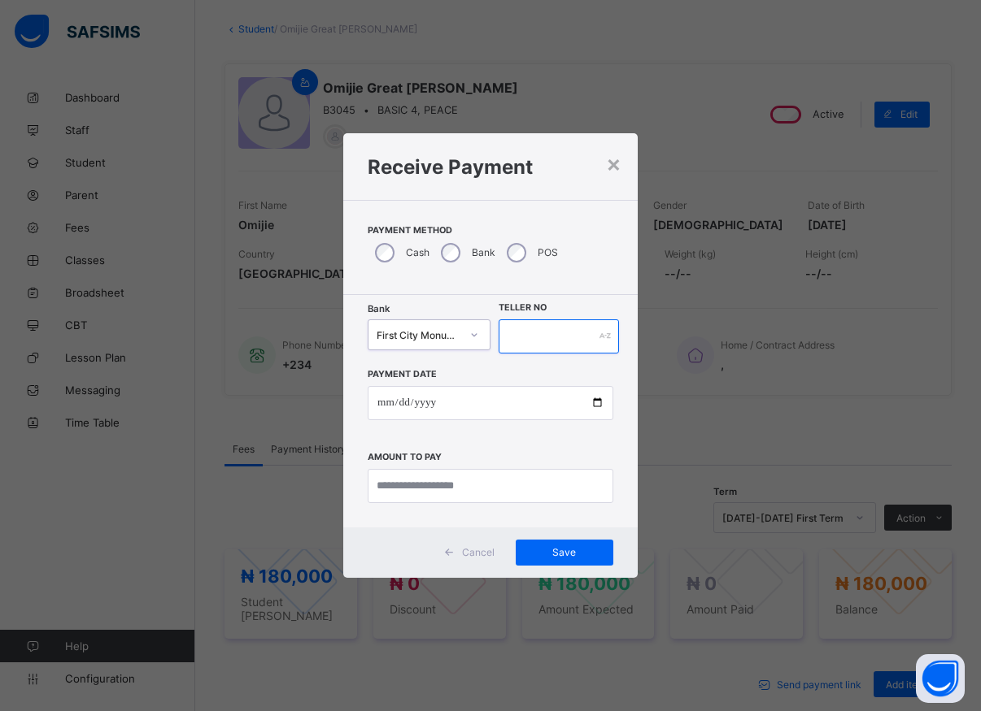
click at [534, 346] on input "text" at bounding box center [558, 337] width 120 height 34
type input "*****"
click at [586, 403] on input "date" at bounding box center [491, 403] width 246 height 34
click at [591, 403] on input "date" at bounding box center [491, 403] width 246 height 34
type input "**********"
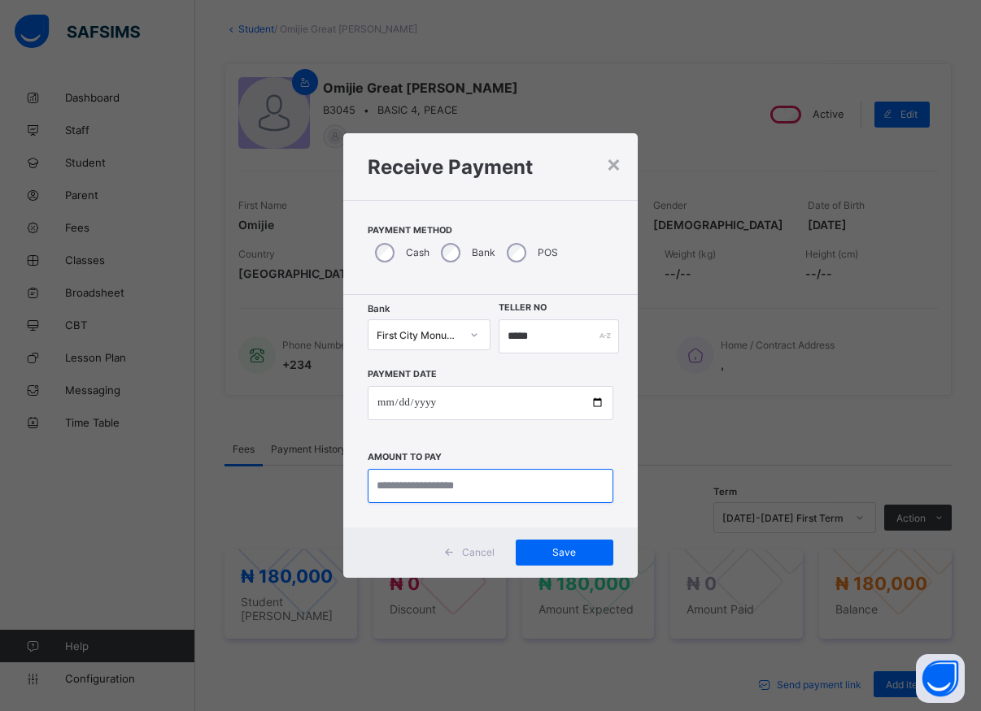
click at [420, 487] on input "currency" at bounding box center [491, 486] width 246 height 34
type input "*********"
click at [549, 544] on div "Save" at bounding box center [564, 553] width 98 height 26
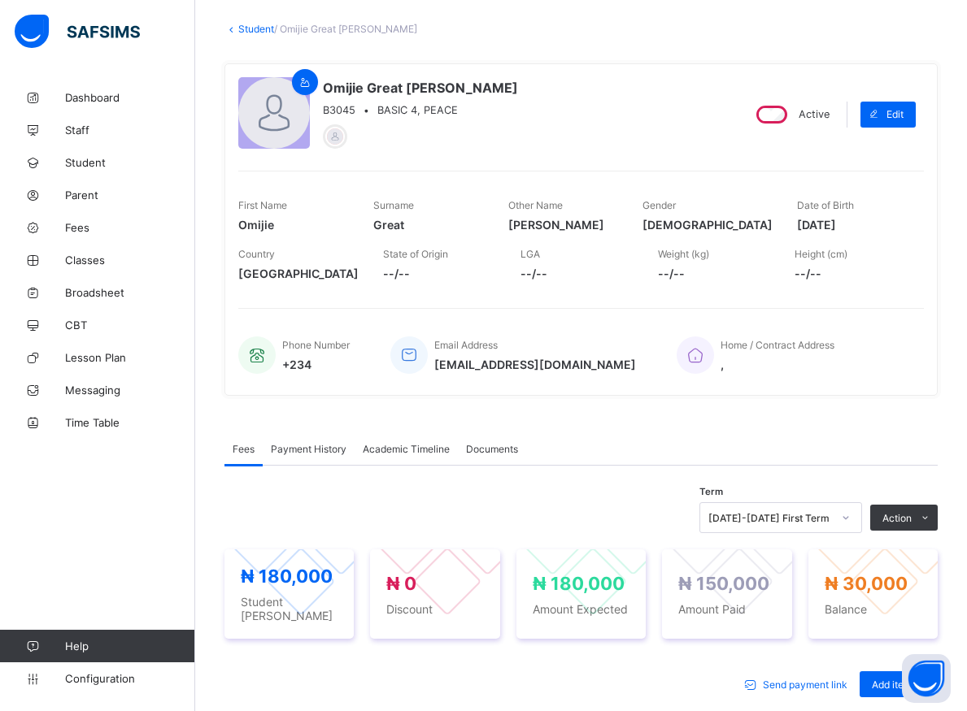
click at [833, 437] on div "Fees Payment History Academic Timeline Documents" at bounding box center [580, 449] width 713 height 33
click at [358, 511] on div "Term [DATE]-[DATE] First Term Action Receive Payment Manage Discount Send Email…" at bounding box center [580, 517] width 713 height 31
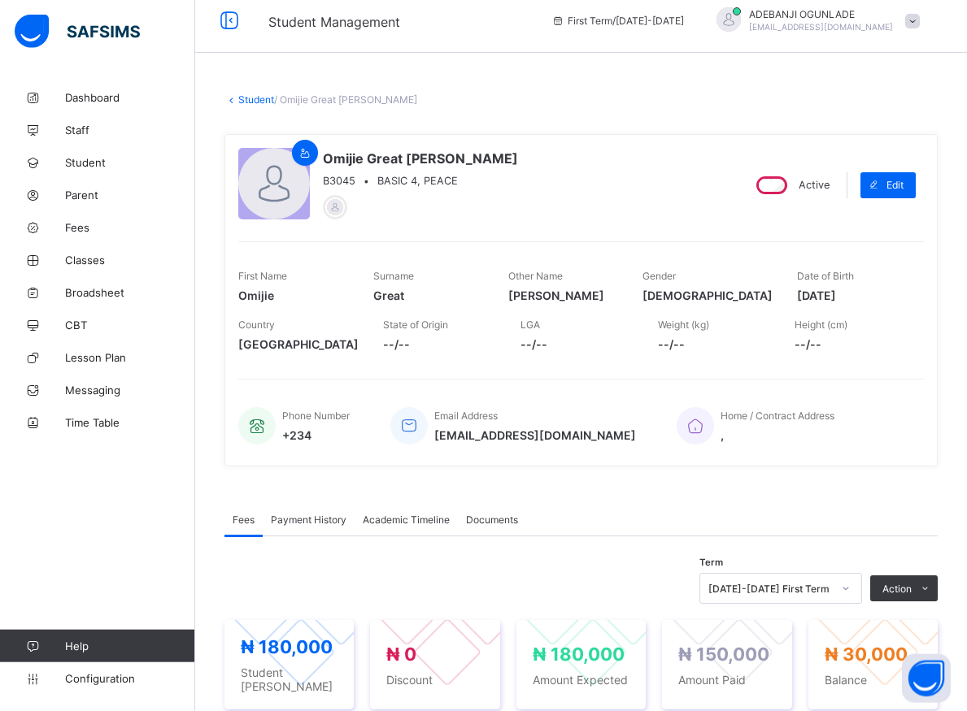
scroll to position [0, 0]
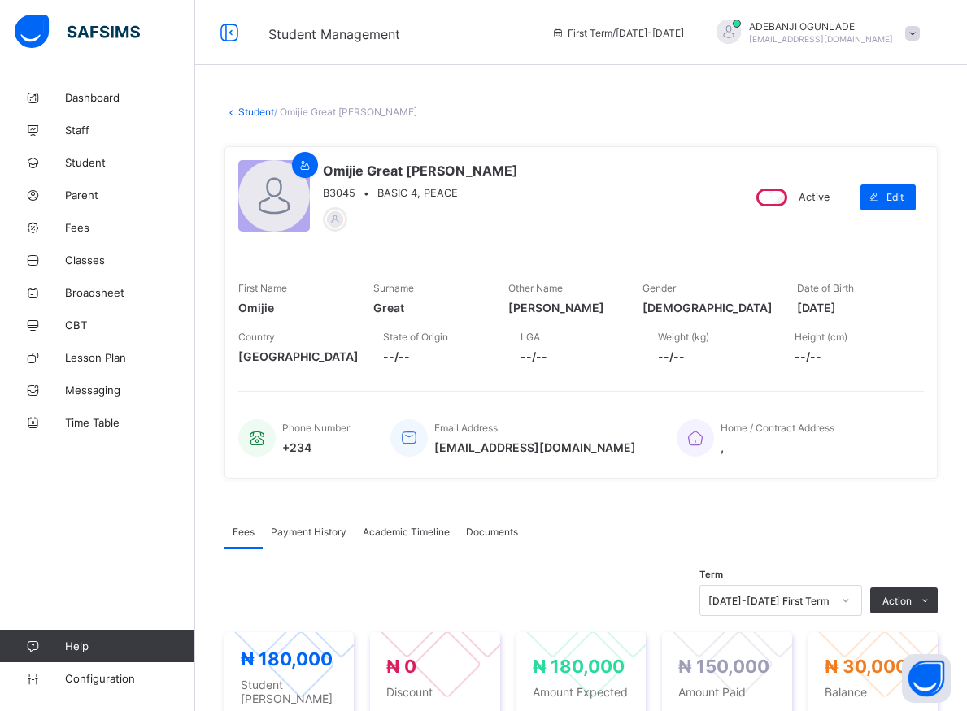
click at [491, 530] on span "Documents" at bounding box center [492, 532] width 52 height 12
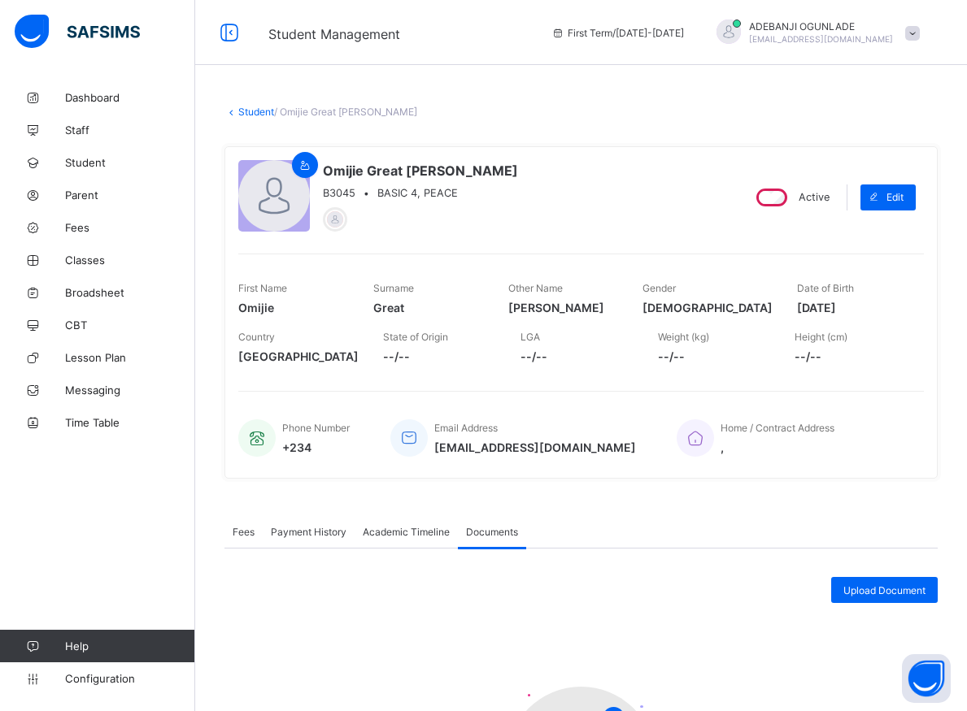
click at [568, 525] on div "Fees Payment History Academic Timeline Documents" at bounding box center [580, 531] width 713 height 33
click at [311, 539] on div "Payment History" at bounding box center [309, 531] width 92 height 33
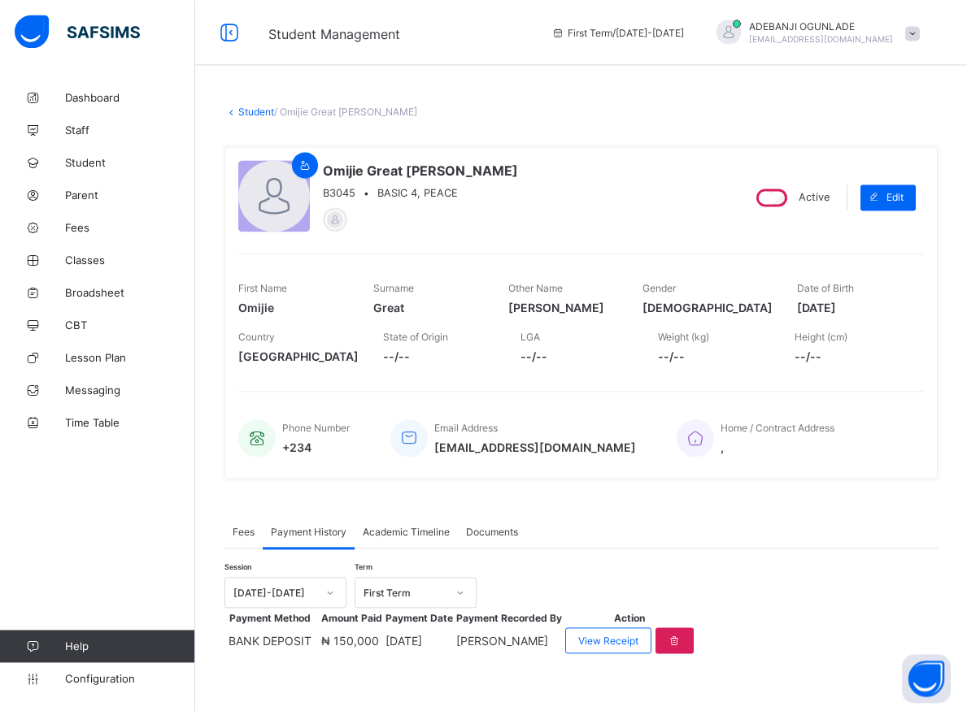
scroll to position [63, 0]
click at [251, 526] on span "Fees" at bounding box center [244, 532] width 22 height 12
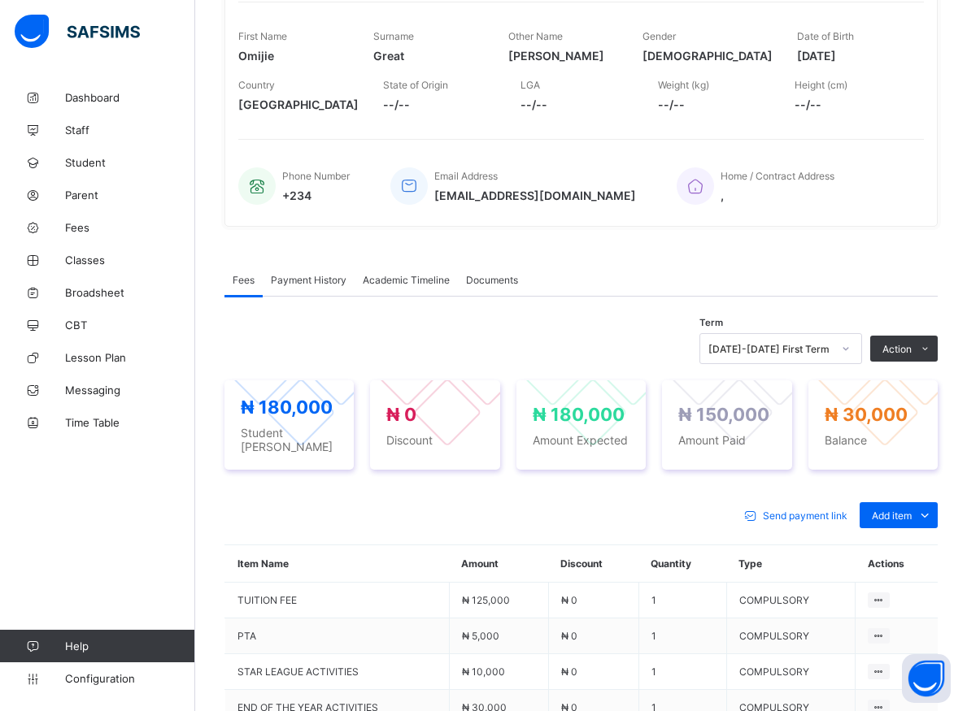
scroll to position [86, 0]
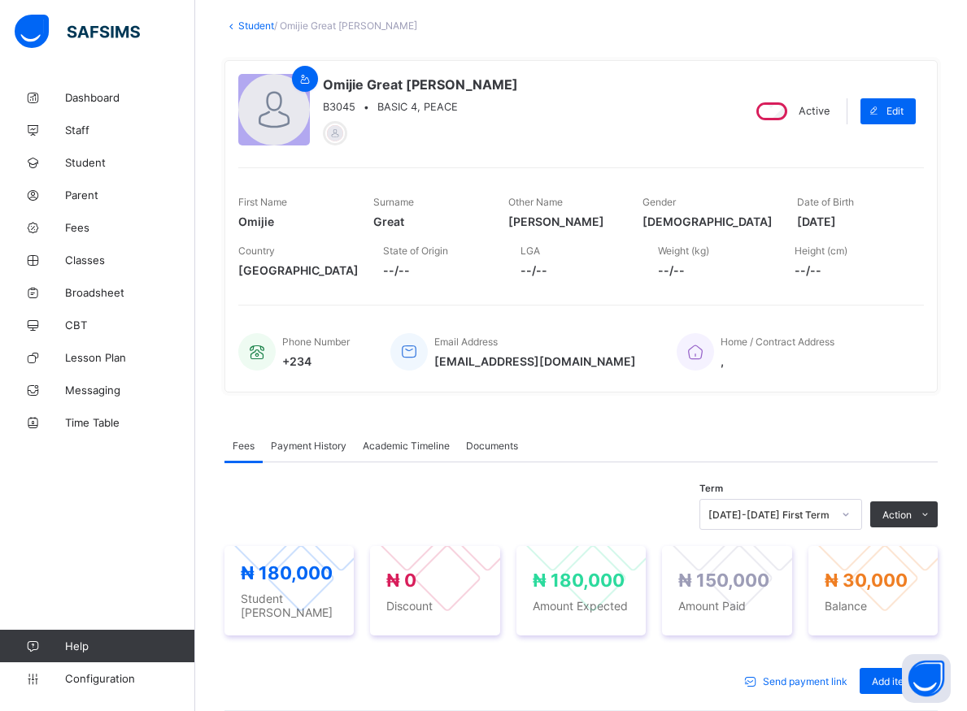
click at [520, 99] on div "Omijie Great [PERSON_NAME] B3045 • BASIC 4, PEACE" at bounding box center [482, 111] width 489 height 74
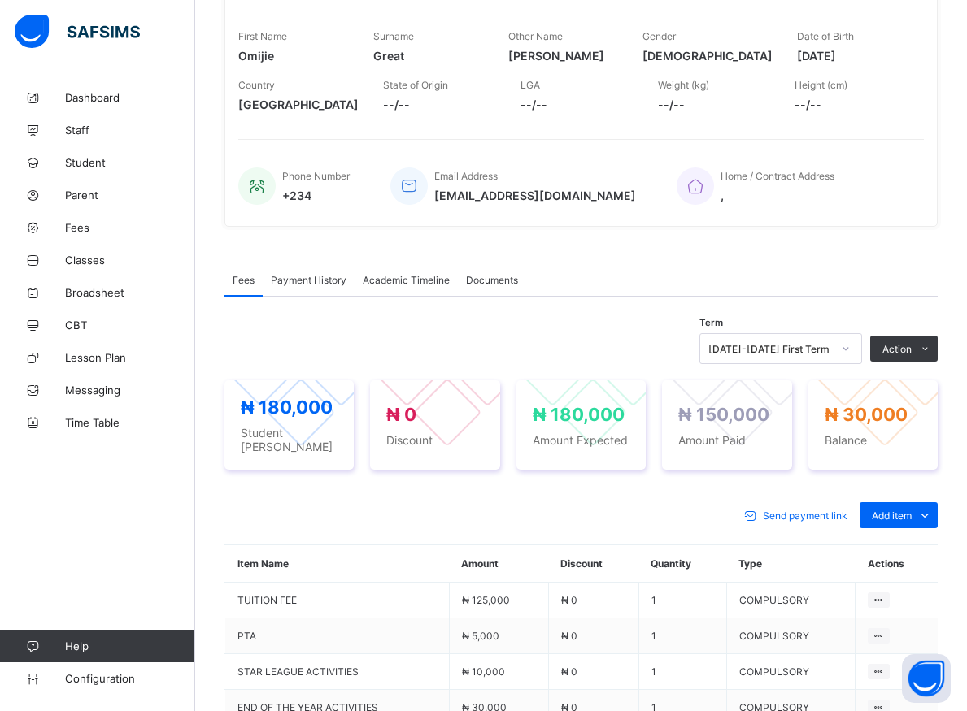
scroll to position [3, 0]
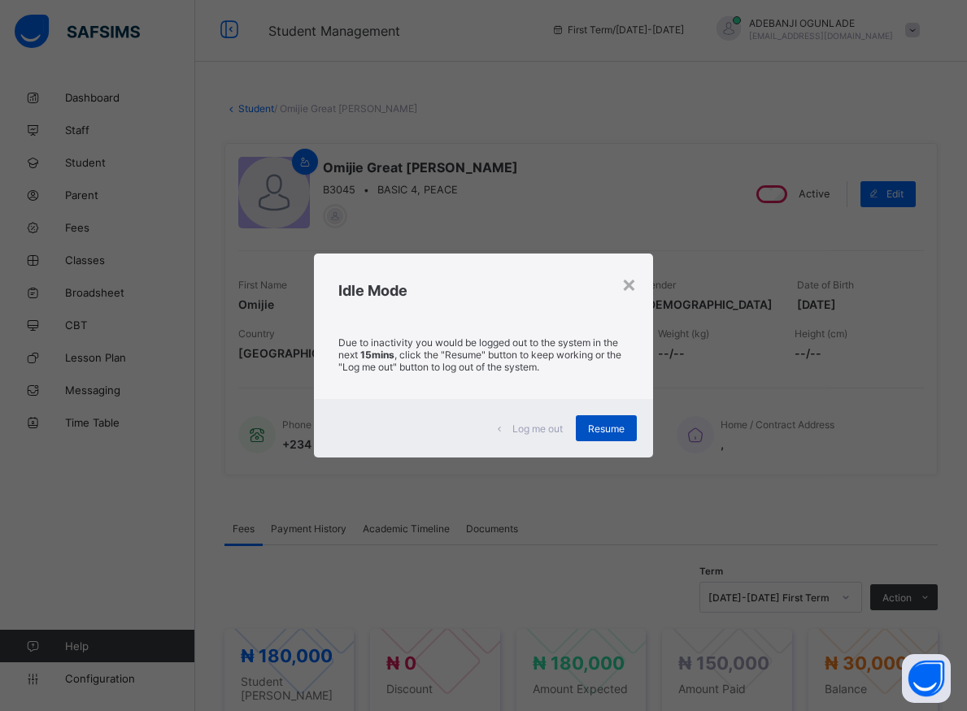
click at [619, 432] on span "Resume" at bounding box center [606, 429] width 37 height 12
click at [612, 431] on span "Resume" at bounding box center [606, 429] width 37 height 12
click at [595, 432] on span "Resume" at bounding box center [606, 429] width 37 height 12
click at [585, 431] on div "Resume" at bounding box center [606, 428] width 61 height 26
click at [611, 427] on span "Resume" at bounding box center [606, 429] width 37 height 12
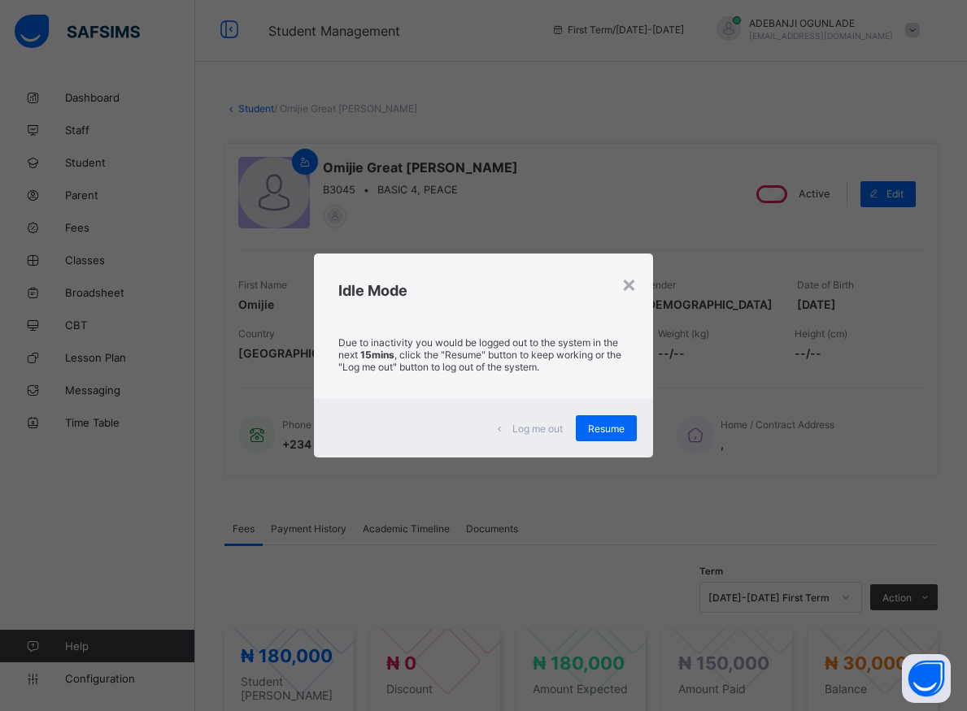
click at [589, 357] on p "Due to inactivity you would be logged out to the system in the next 15mins , cl…" at bounding box center [482, 355] width 289 height 37
click at [601, 427] on span "Resume" at bounding box center [606, 429] width 37 height 12
click at [595, 430] on span "Resume" at bounding box center [606, 429] width 37 height 12
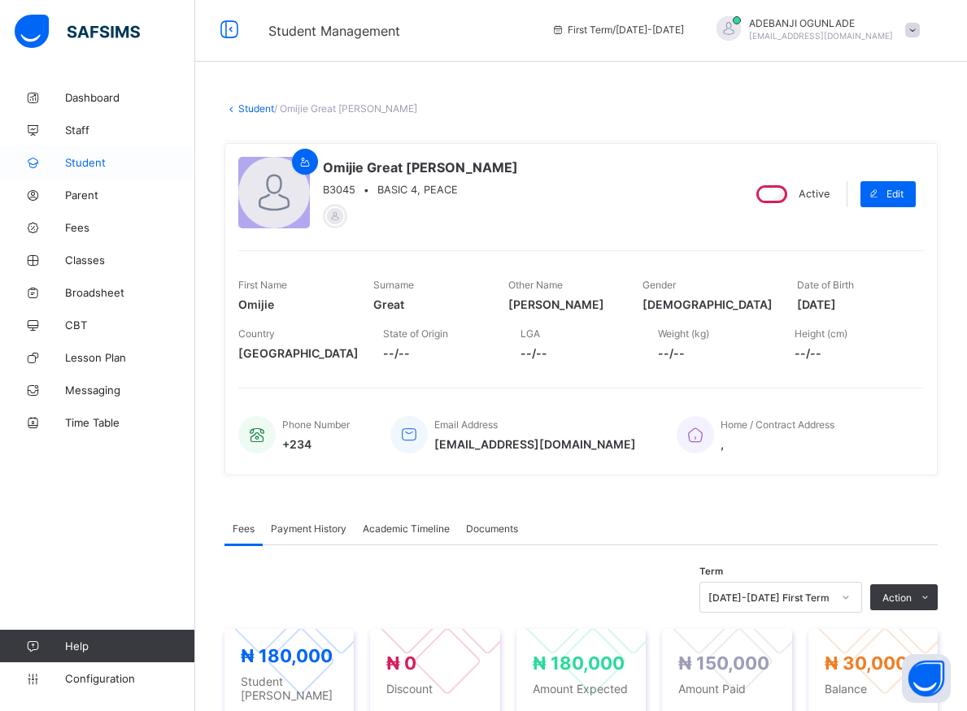
click at [82, 163] on span "Student" at bounding box center [130, 162] width 130 height 13
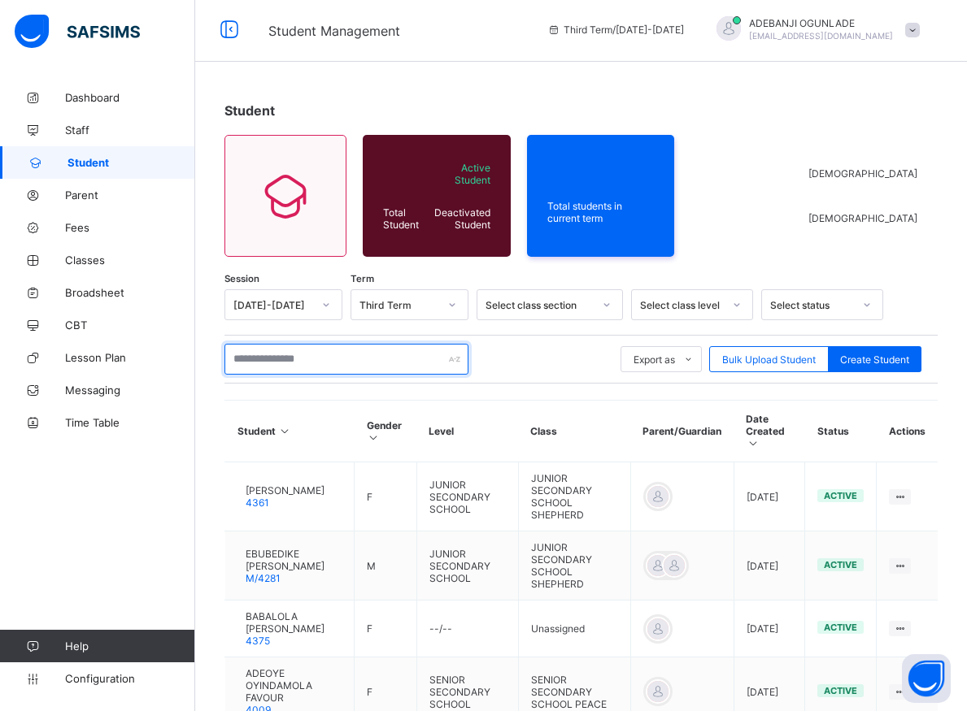
click at [368, 364] on input "text" at bounding box center [346, 359] width 244 height 31
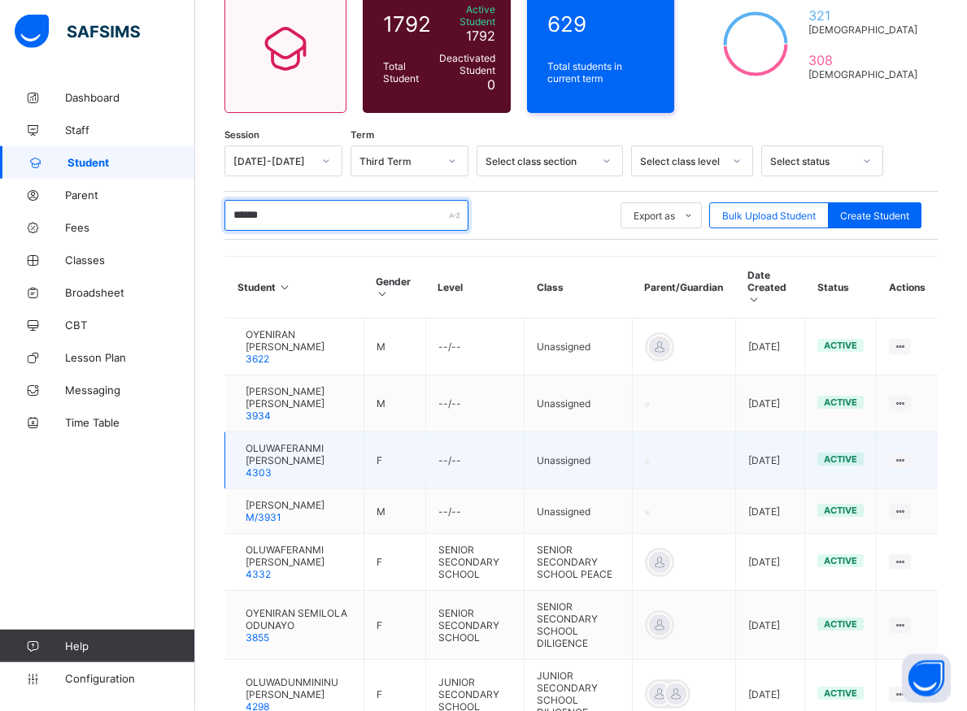
scroll to position [169, 0]
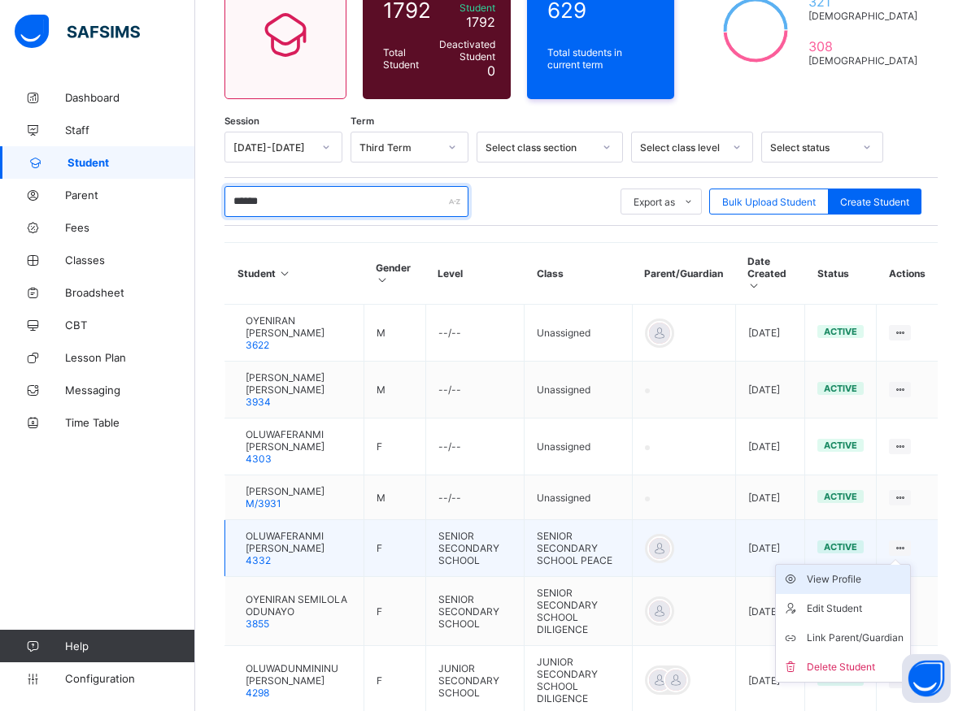
type input "******"
click at [863, 577] on div "View Profile" at bounding box center [855, 580] width 97 height 16
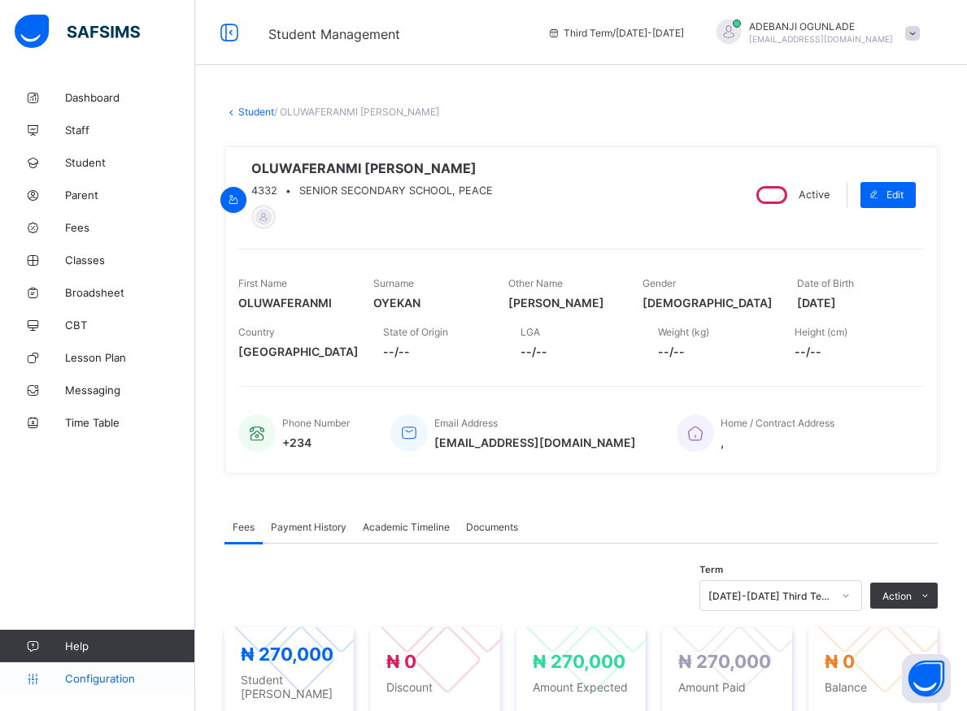
click at [97, 682] on span "Configuration" at bounding box center [129, 678] width 129 height 13
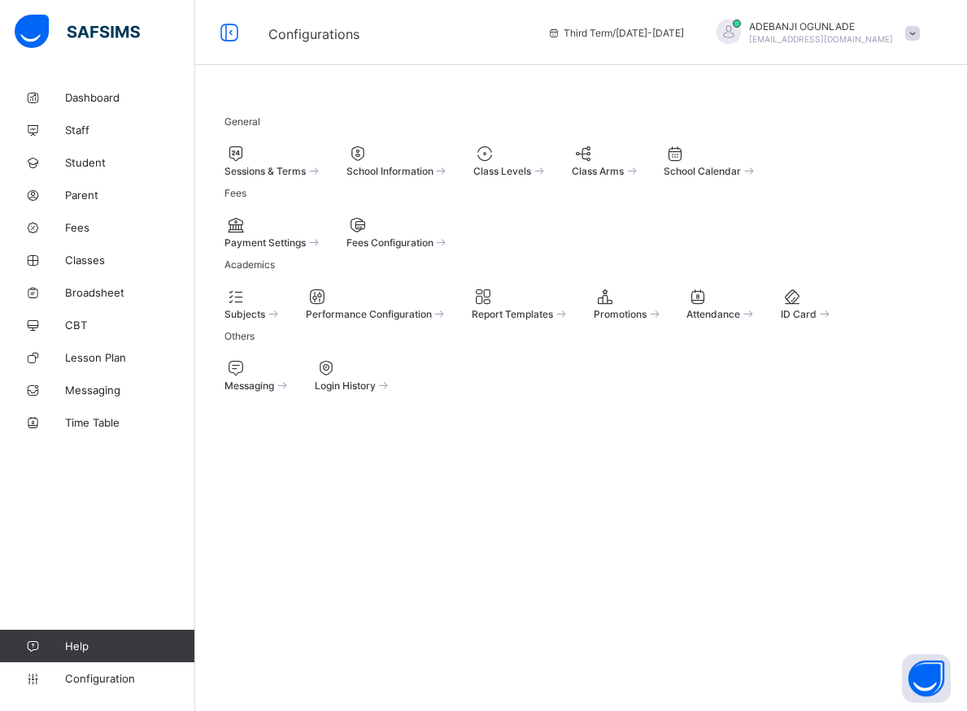
click at [322, 171] on span at bounding box center [314, 170] width 16 height 14
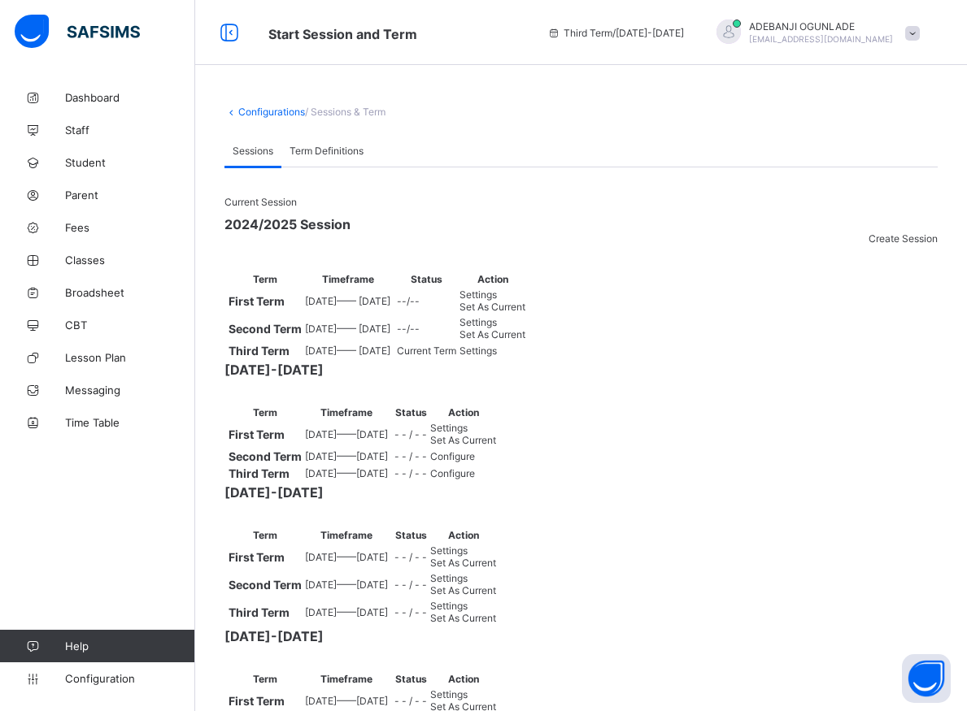
click at [496, 446] on span "Set As Current" at bounding box center [463, 440] width 66 height 12
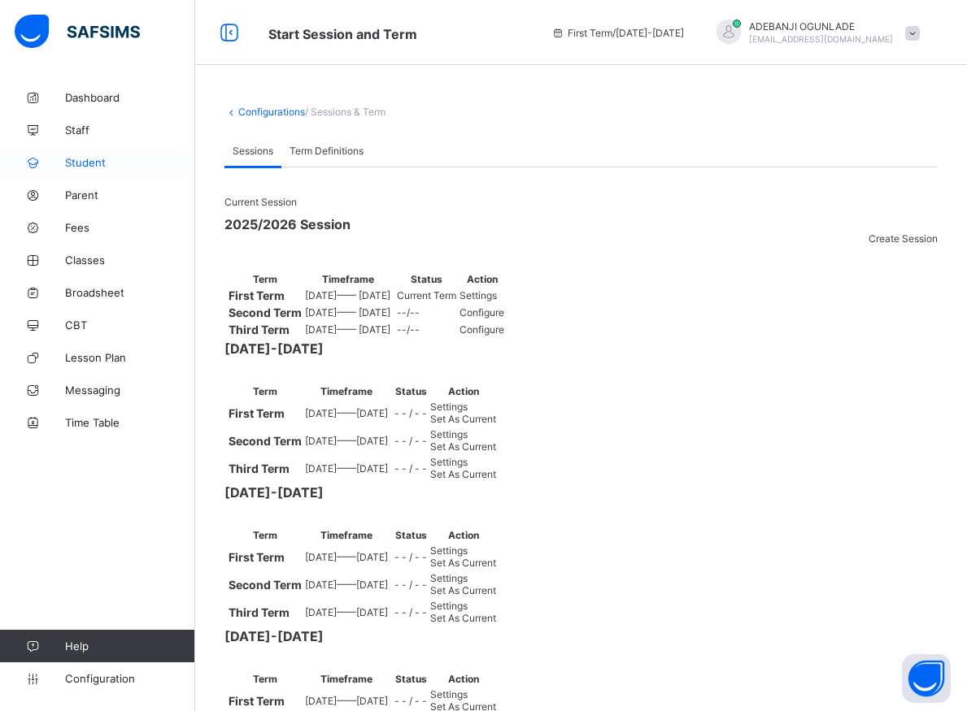
click at [89, 161] on span "Student" at bounding box center [130, 162] width 130 height 13
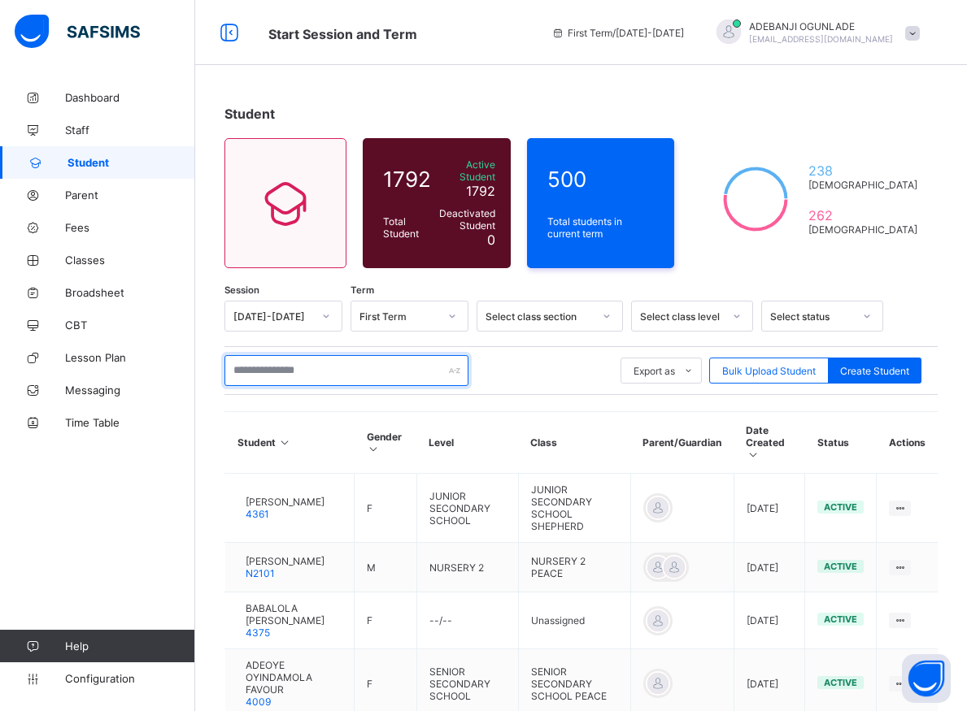
click at [267, 367] on input "text" at bounding box center [346, 370] width 244 height 31
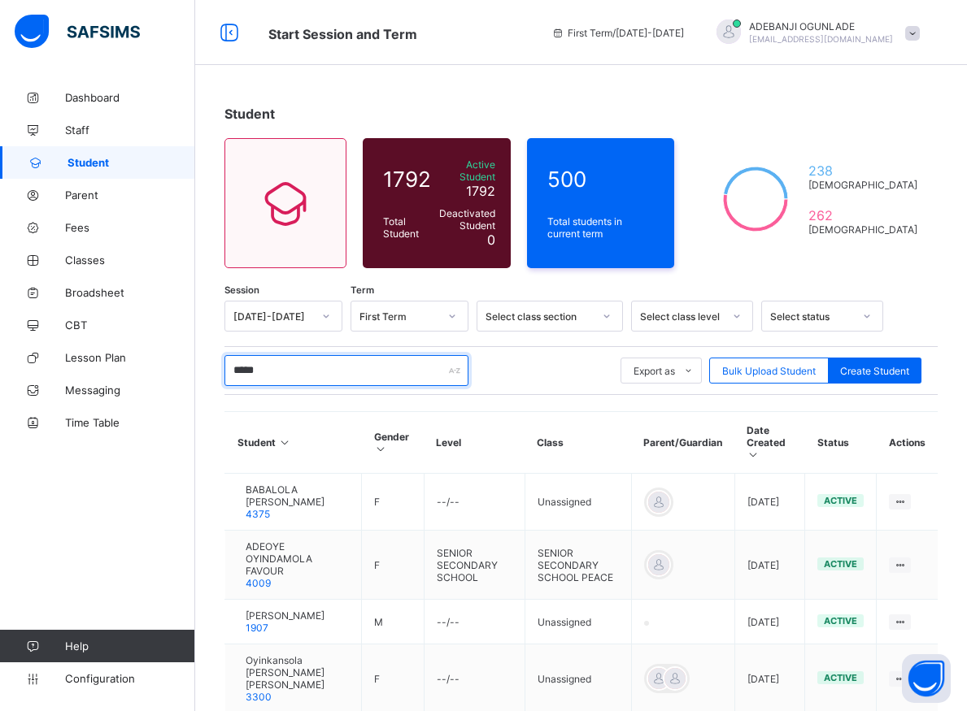
type input "******"
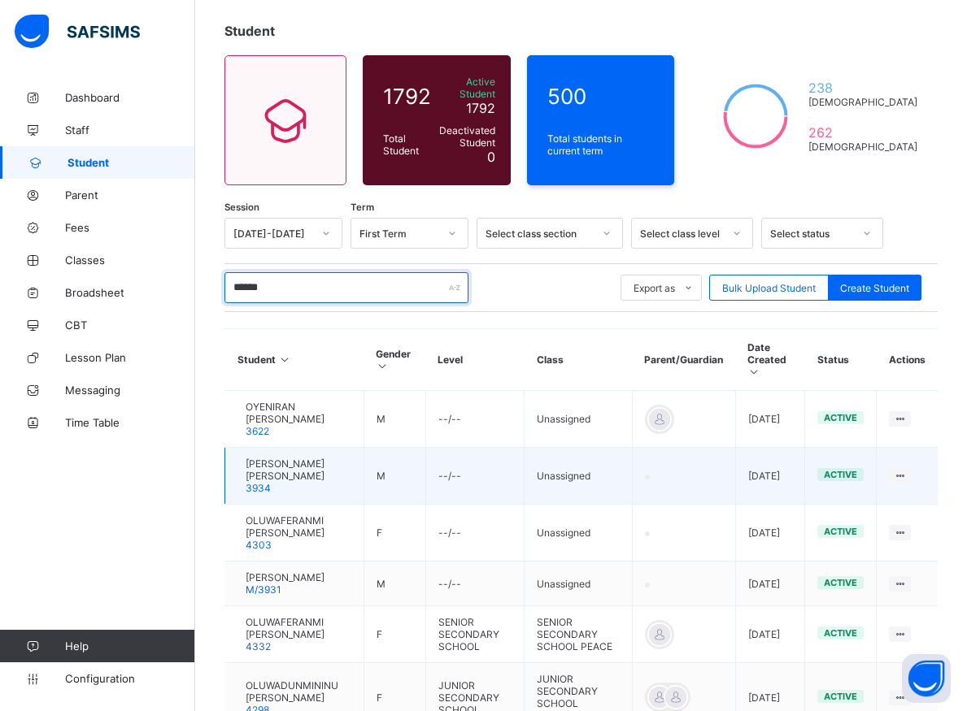
scroll to position [166, 0]
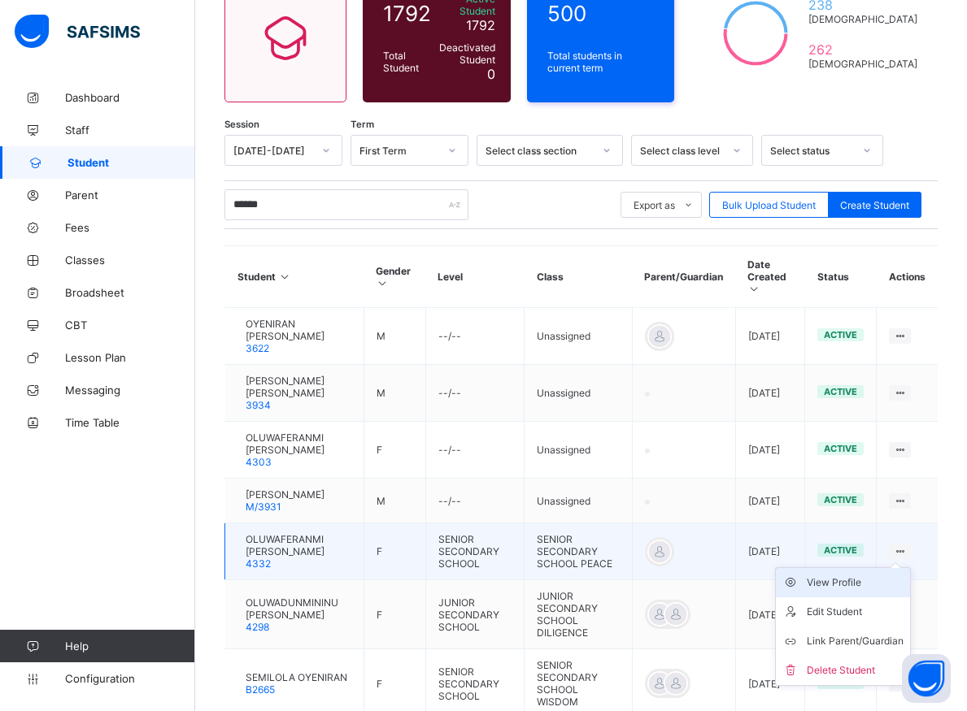
click at [875, 584] on div "View Profile" at bounding box center [855, 583] width 97 height 16
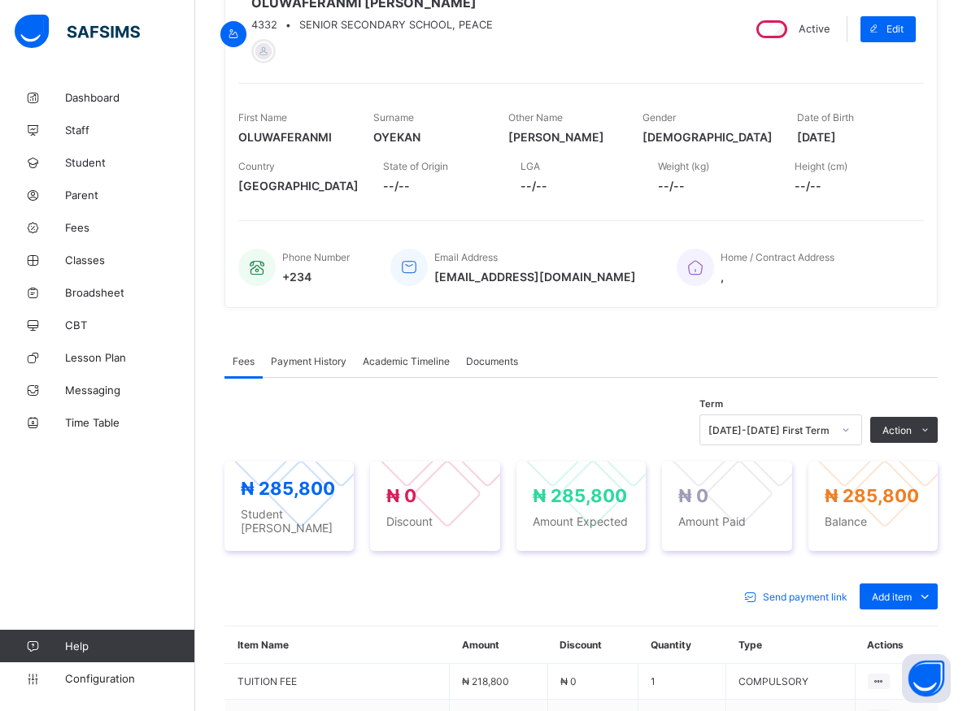
click at [0, 0] on li "Receive Payment" at bounding box center [0, 0] width 0 height 0
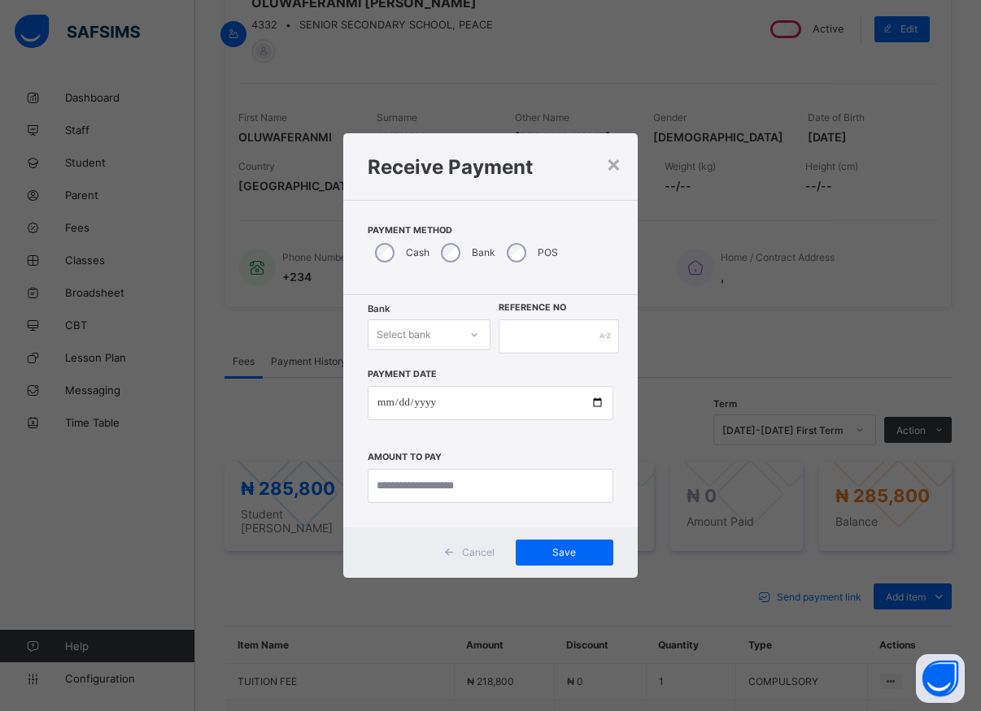
click at [473, 337] on icon at bounding box center [474, 335] width 10 height 16
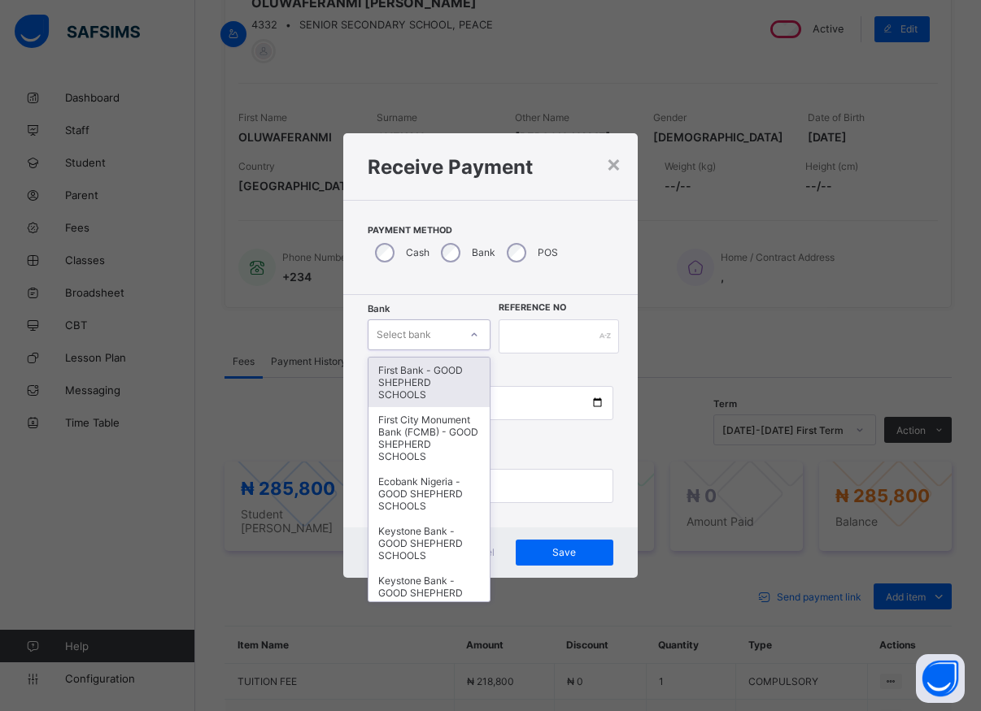
click at [424, 371] on div "First Bank - GOOD SHEPHERD SCHOOLS" at bounding box center [428, 383] width 121 height 50
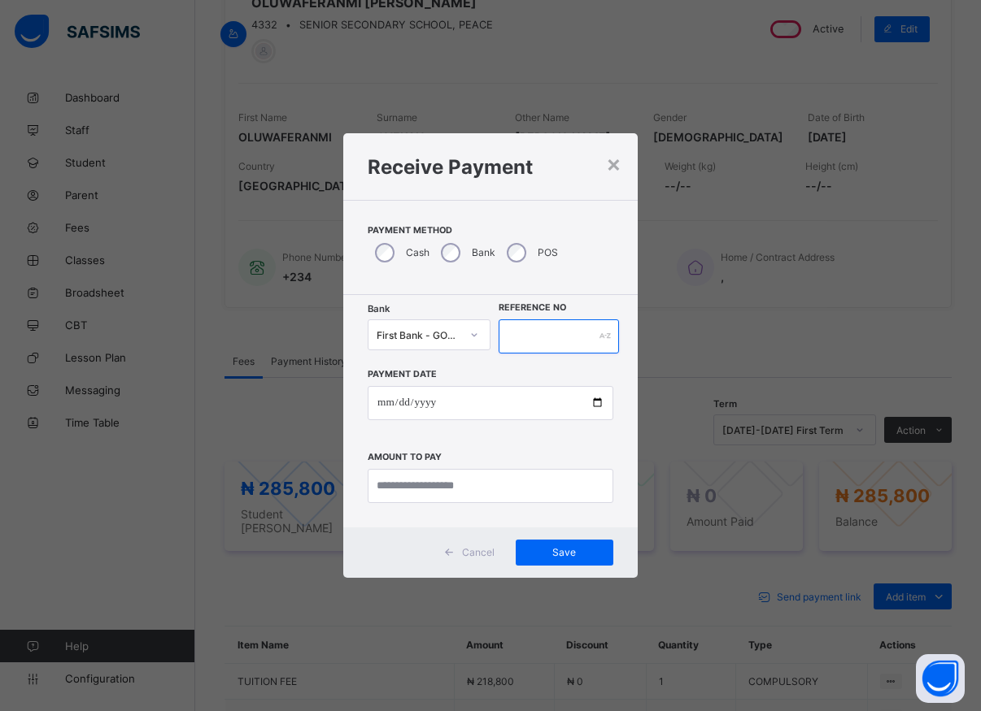
click at [520, 333] on input "text" at bounding box center [558, 337] width 120 height 34
type input "*****"
click at [597, 405] on input "date" at bounding box center [491, 403] width 246 height 34
type input "**********"
click at [399, 485] on input "currency" at bounding box center [491, 486] width 246 height 34
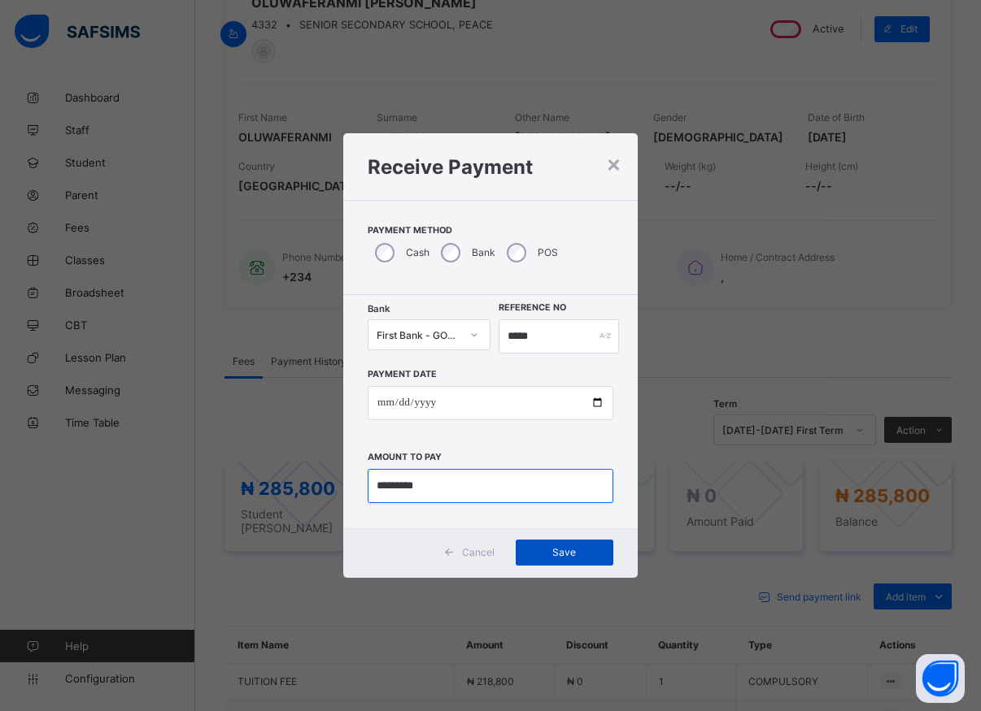
type input "*********"
click at [546, 554] on span "Save" at bounding box center [564, 552] width 73 height 12
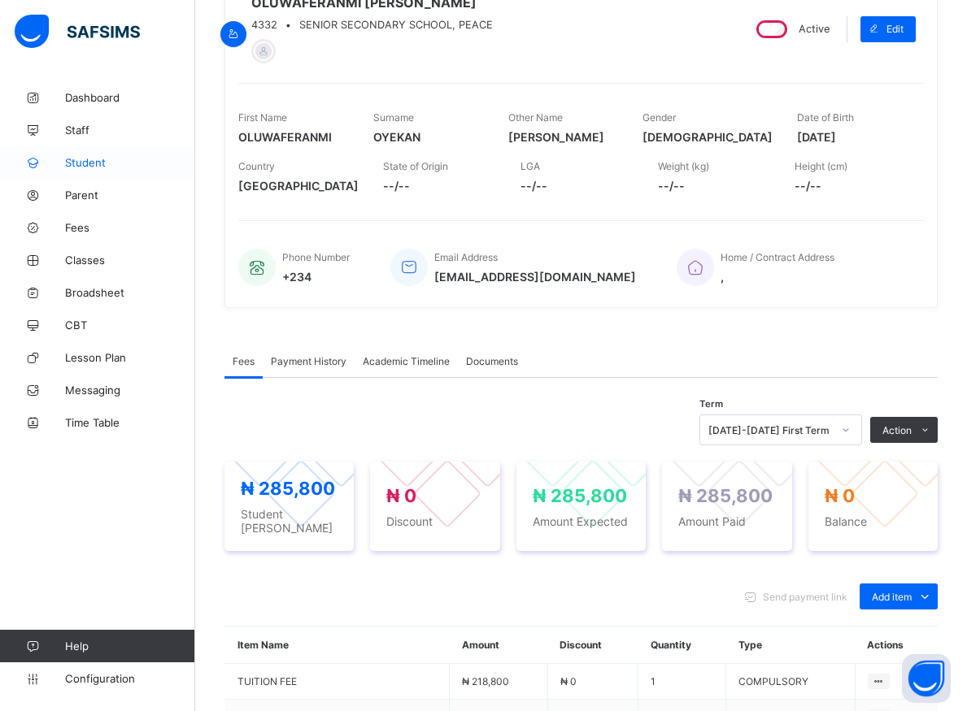
click at [80, 165] on span "Student" at bounding box center [130, 162] width 130 height 13
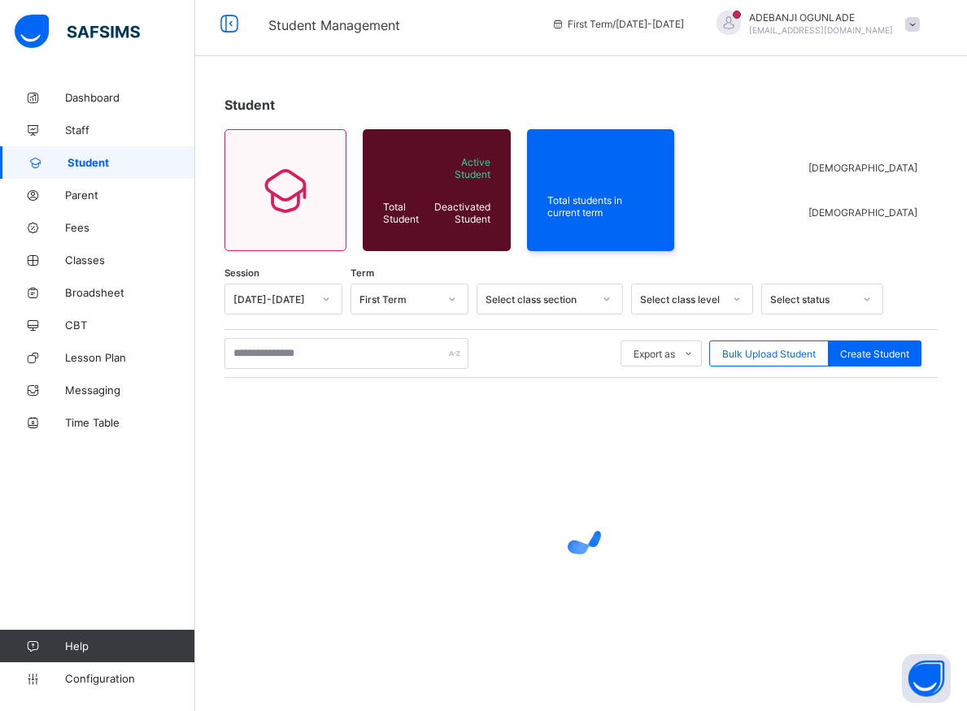
scroll to position [9, 0]
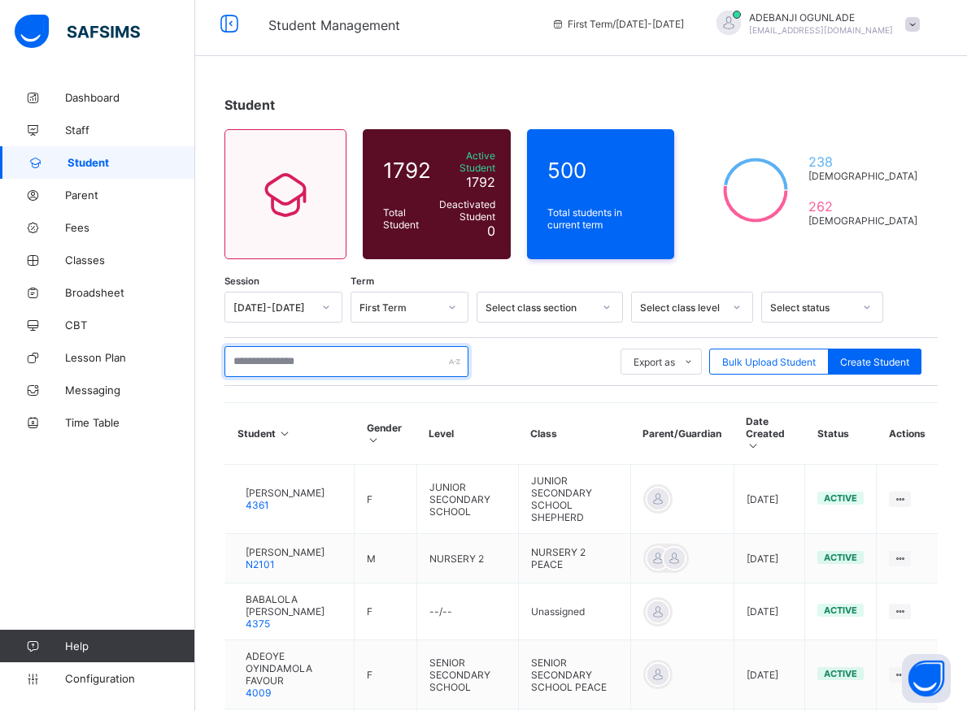
click at [307, 350] on input "text" at bounding box center [346, 361] width 244 height 31
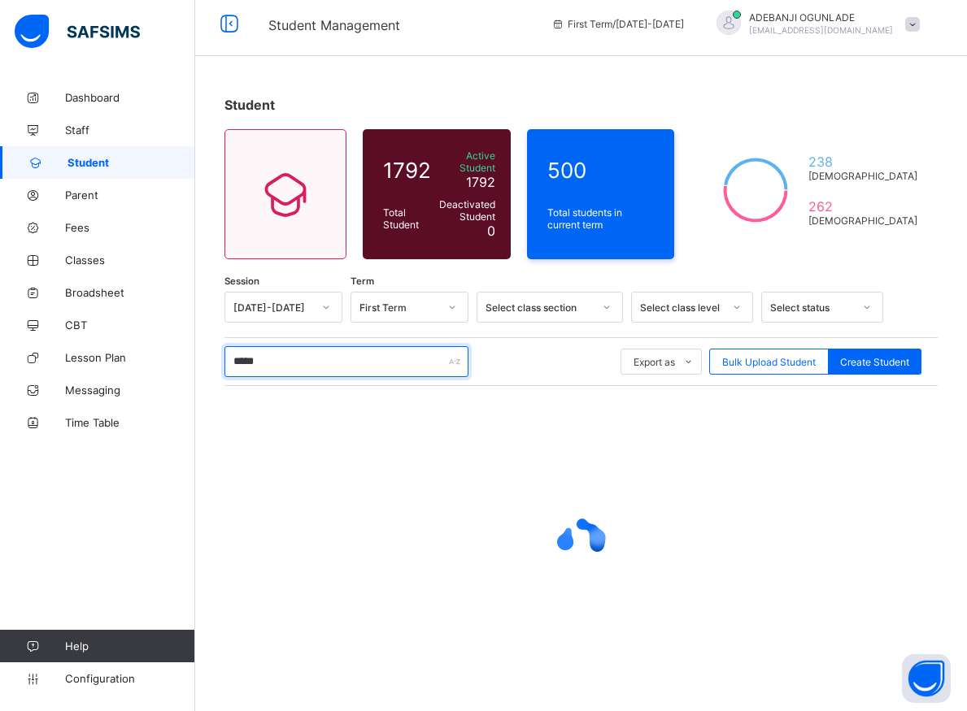
type input "******"
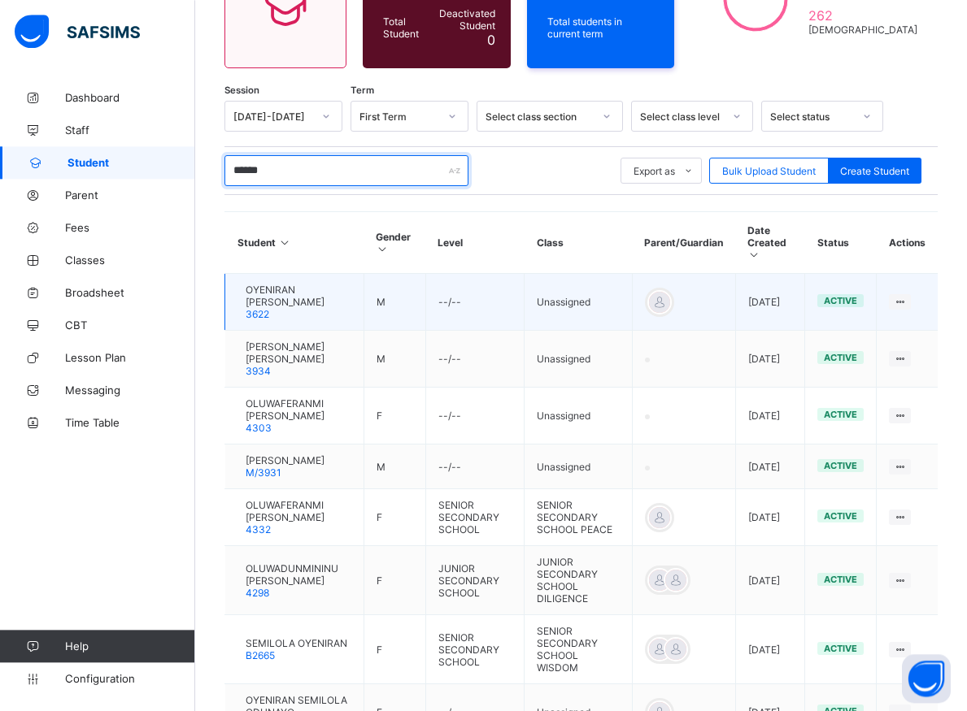
scroll to position [258, 0]
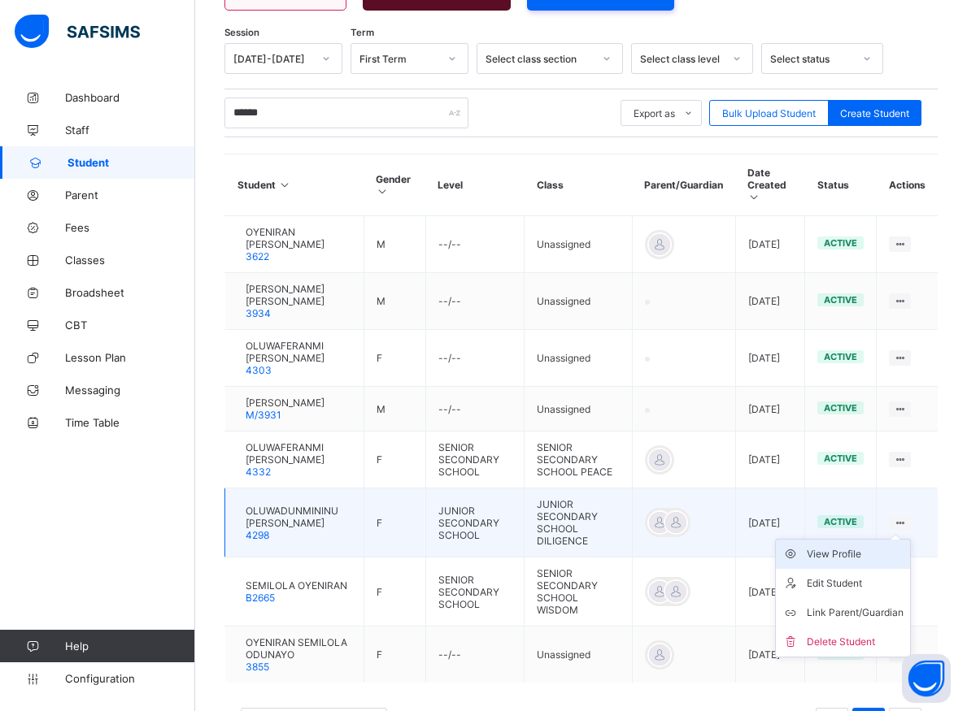
click at [866, 558] on div "View Profile" at bounding box center [855, 554] width 97 height 16
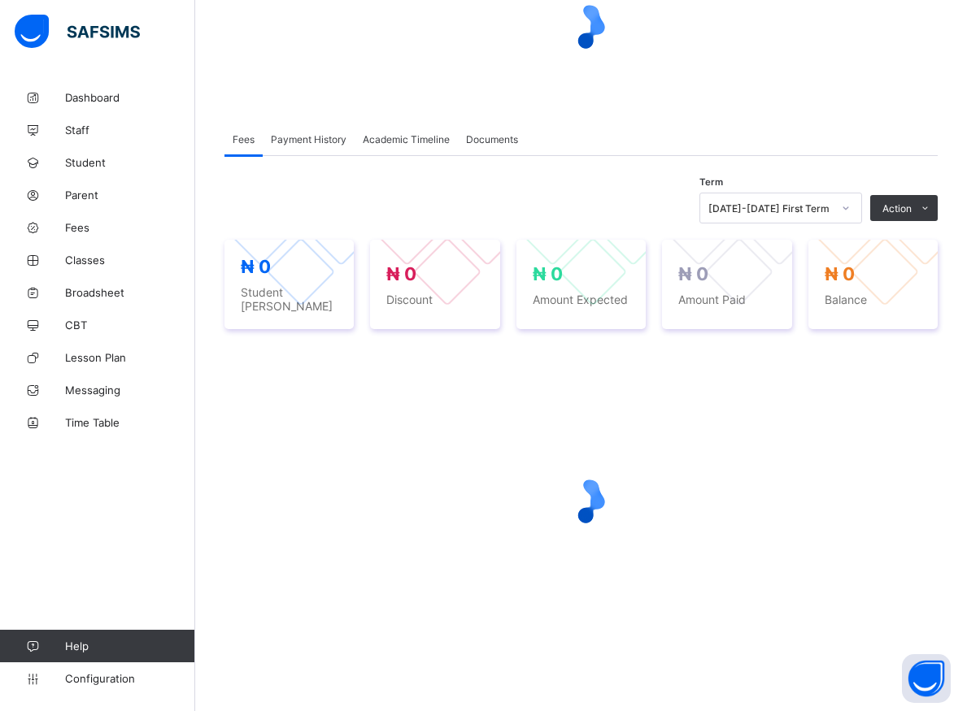
scroll to position [174, 0]
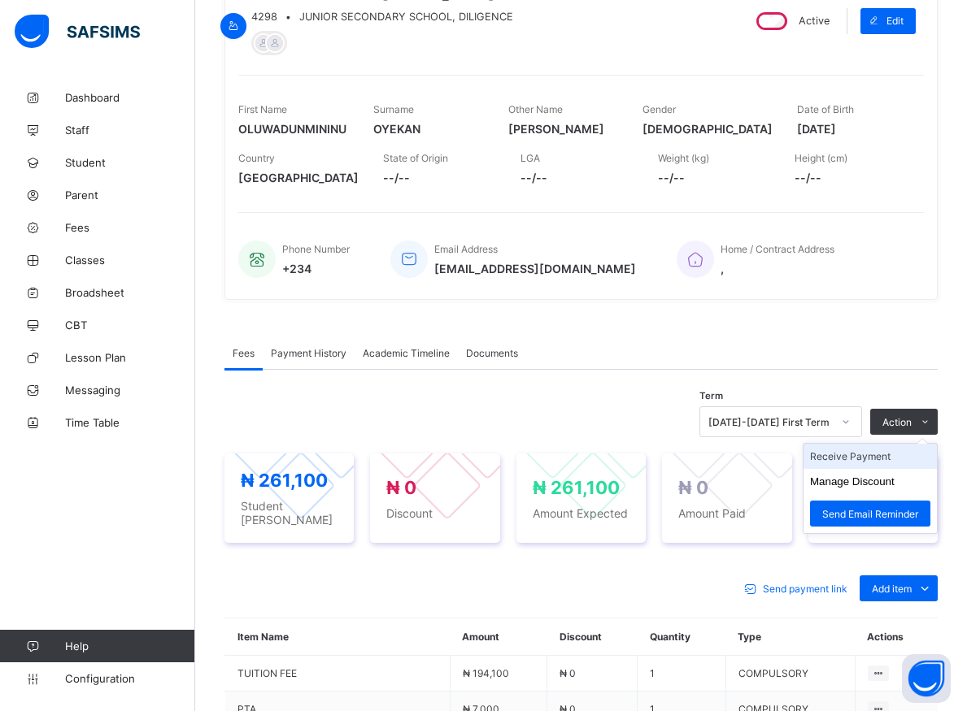
click at [877, 457] on li "Receive Payment" at bounding box center [869, 456] width 133 height 25
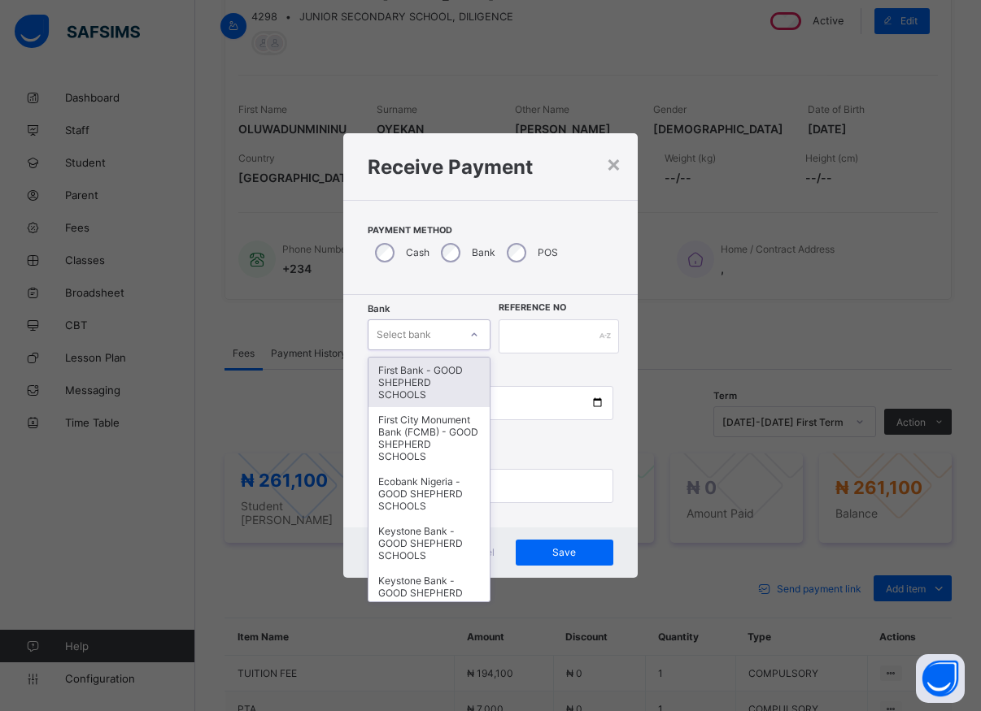
click at [470, 334] on icon at bounding box center [474, 335] width 10 height 16
click at [428, 394] on div "First Bank - GOOD SHEPHERD SCHOOLS" at bounding box center [428, 383] width 121 height 50
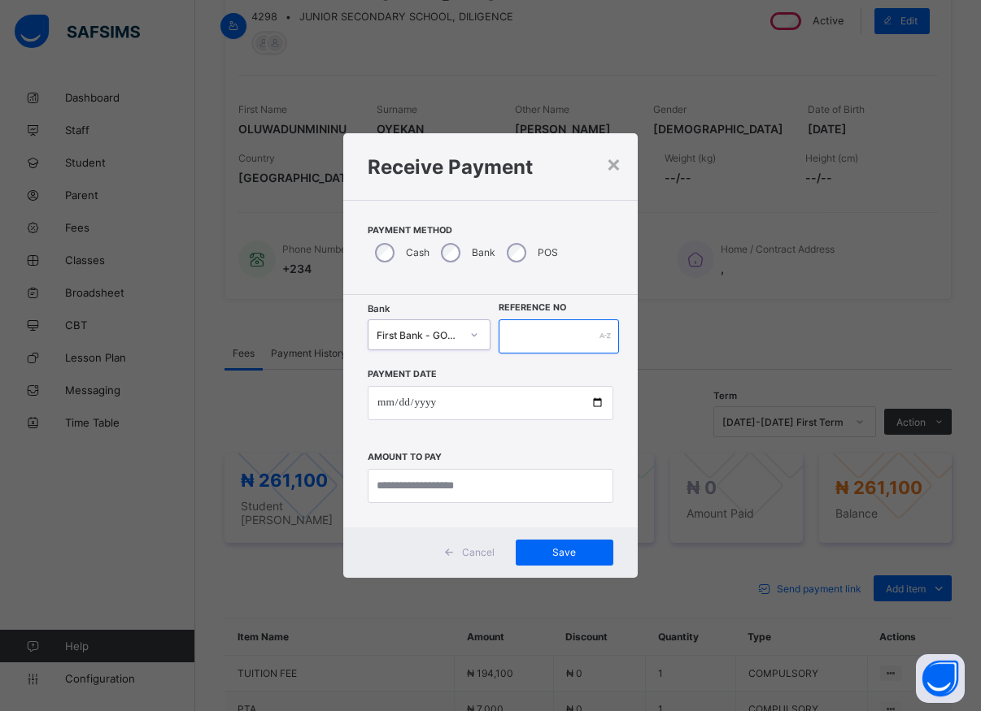
click at [511, 339] on input "text" at bounding box center [558, 337] width 120 height 34
type input "*****"
click at [594, 410] on input "date" at bounding box center [491, 403] width 246 height 34
click at [593, 409] on input "date" at bounding box center [491, 403] width 246 height 34
type input "**********"
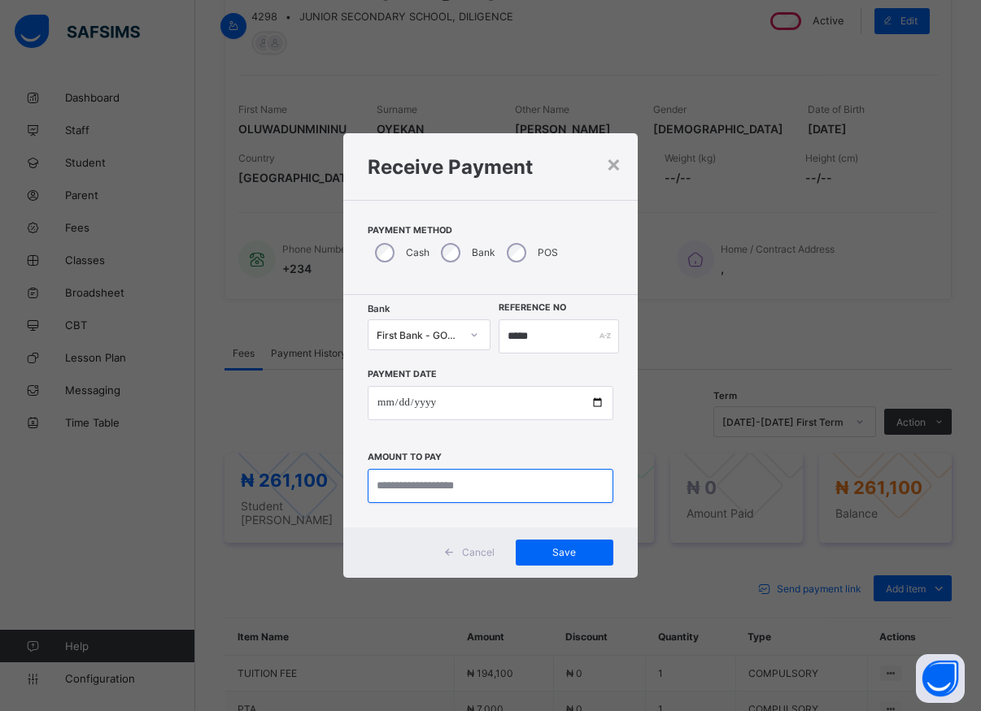
click at [433, 488] on input "currency" at bounding box center [491, 486] width 246 height 34
type input "*********"
click at [565, 553] on span "Save" at bounding box center [564, 552] width 73 height 12
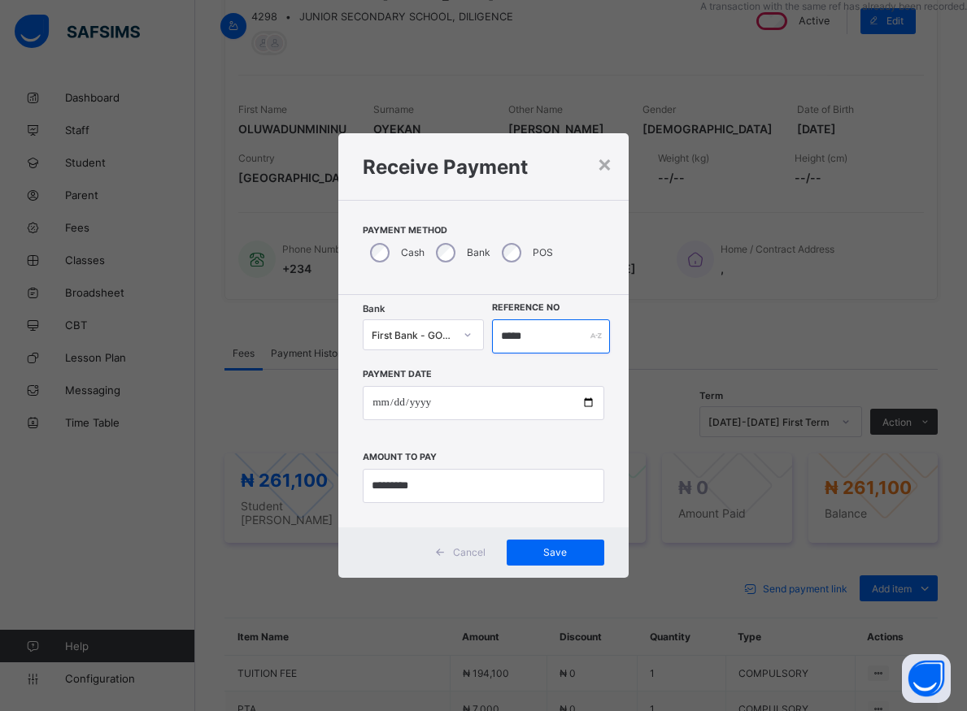
click at [533, 337] on input "*****" at bounding box center [551, 337] width 118 height 34
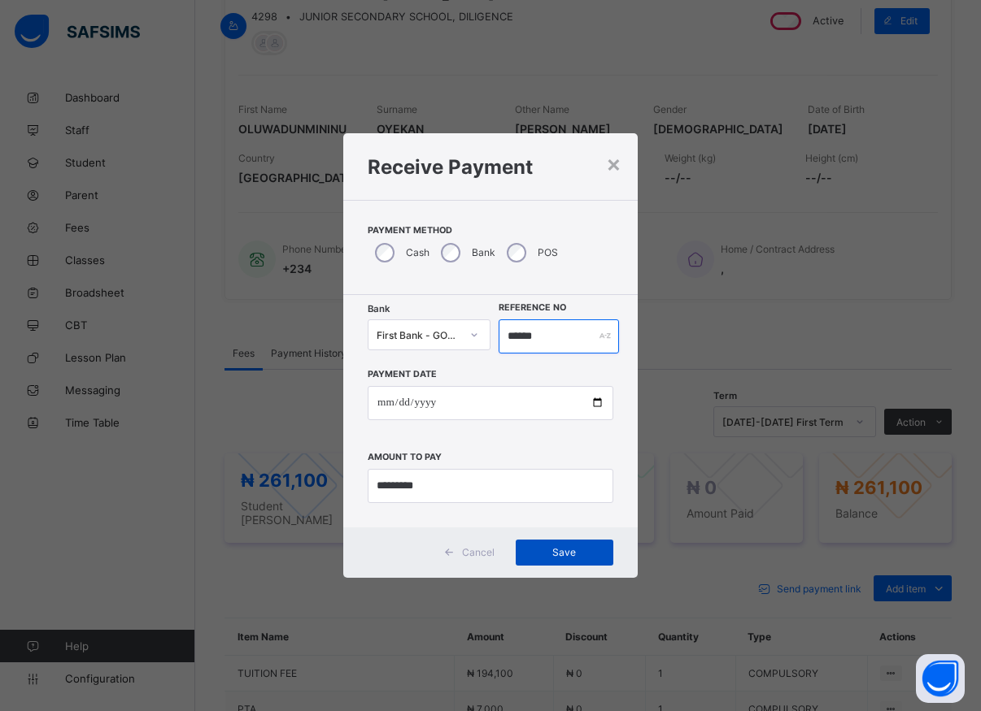
type input "******"
click at [564, 555] on span "Save" at bounding box center [564, 552] width 73 height 12
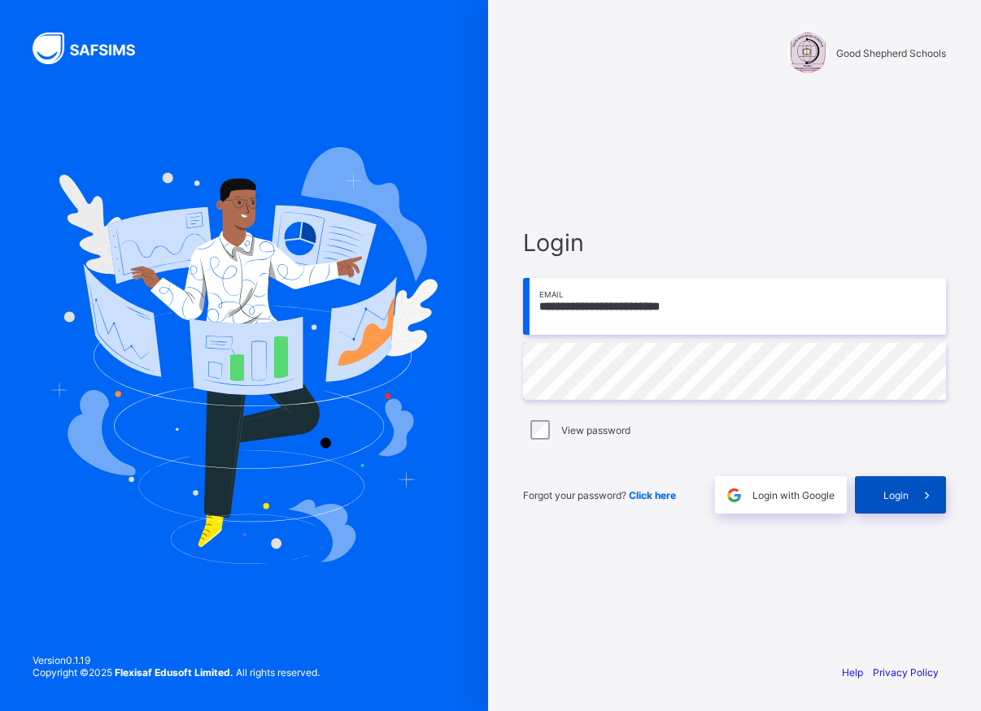
click at [889, 500] on span "Login" at bounding box center [895, 495] width 25 height 12
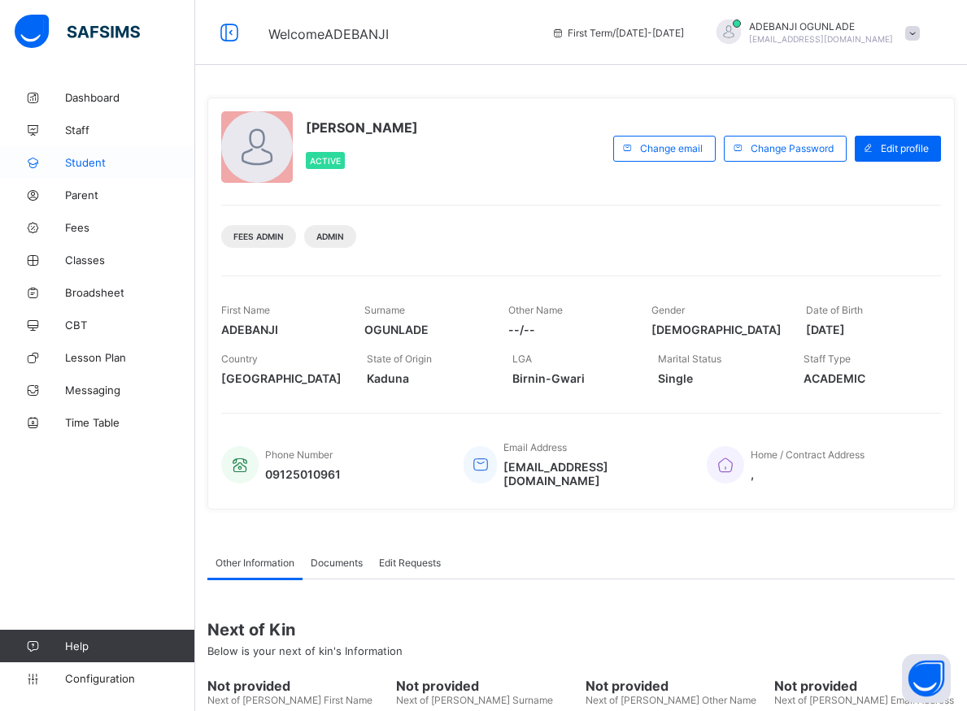
click at [92, 159] on span "Student" at bounding box center [130, 162] width 130 height 13
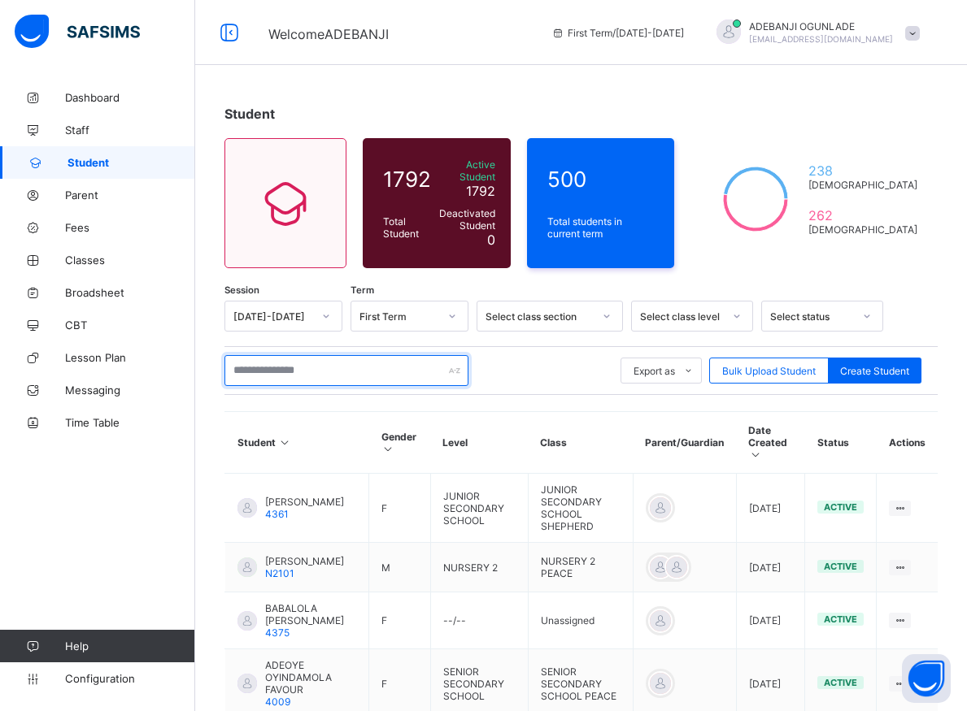
click at [325, 362] on input "text" at bounding box center [346, 370] width 244 height 31
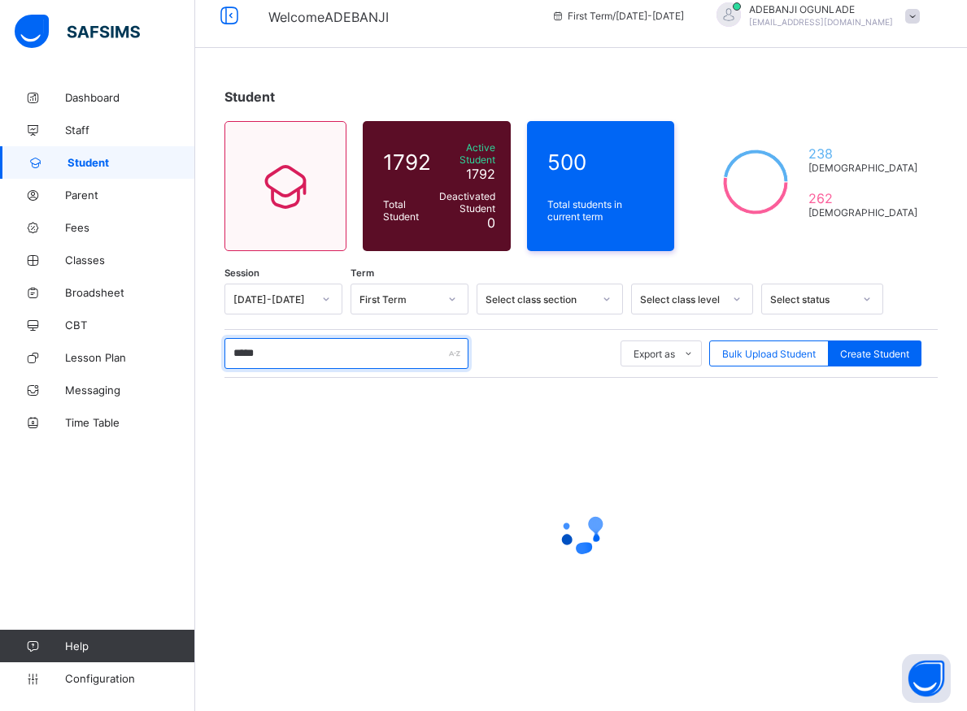
scroll to position [9, 0]
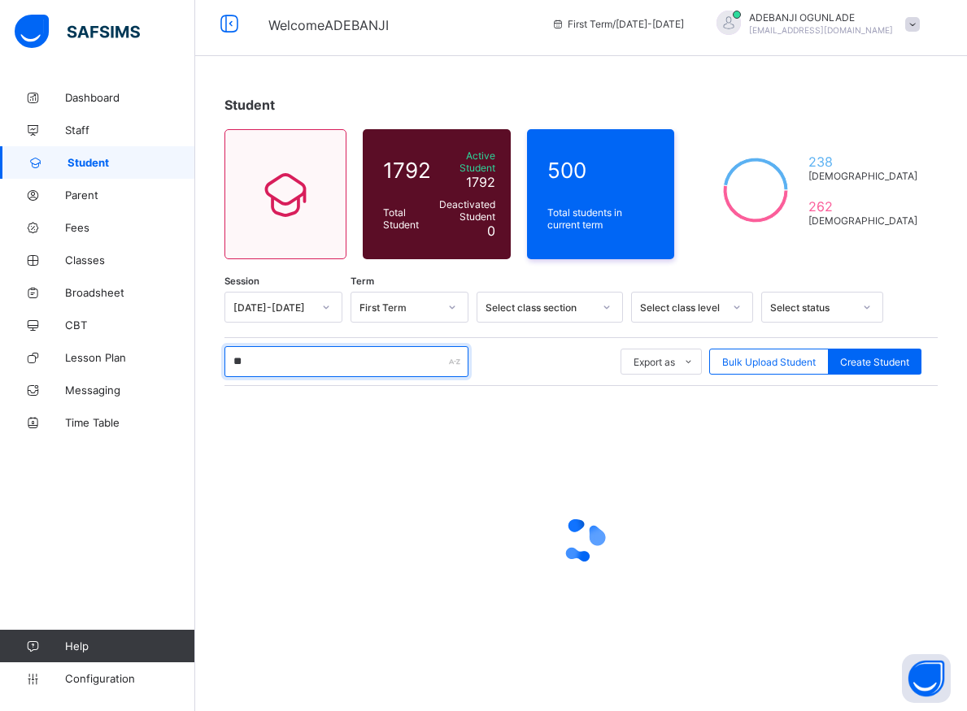
type input "*"
type input "*******"
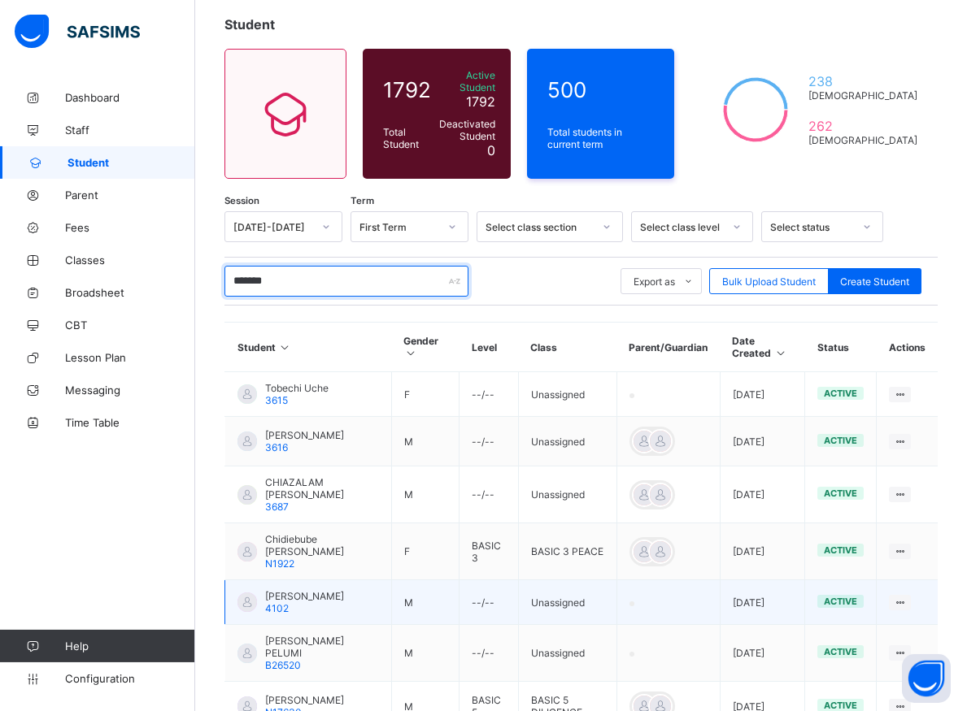
scroll to position [92, 0]
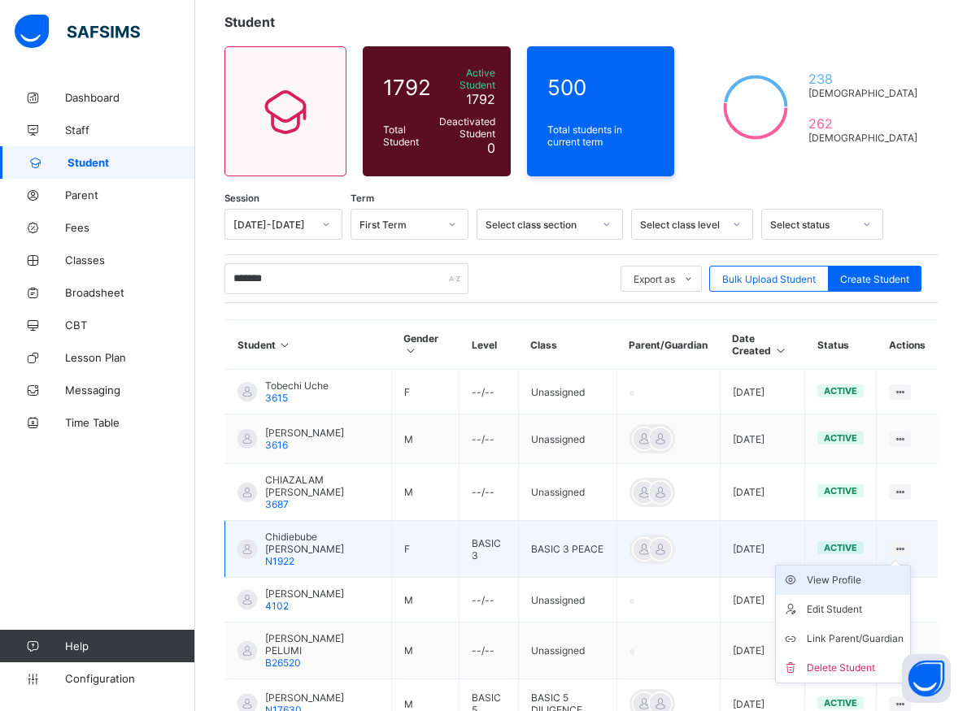
click at [867, 572] on div "View Profile" at bounding box center [855, 580] width 97 height 16
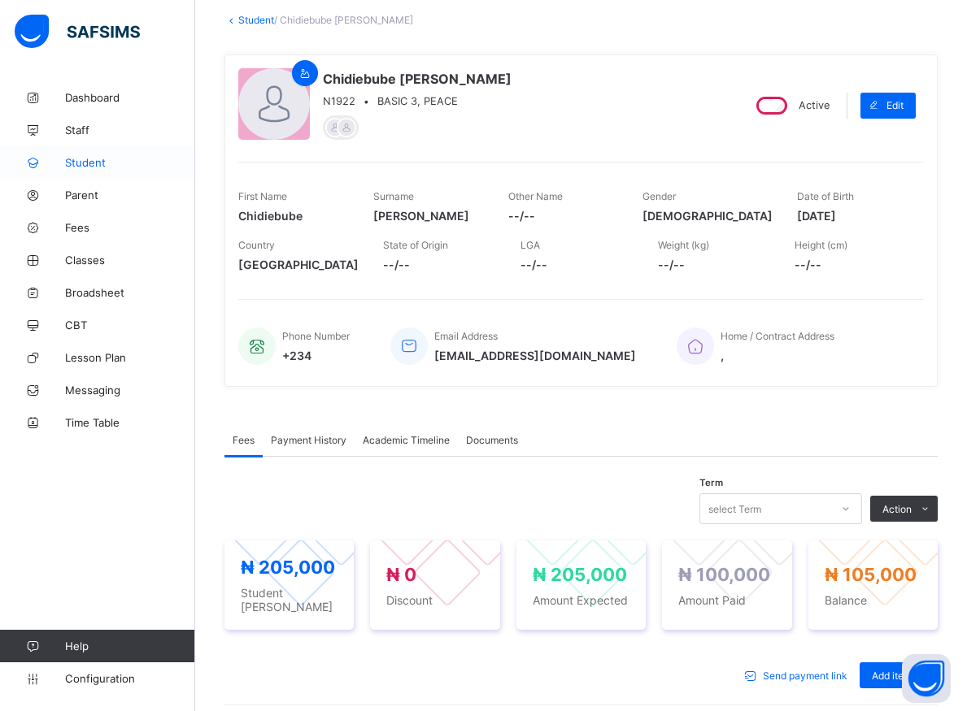
click at [89, 163] on span "Student" at bounding box center [130, 162] width 130 height 13
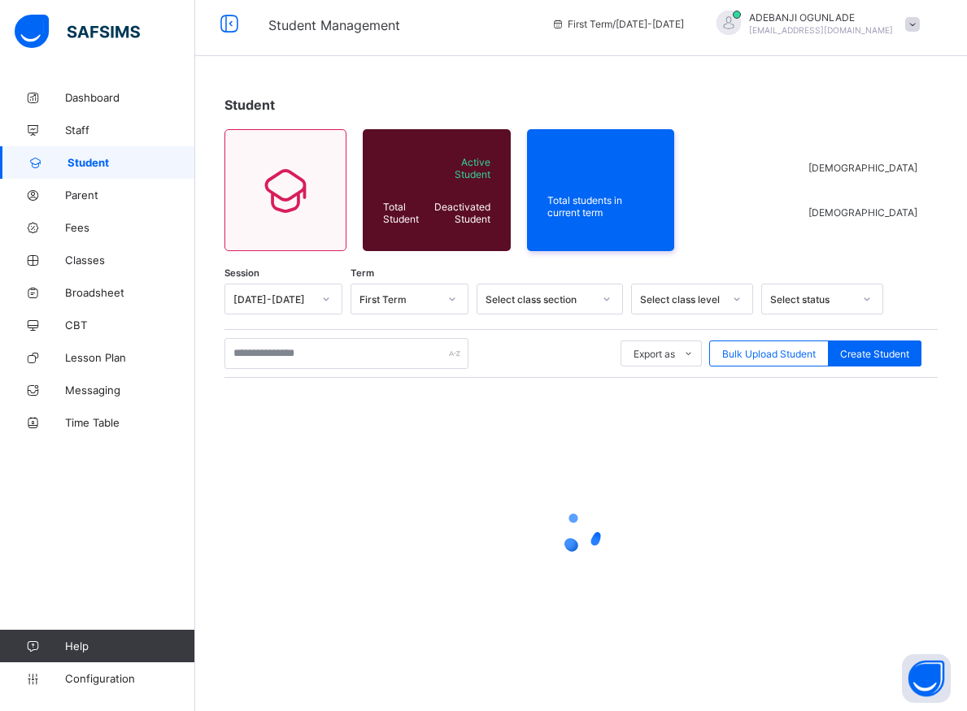
scroll to position [9, 0]
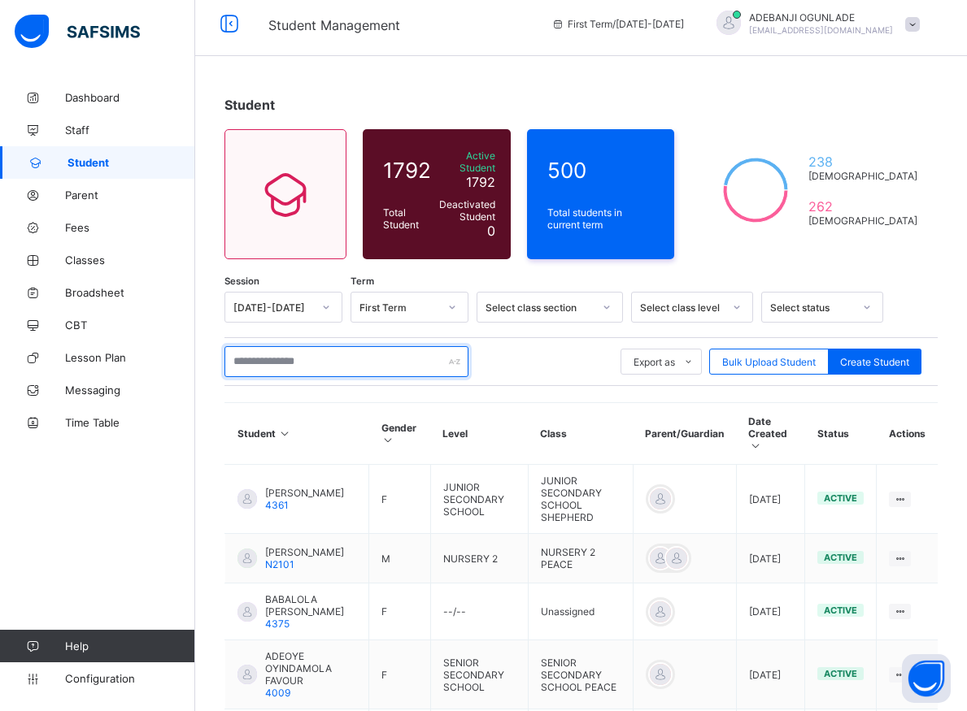
click at [329, 355] on input "text" at bounding box center [346, 361] width 244 height 31
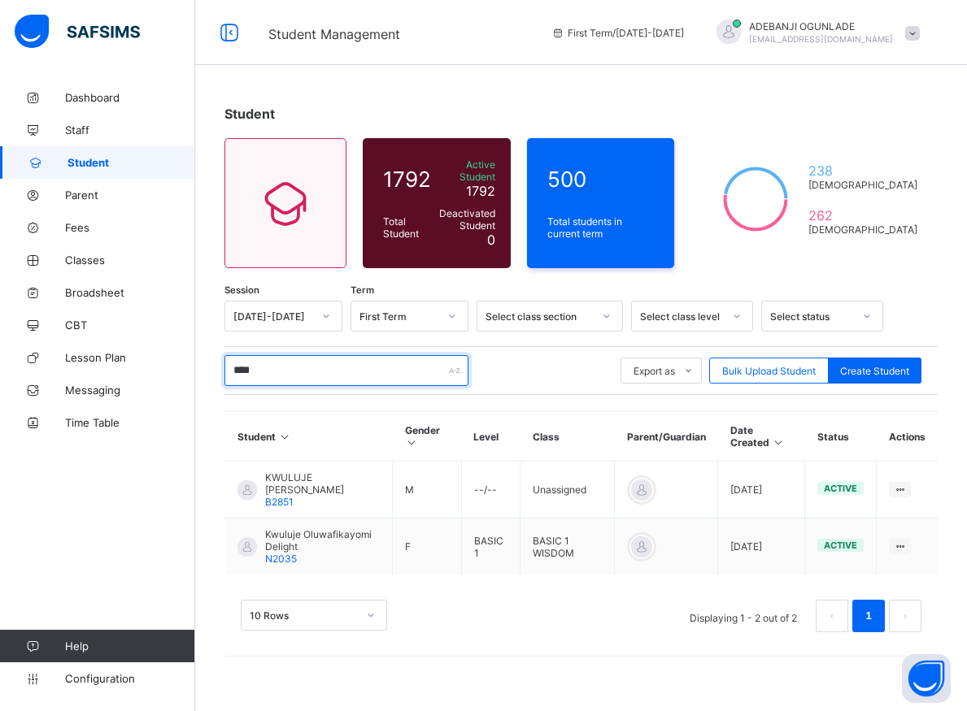
scroll to position [0, 0]
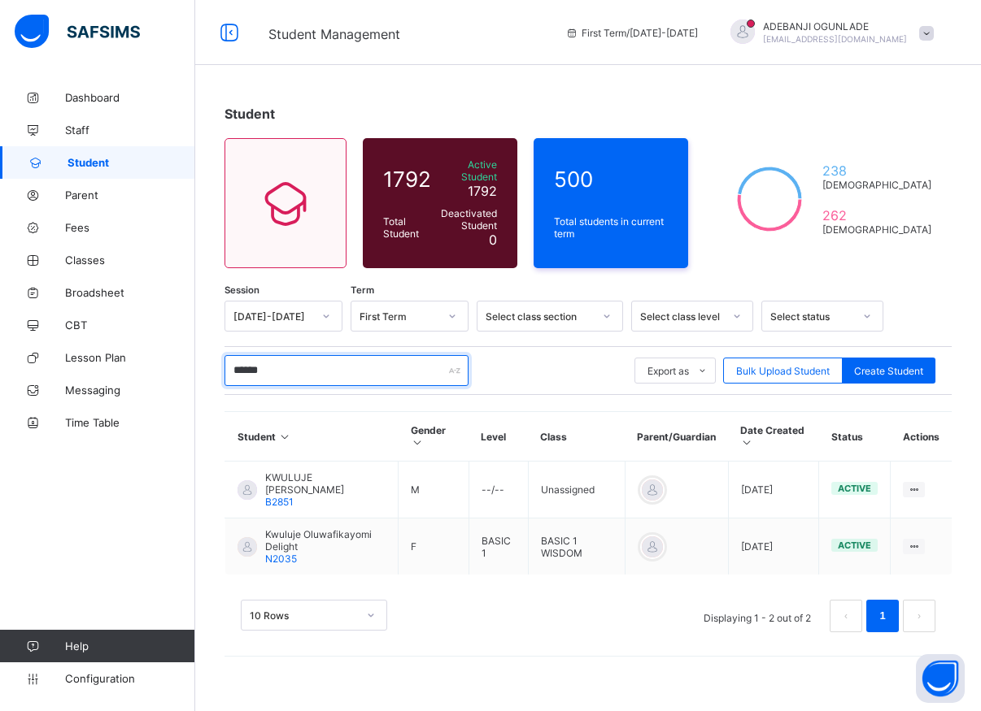
type input "*******"
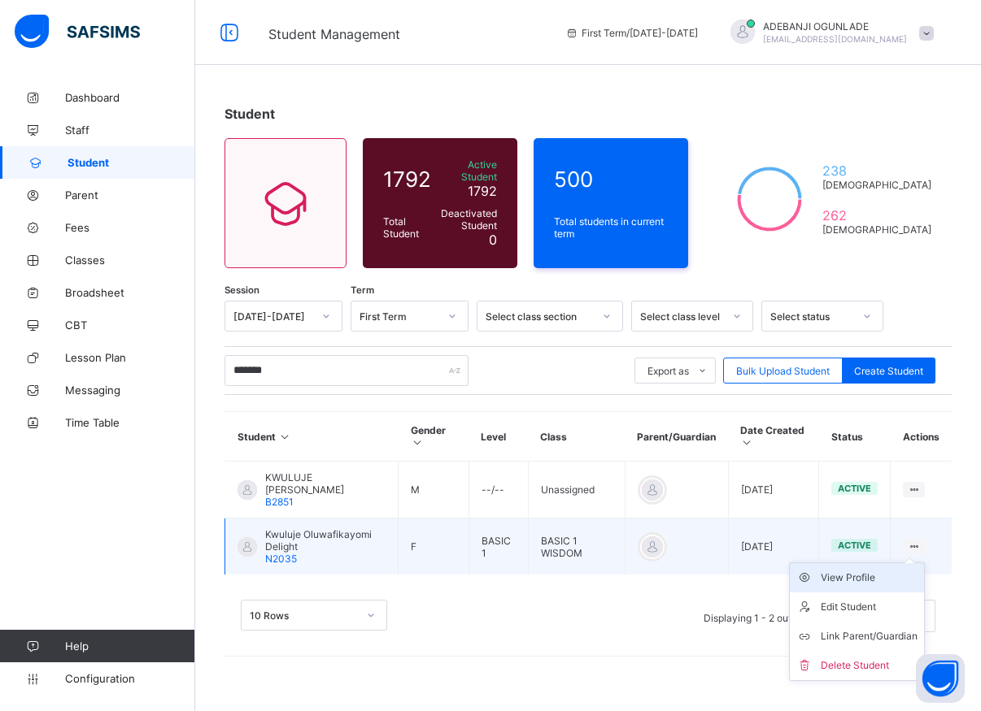
click at [859, 570] on div "View Profile" at bounding box center [868, 578] width 97 height 16
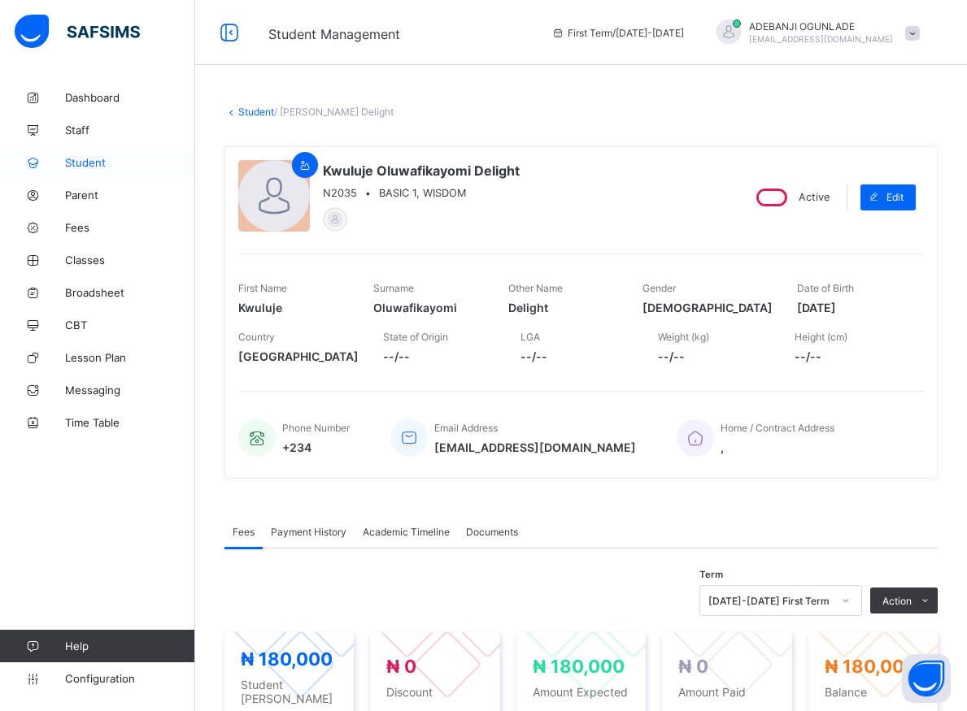
click at [76, 159] on span "Student" at bounding box center [130, 162] width 130 height 13
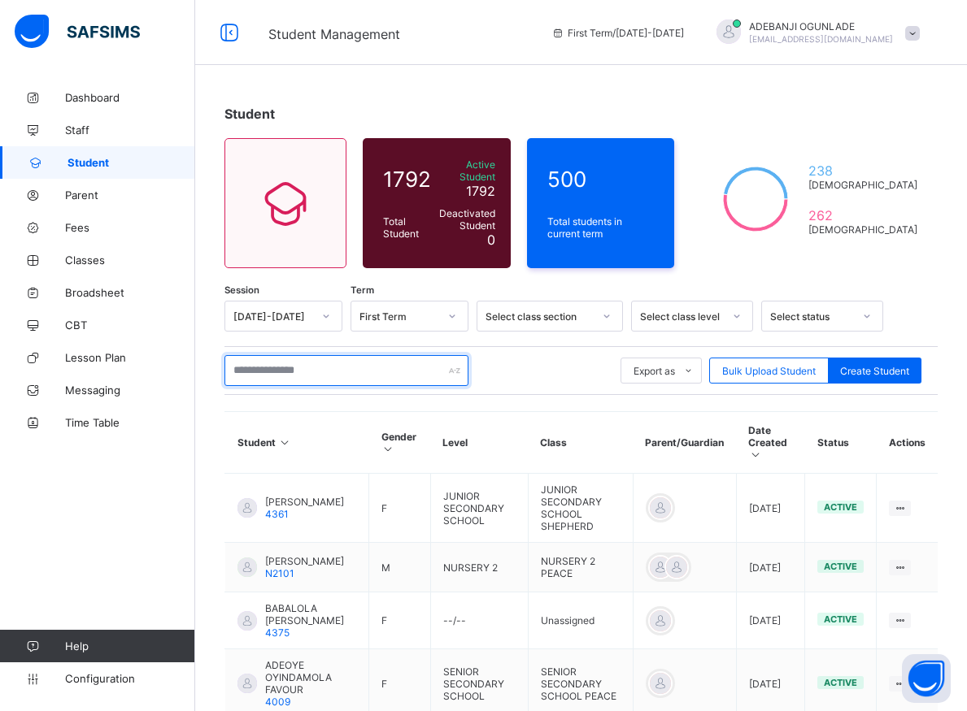
click at [335, 368] on input "text" at bounding box center [346, 370] width 244 height 31
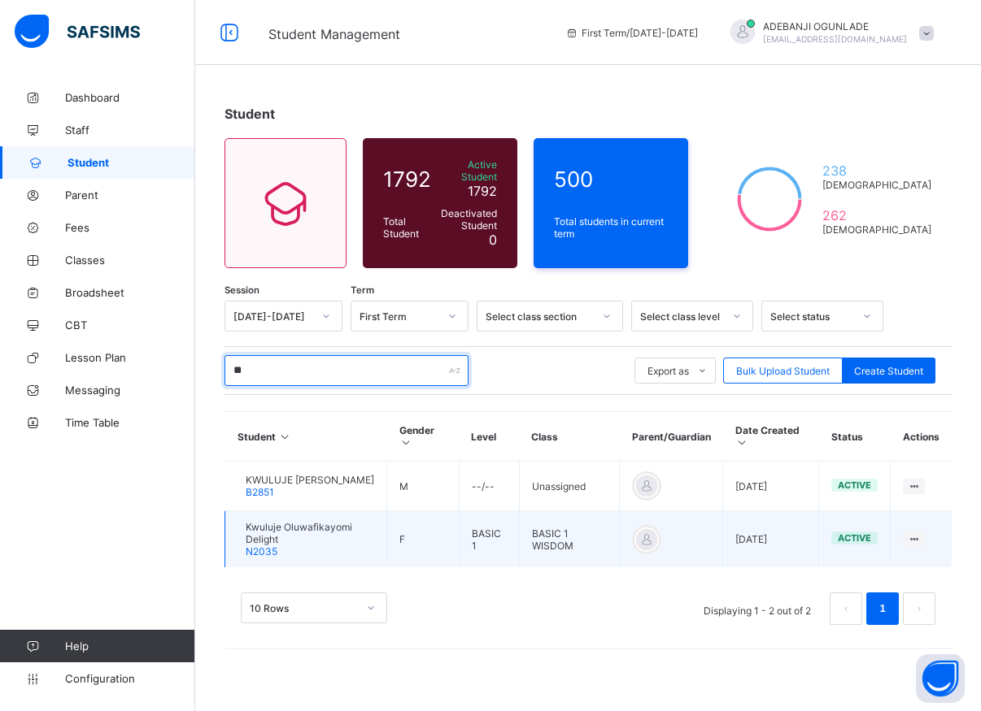
type input "*"
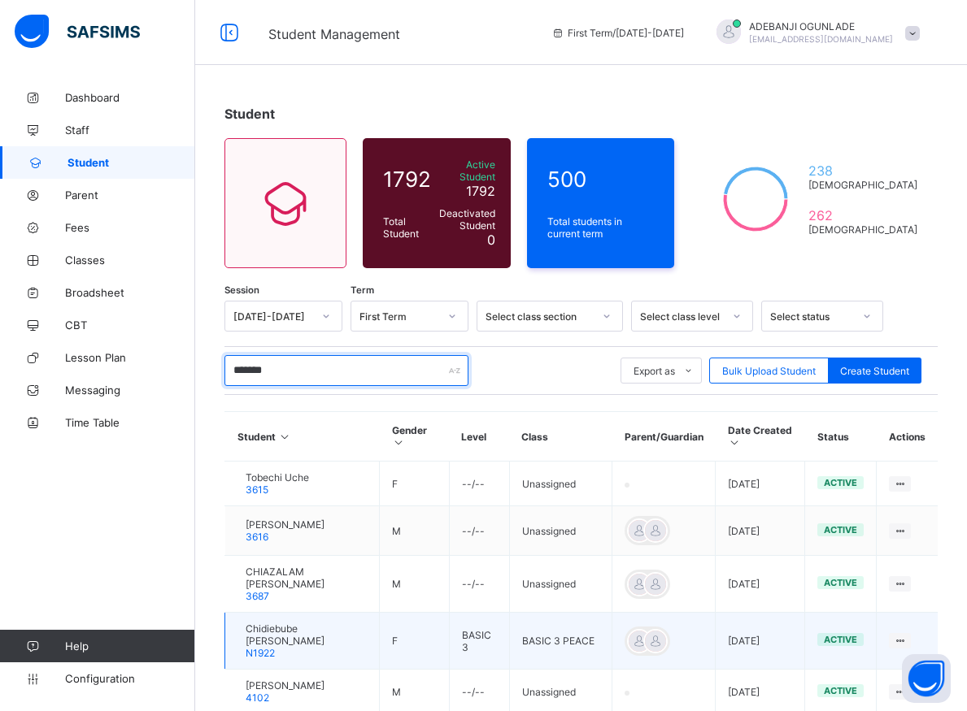
scroll to position [83, 0]
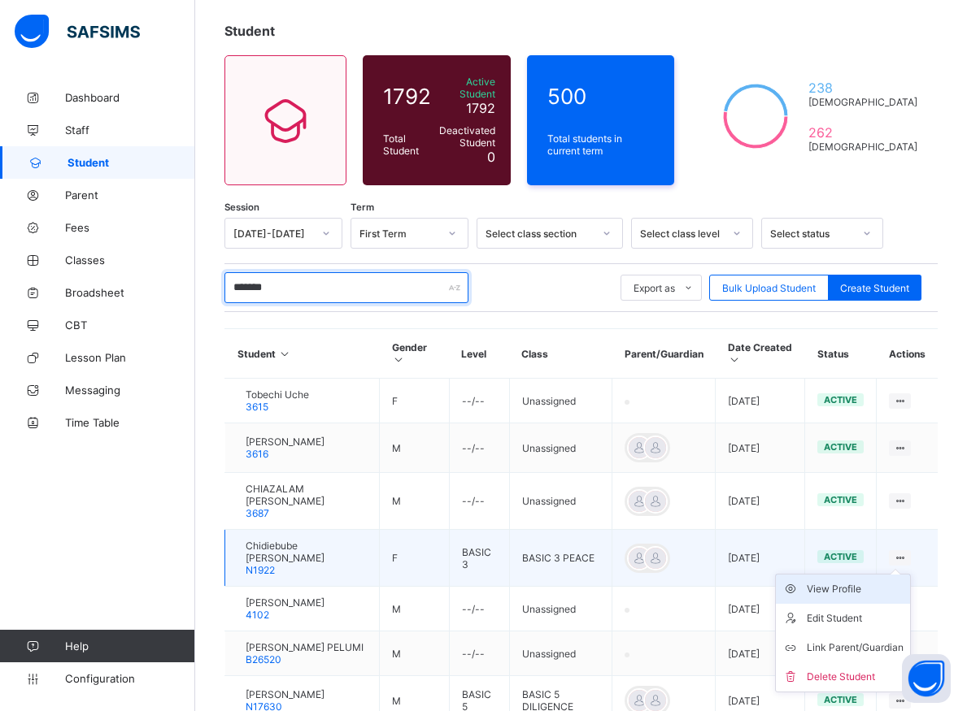
type input "*******"
click at [868, 581] on div "View Profile" at bounding box center [855, 589] width 97 height 16
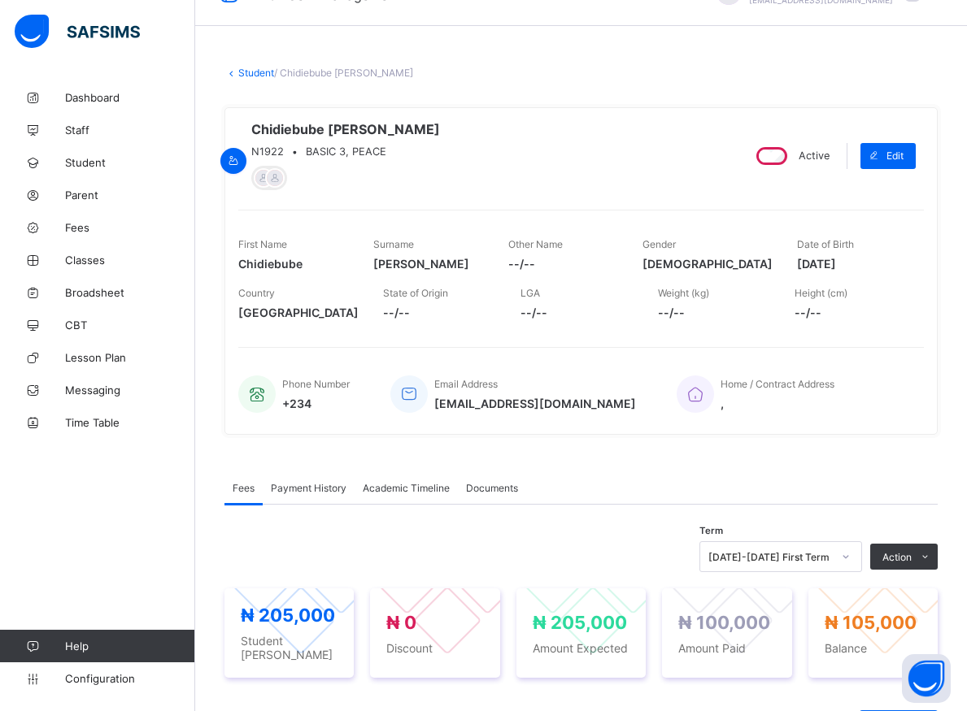
scroll to position [205, 0]
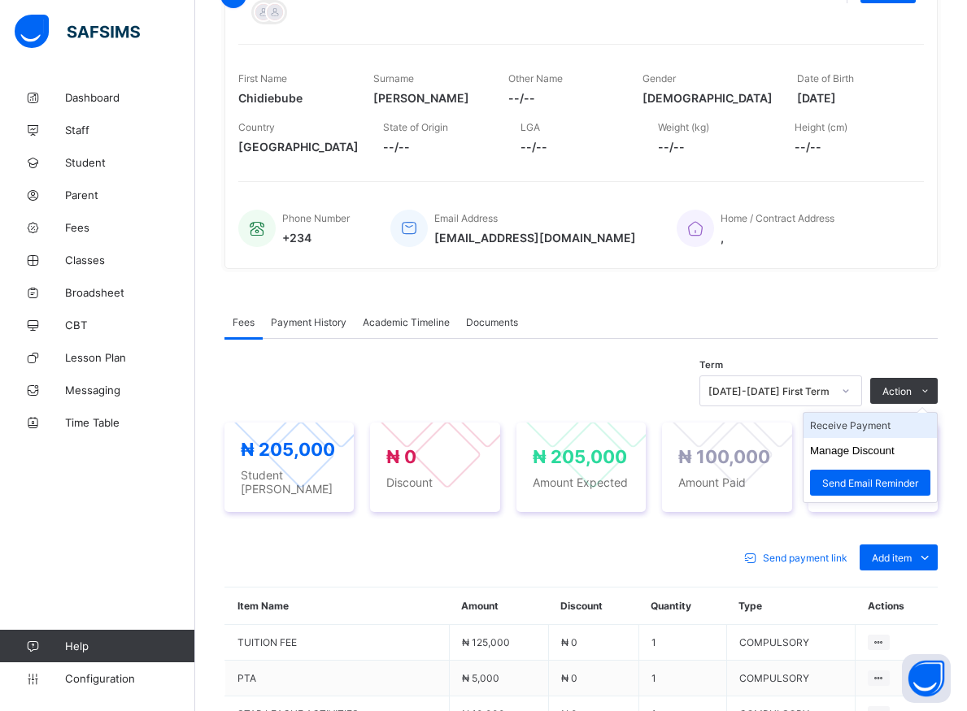
click at [869, 434] on li "Receive Payment" at bounding box center [869, 425] width 133 height 25
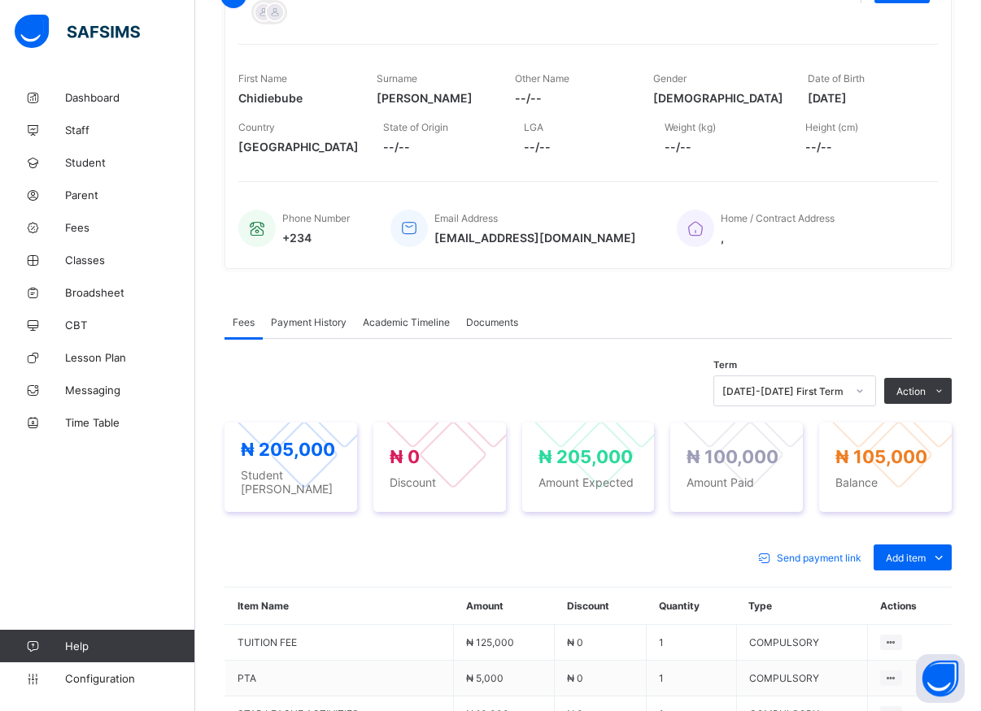
type input "**********"
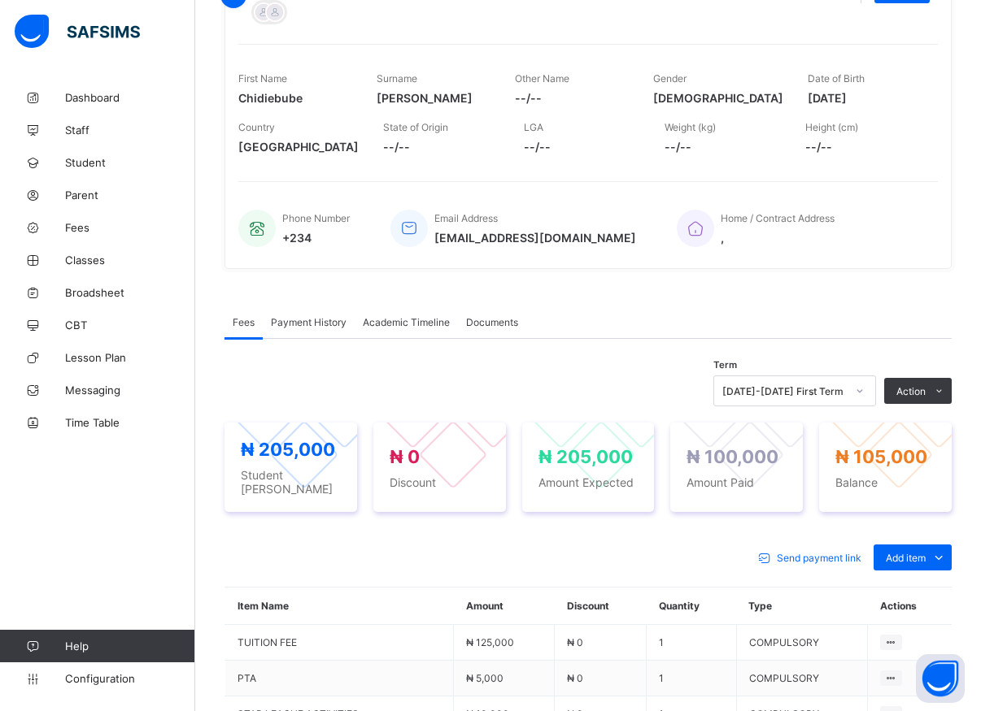
type input "********"
type input "*****"
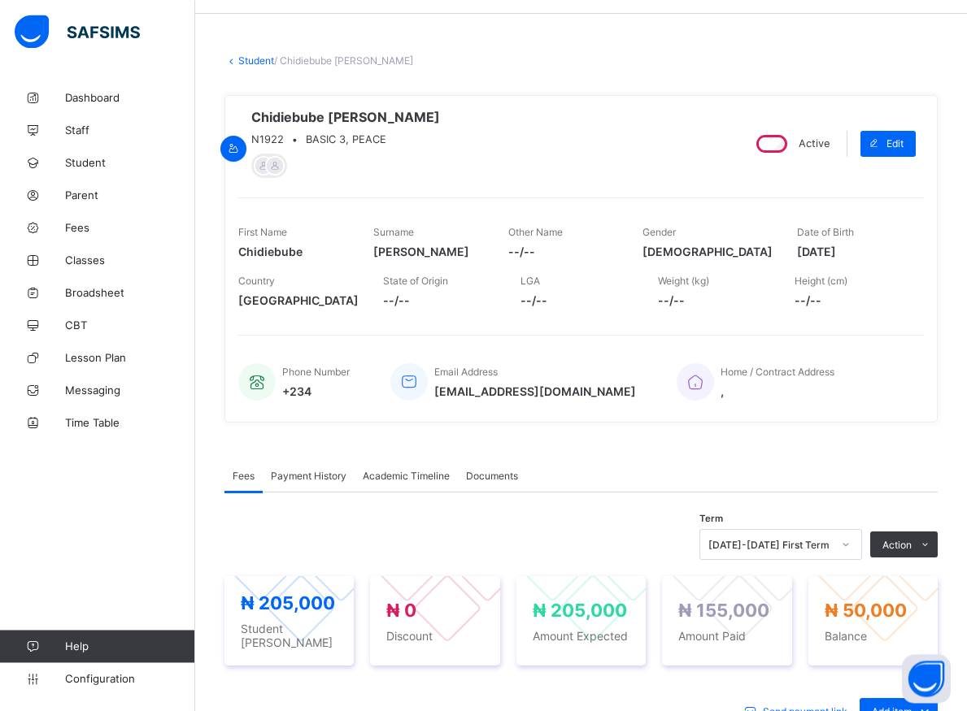
scroll to position [39, 0]
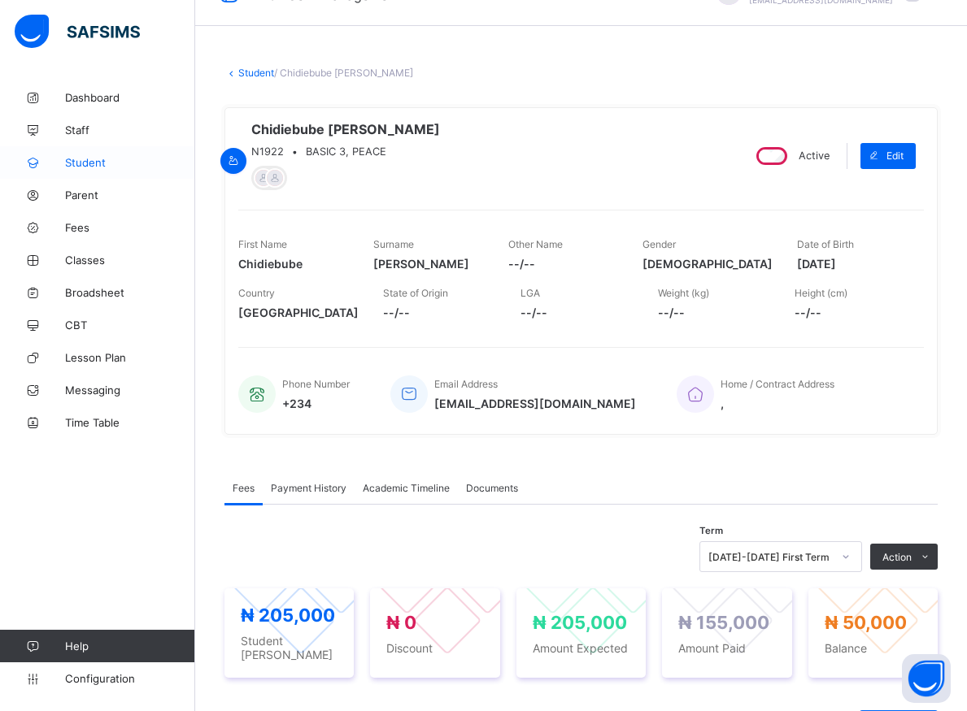
click at [83, 157] on span "Student" at bounding box center [130, 162] width 130 height 13
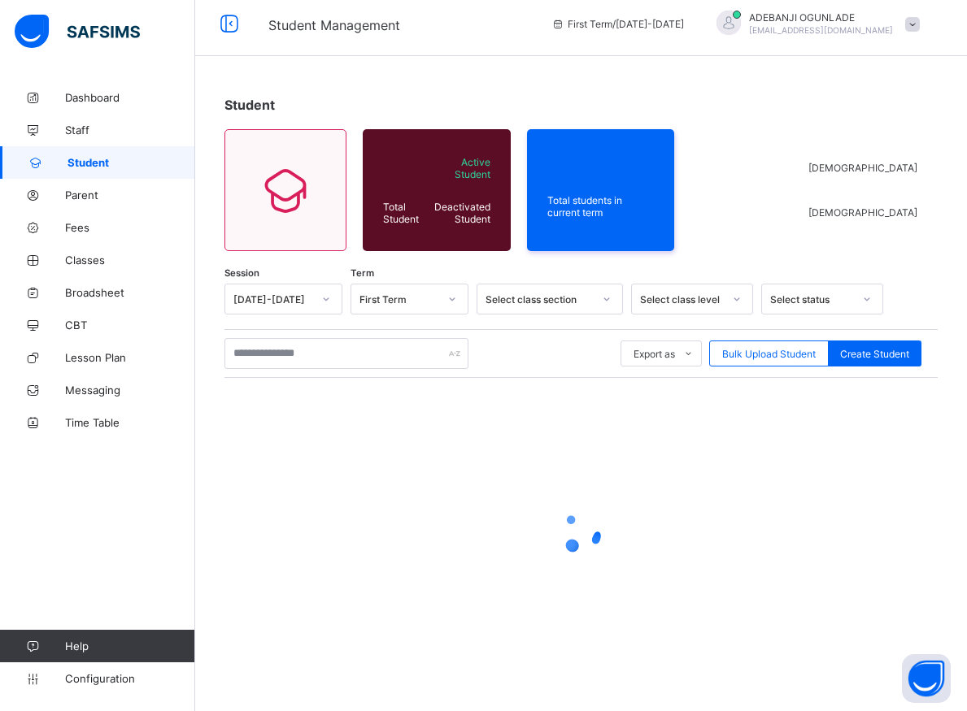
scroll to position [9, 0]
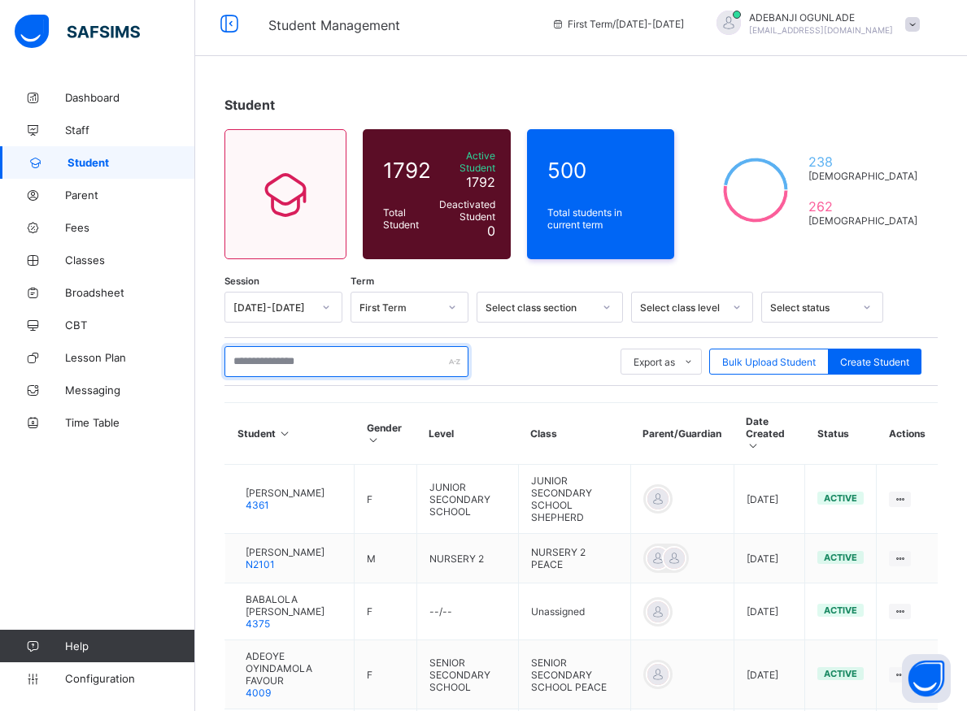
click at [300, 355] on input "text" at bounding box center [346, 361] width 244 height 31
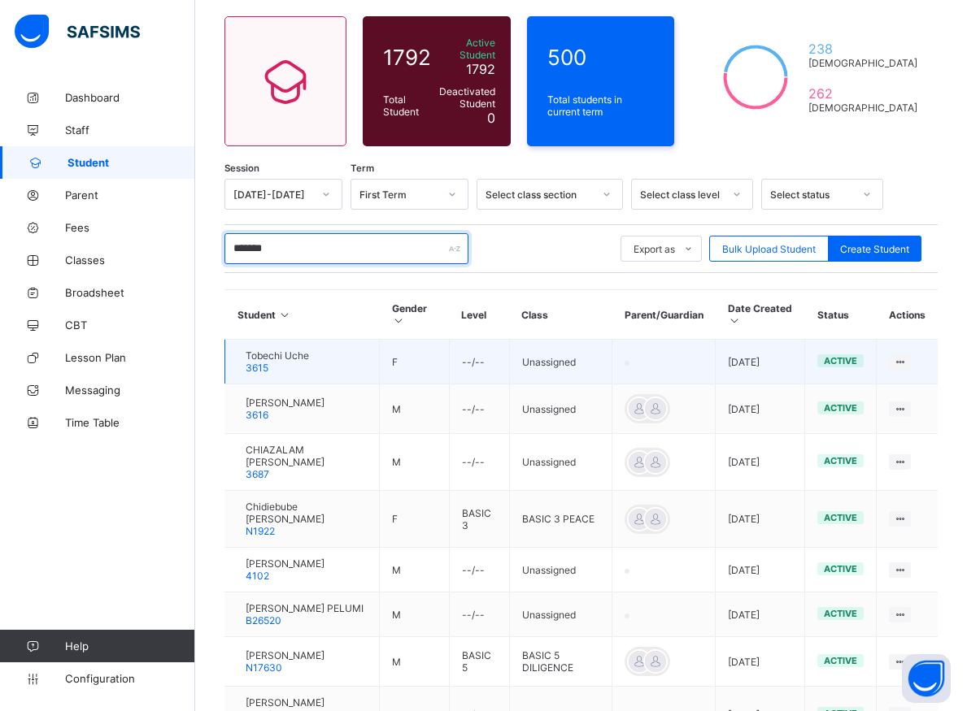
scroll to position [175, 0]
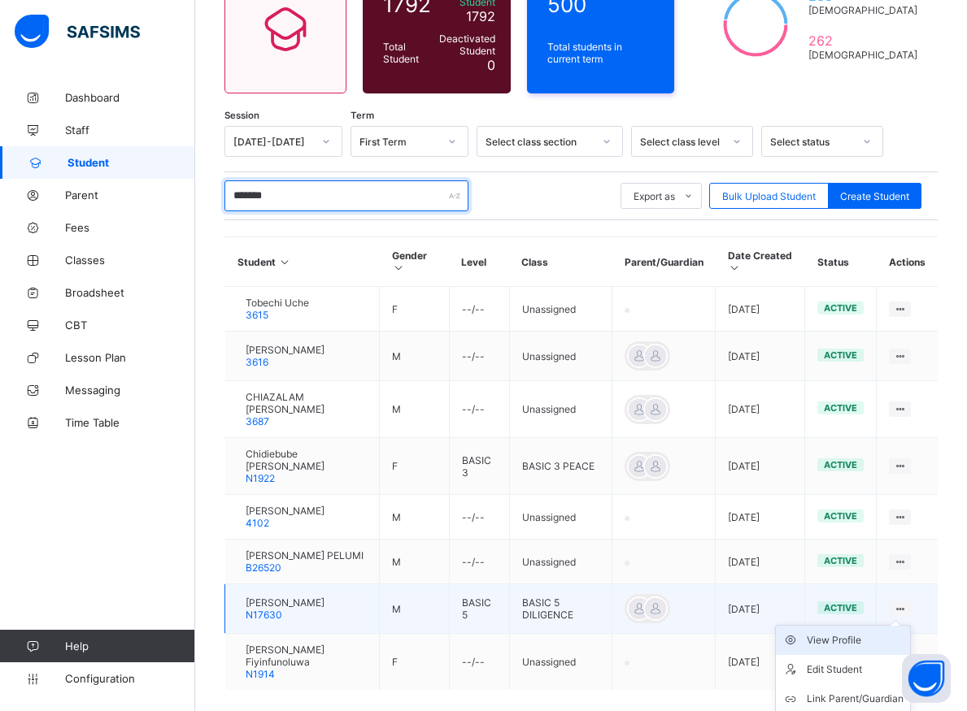
type input "*******"
click at [863, 633] on div "View Profile" at bounding box center [855, 641] width 97 height 16
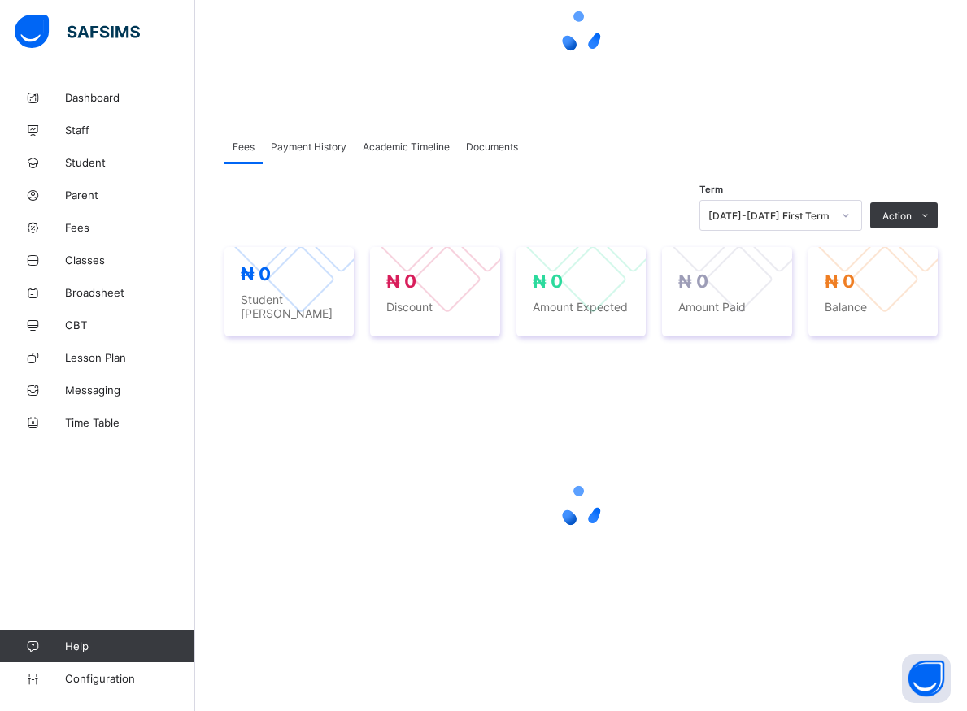
scroll to position [174, 0]
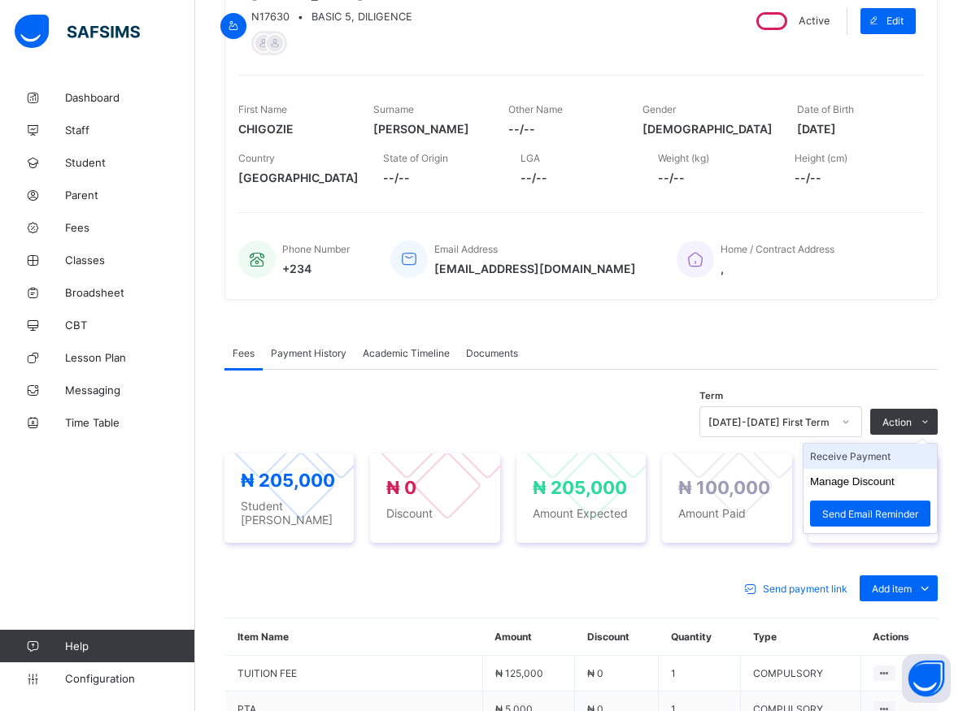
click at [865, 460] on li "Receive Payment" at bounding box center [869, 456] width 133 height 25
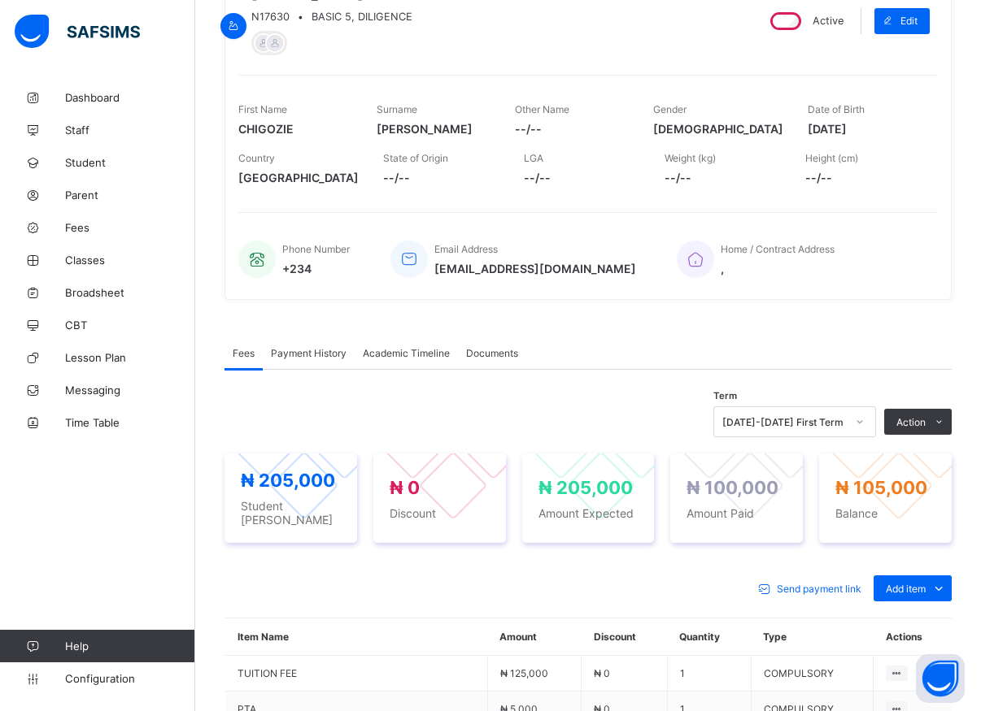
type input "*****"
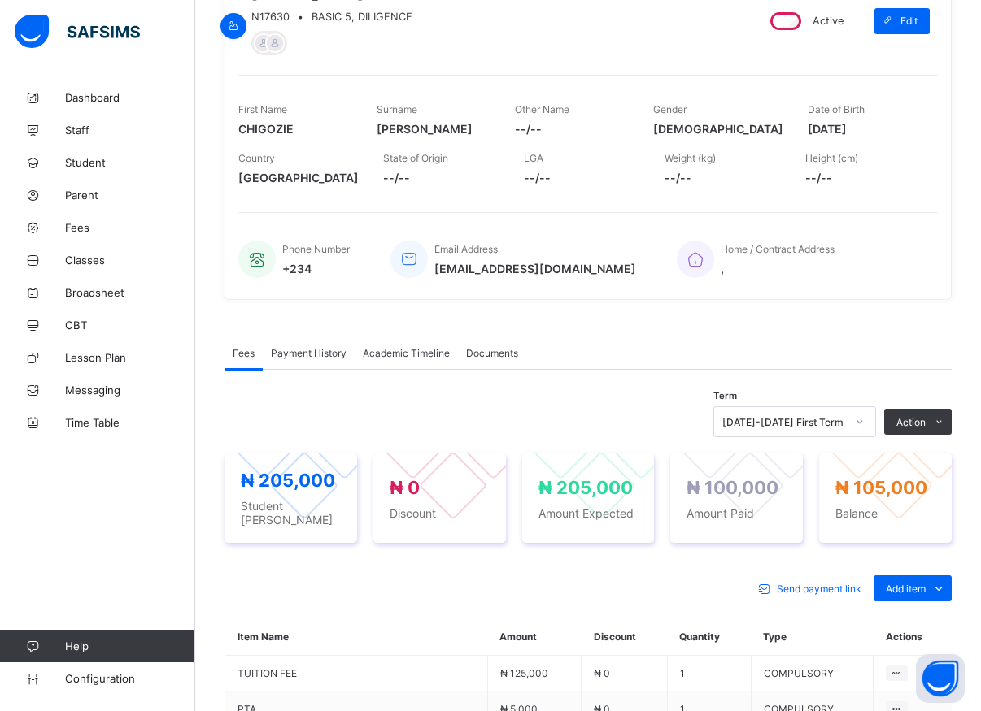
type input "**********"
type input "********"
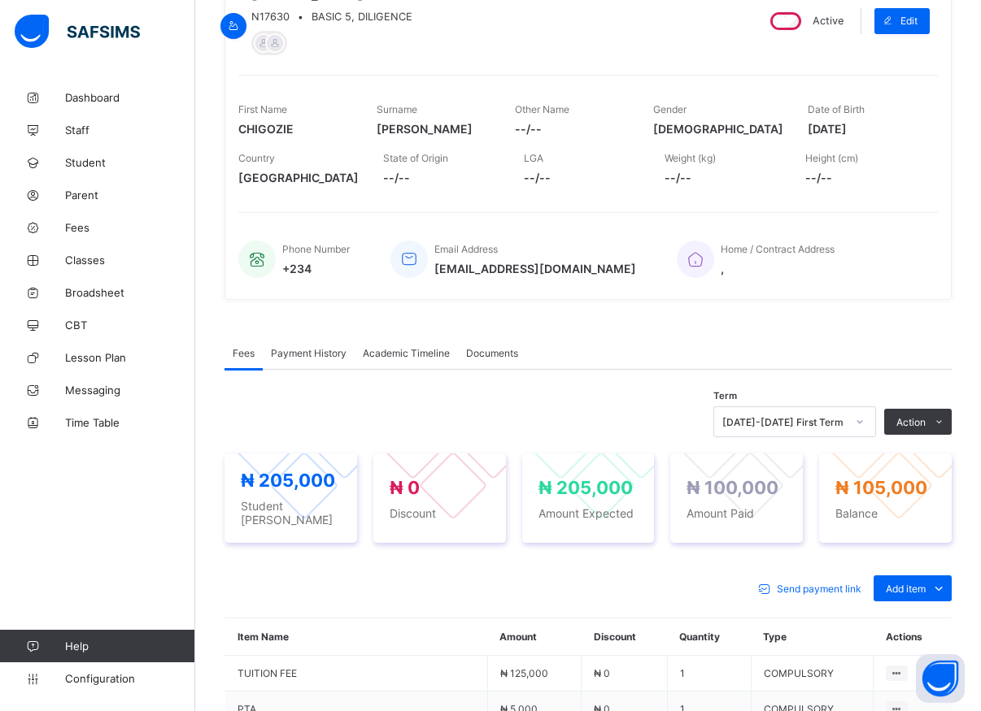
type input "******"
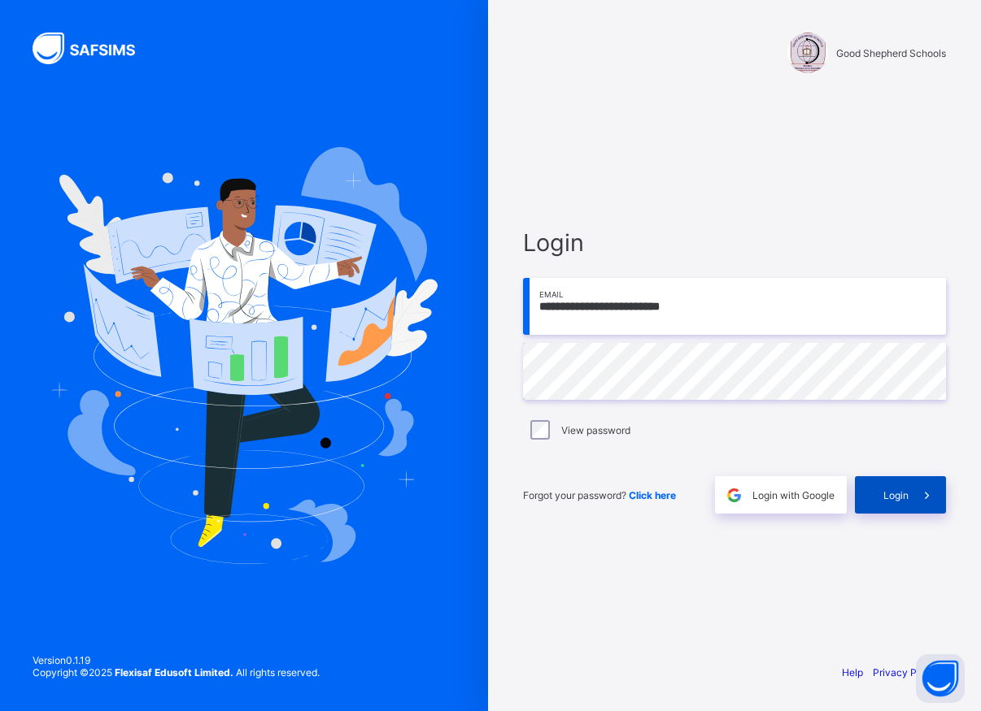
click at [899, 499] on span "Login" at bounding box center [895, 495] width 25 height 12
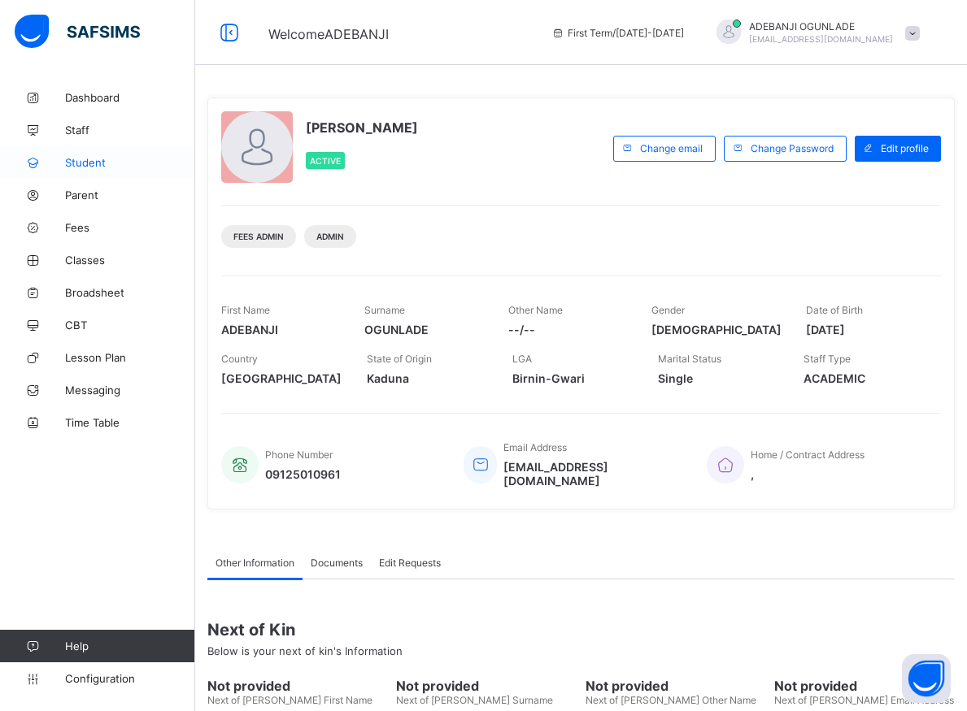
click at [84, 160] on span "Student" at bounding box center [130, 162] width 130 height 13
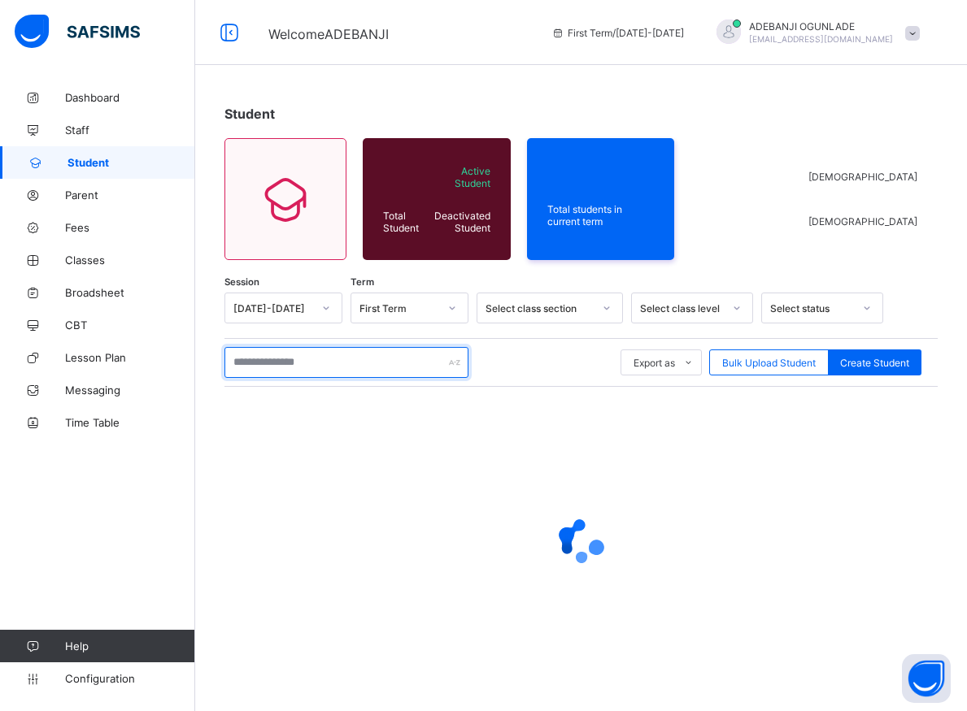
click at [351, 360] on input "text" at bounding box center [346, 362] width 244 height 31
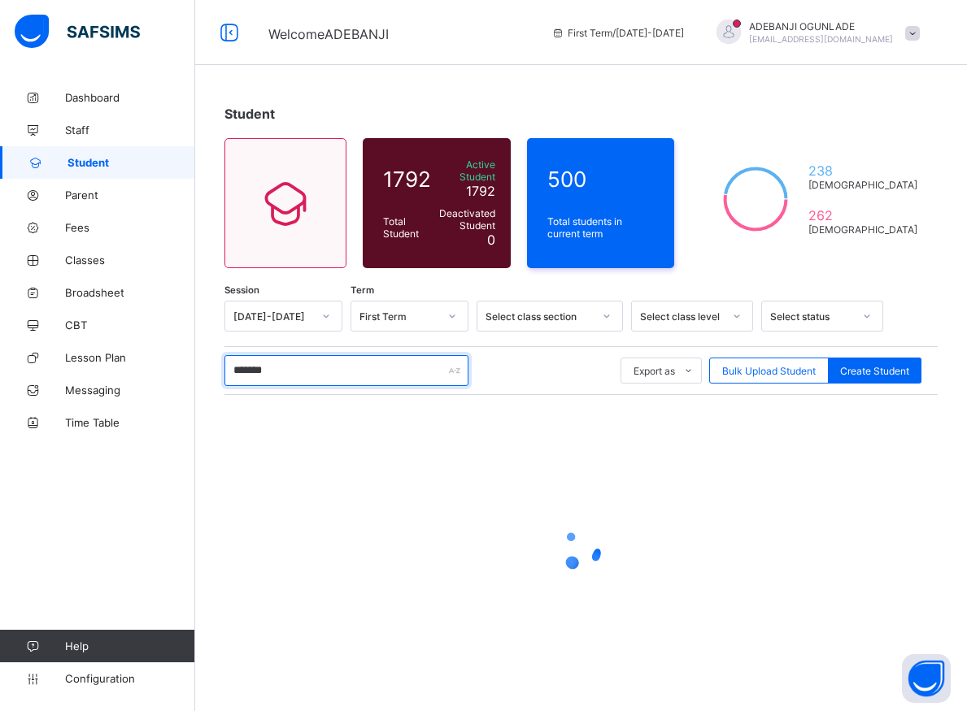
type input "********"
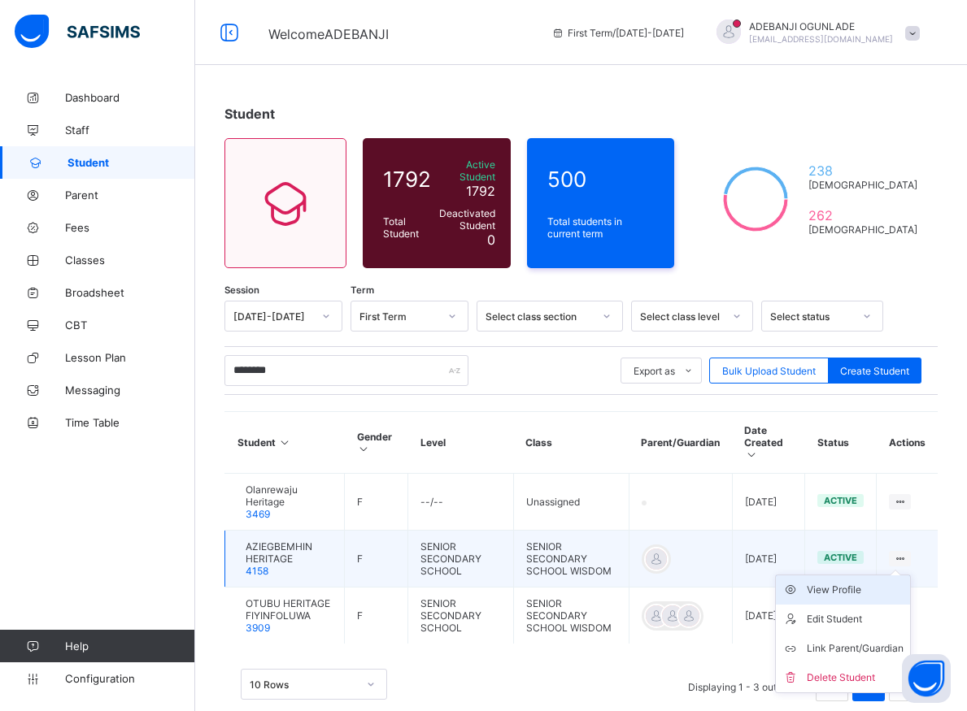
click at [861, 582] on div "View Profile" at bounding box center [855, 590] width 97 height 16
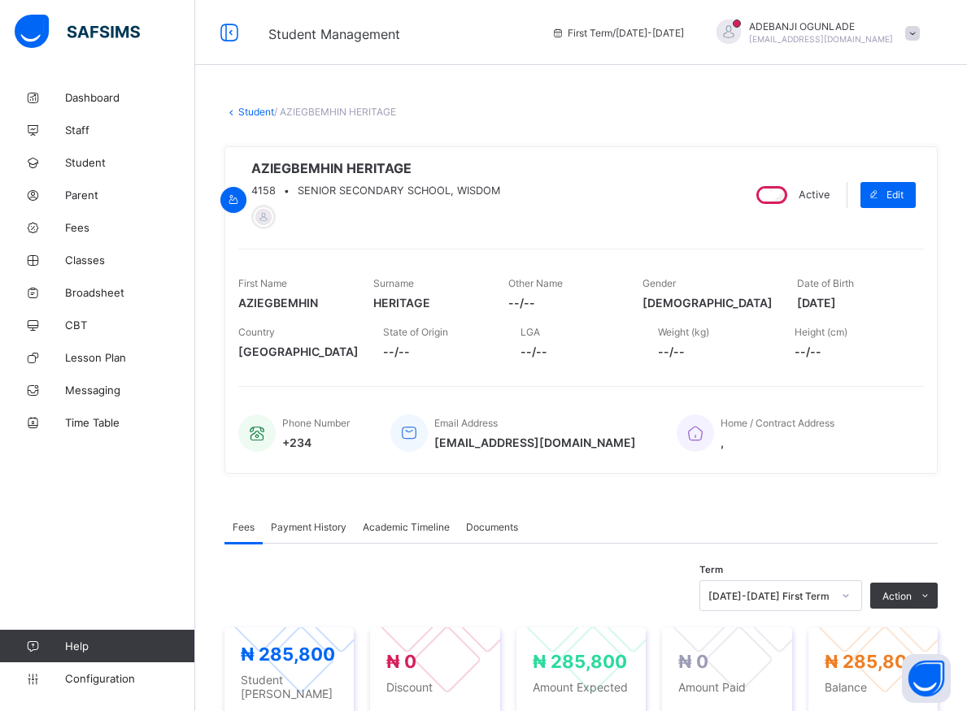
scroll to position [166, 0]
